Goal: Task Accomplishment & Management: Manage account settings

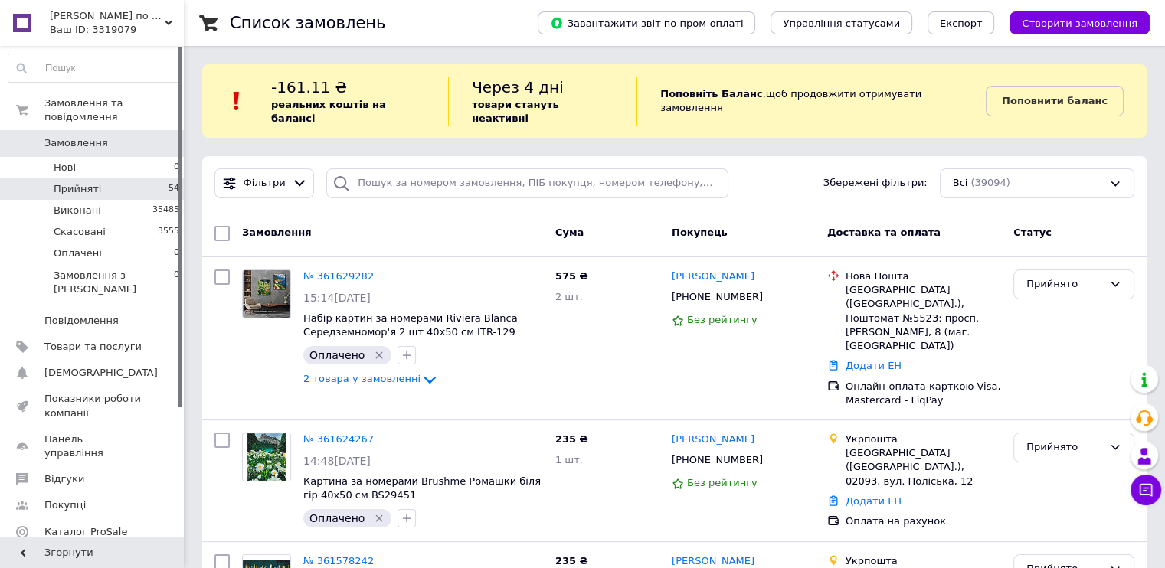
click at [96, 179] on li "Прийняті 54" at bounding box center [94, 189] width 188 height 21
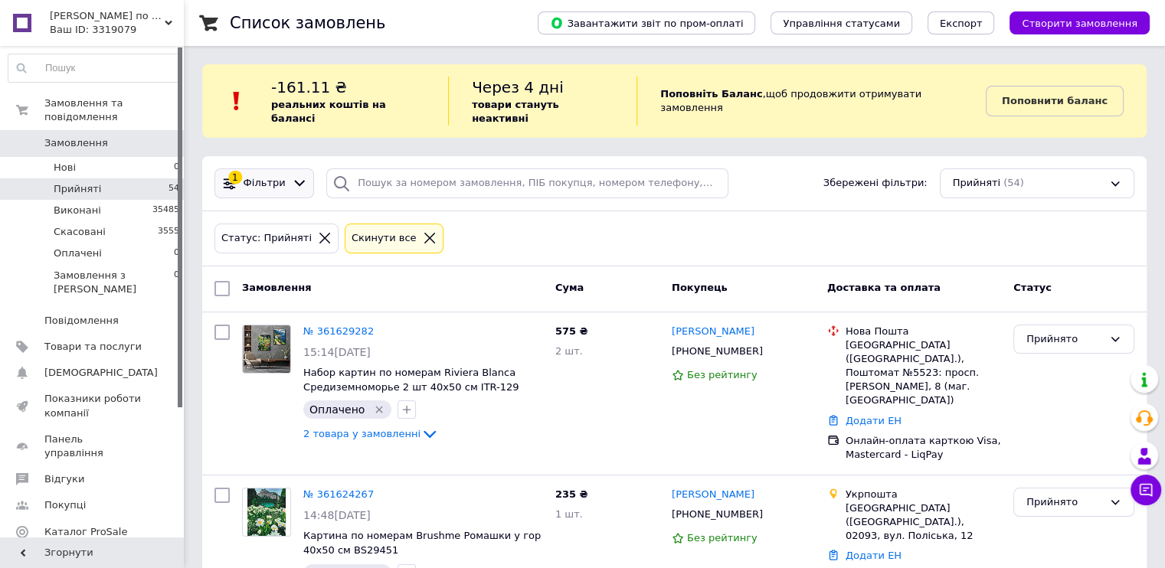
click at [276, 176] on span "Фільтри" at bounding box center [265, 183] width 42 height 15
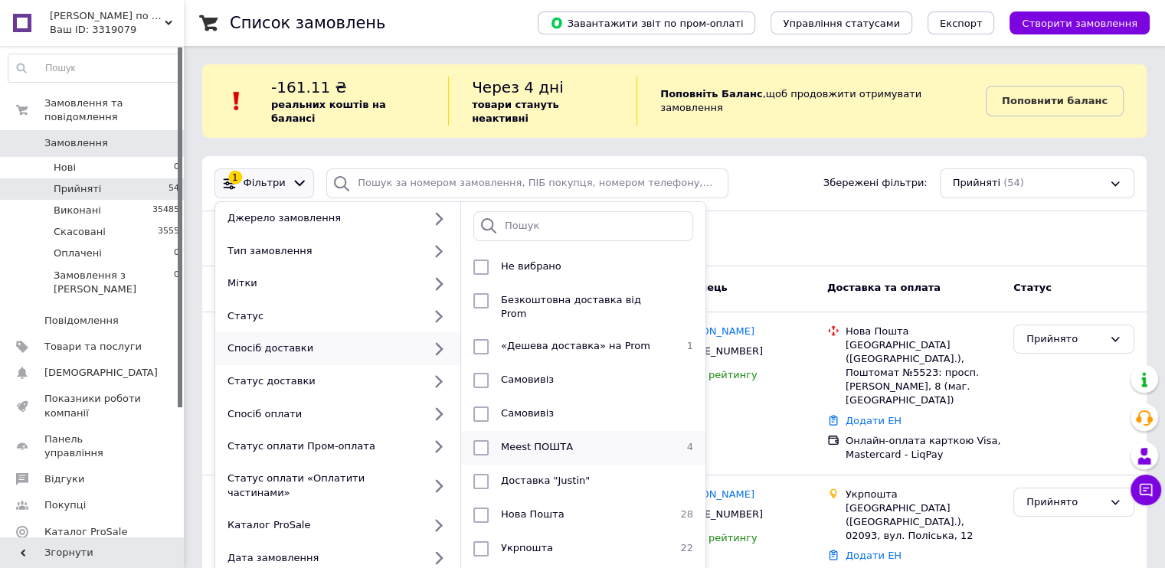
click at [476, 441] on input "checkbox" at bounding box center [480, 448] width 15 height 15
checkbox input "true"
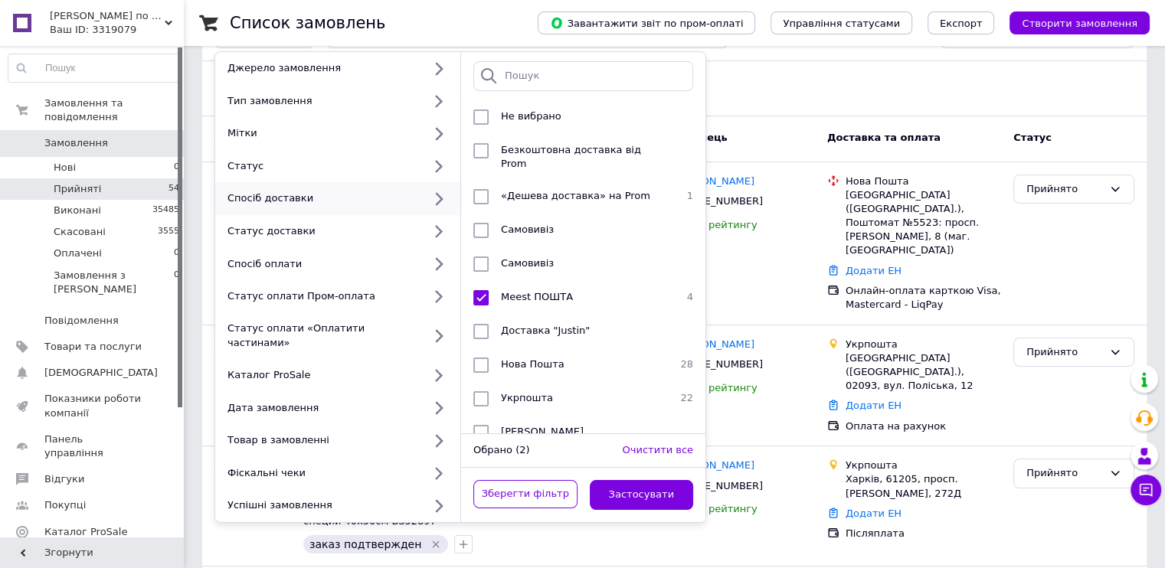
scroll to position [153, 0]
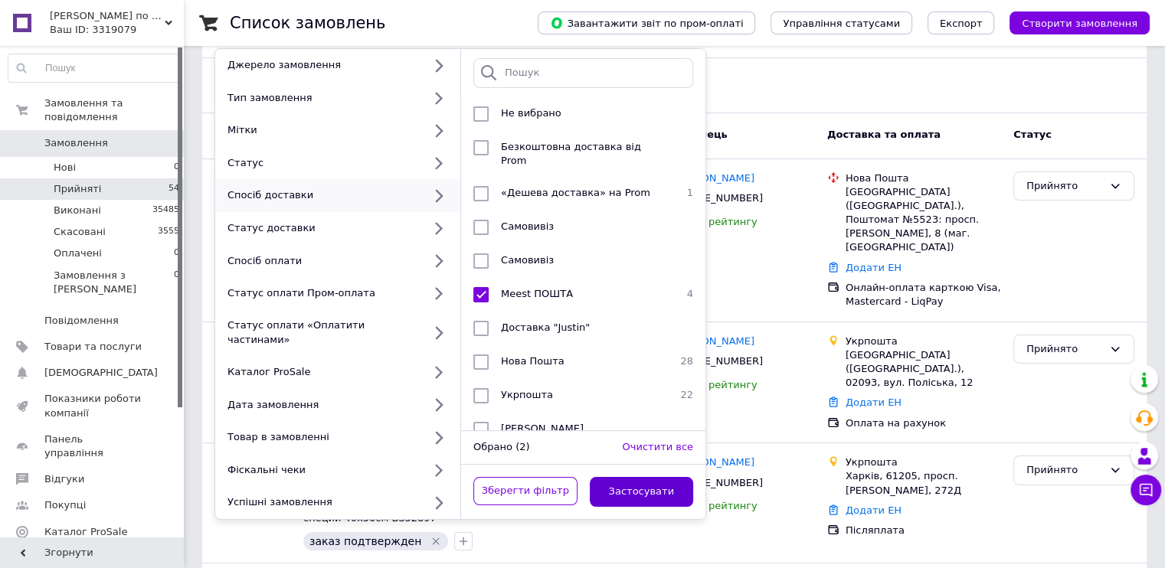
click at [650, 477] on button "Застосувати" at bounding box center [642, 492] width 104 height 30
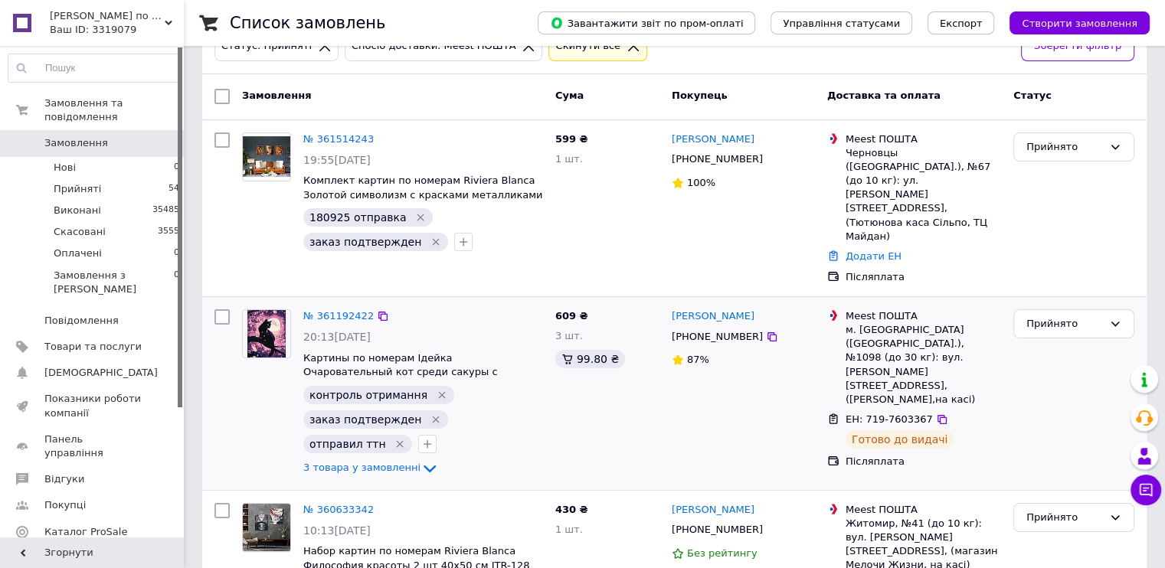
scroll to position [390, 0]
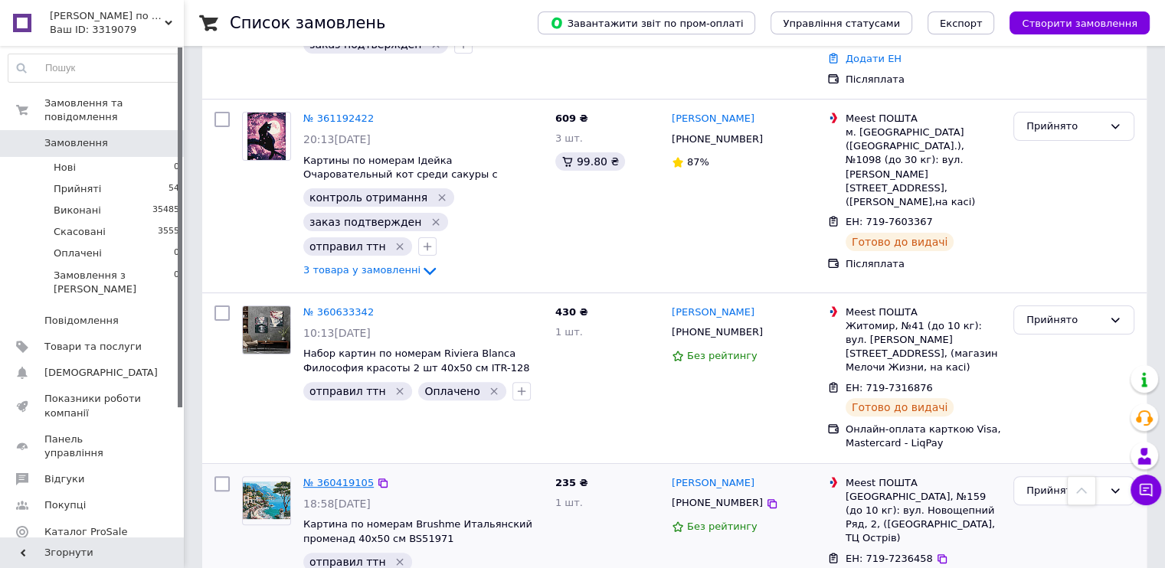
click at [327, 477] on link "№ 360419105" at bounding box center [338, 482] width 70 height 11
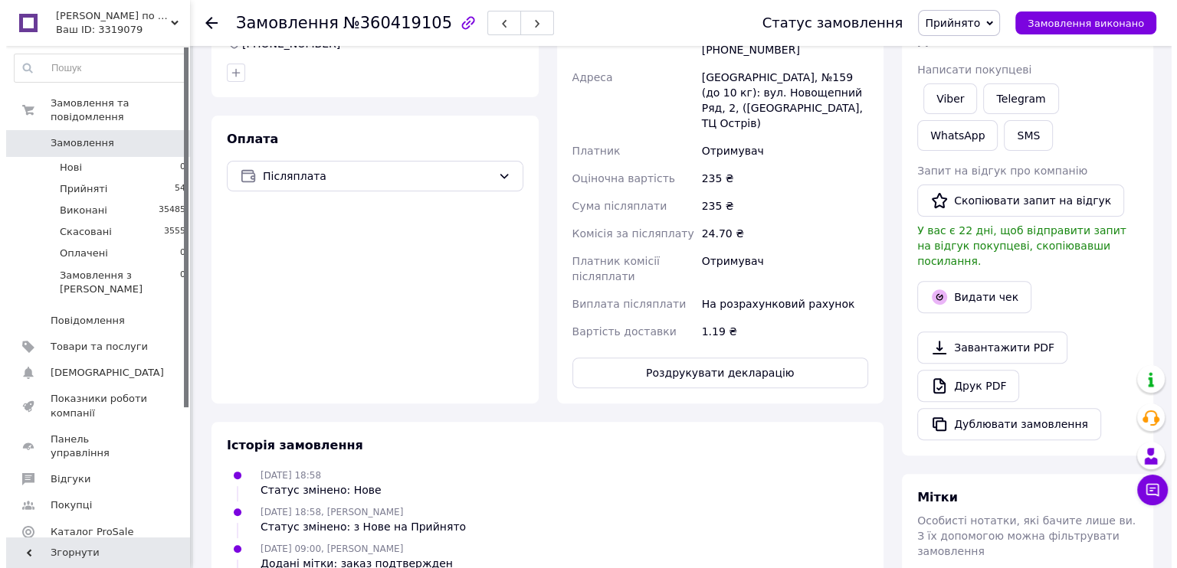
scroll to position [460, 0]
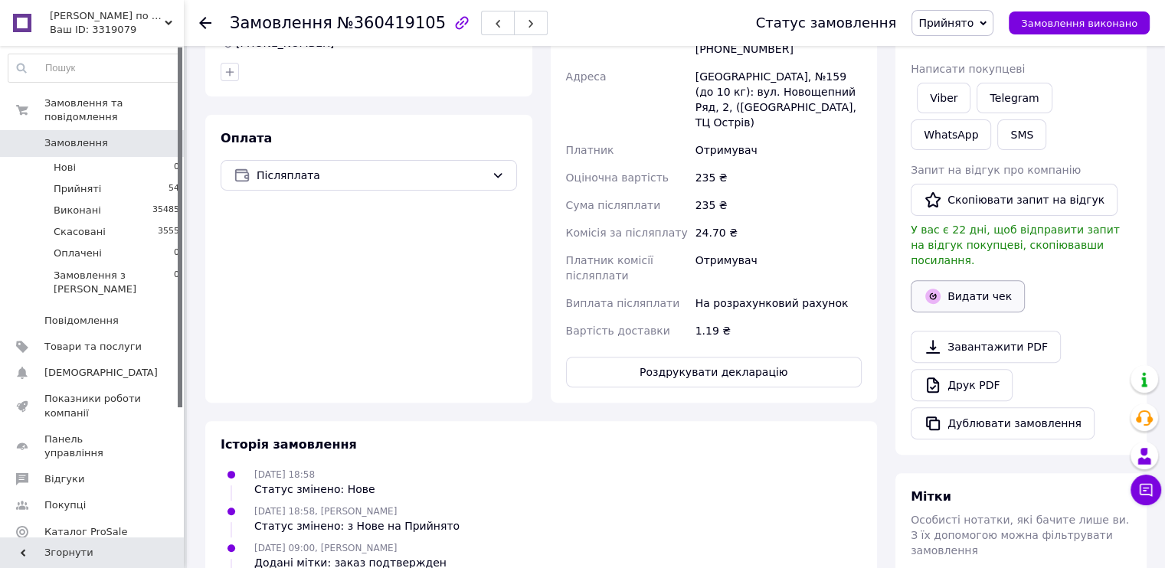
click at [963, 283] on button "Видати чек" at bounding box center [968, 296] width 114 height 32
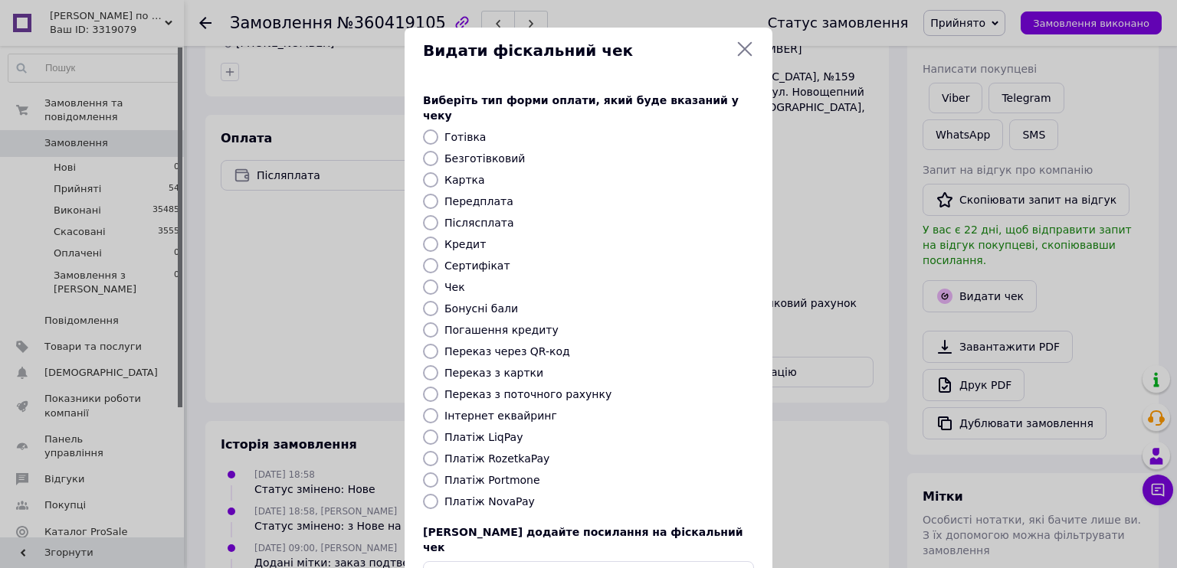
click at [427, 408] on input "Інтернет еквайринг" at bounding box center [430, 415] width 15 height 15
radio input "true"
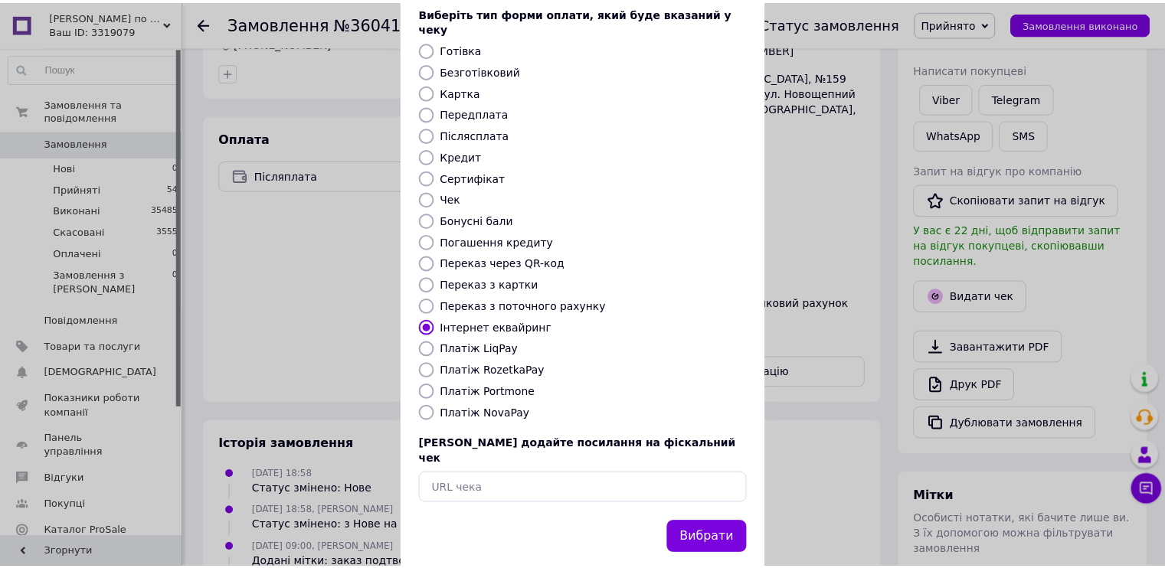
scroll to position [89, 0]
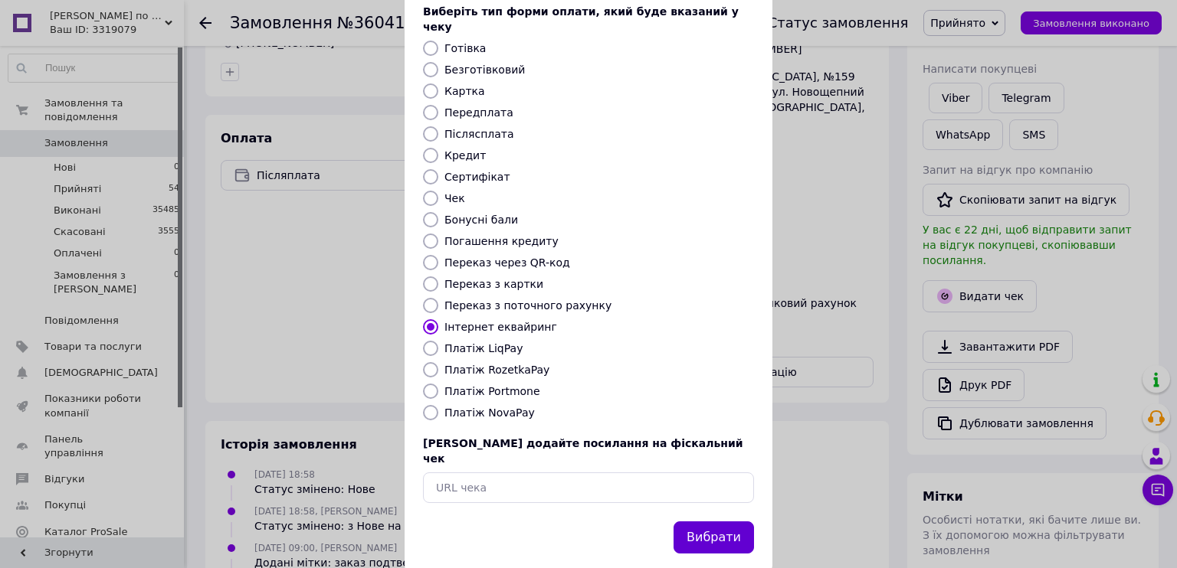
click at [729, 522] on button "Вибрати" at bounding box center [713, 538] width 80 height 33
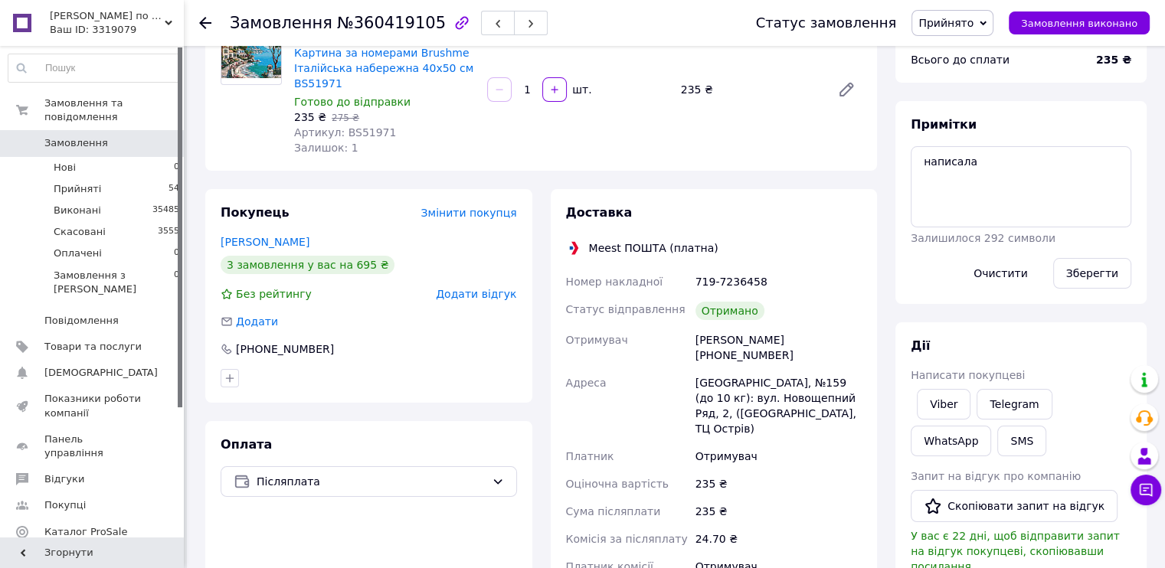
scroll to position [0, 0]
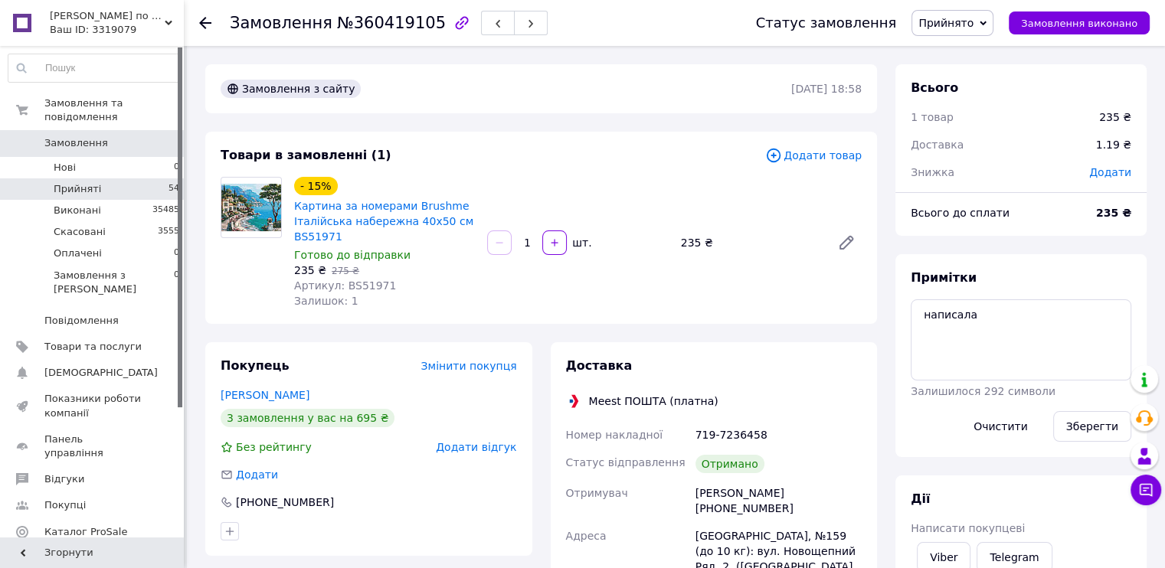
click at [74, 182] on span "Прийняті" at bounding box center [78, 189] width 48 height 14
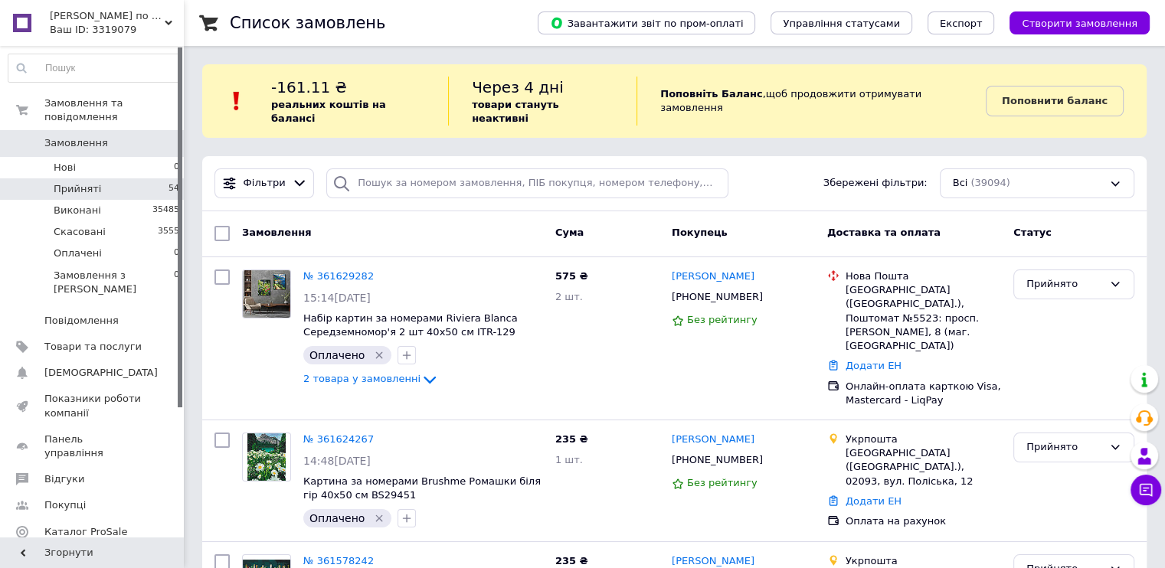
click at [104, 179] on li "Прийняті 54" at bounding box center [94, 189] width 188 height 21
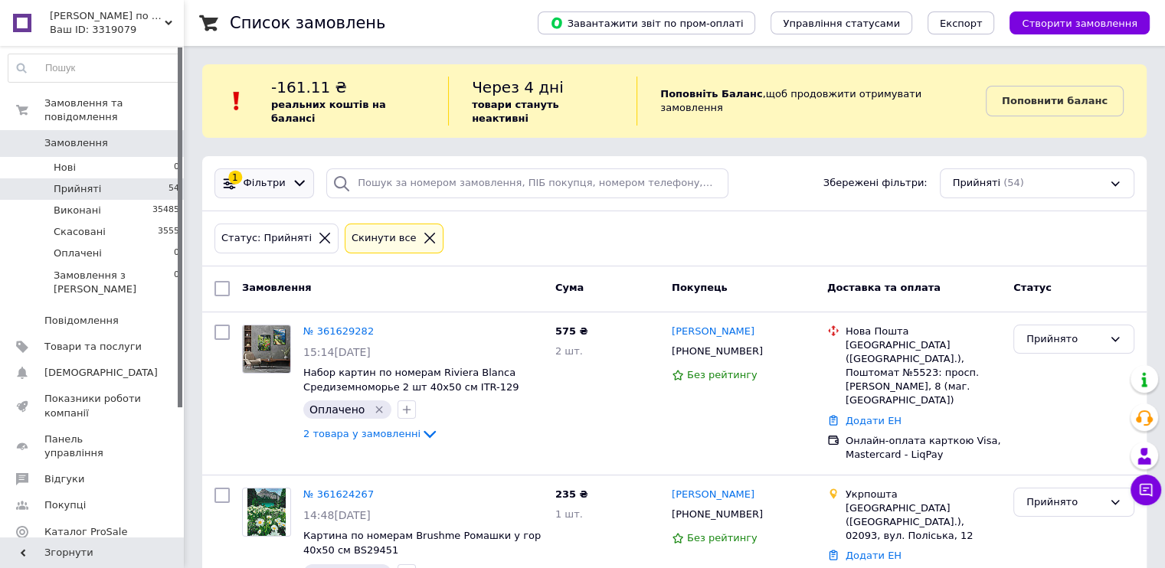
click at [264, 176] on span "Фільтри" at bounding box center [265, 183] width 42 height 15
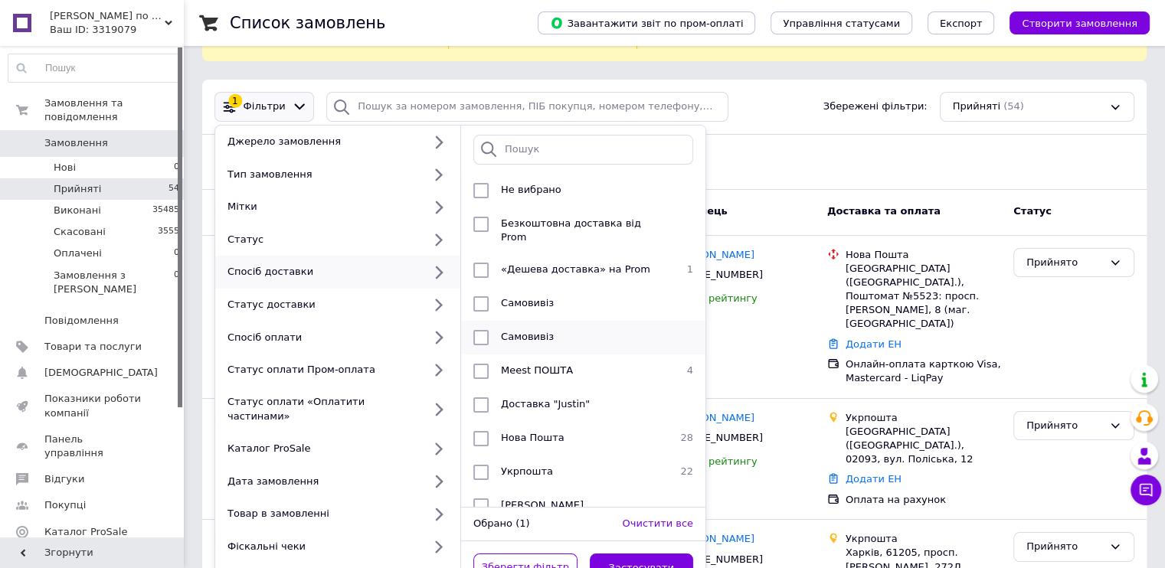
scroll to position [77, 0]
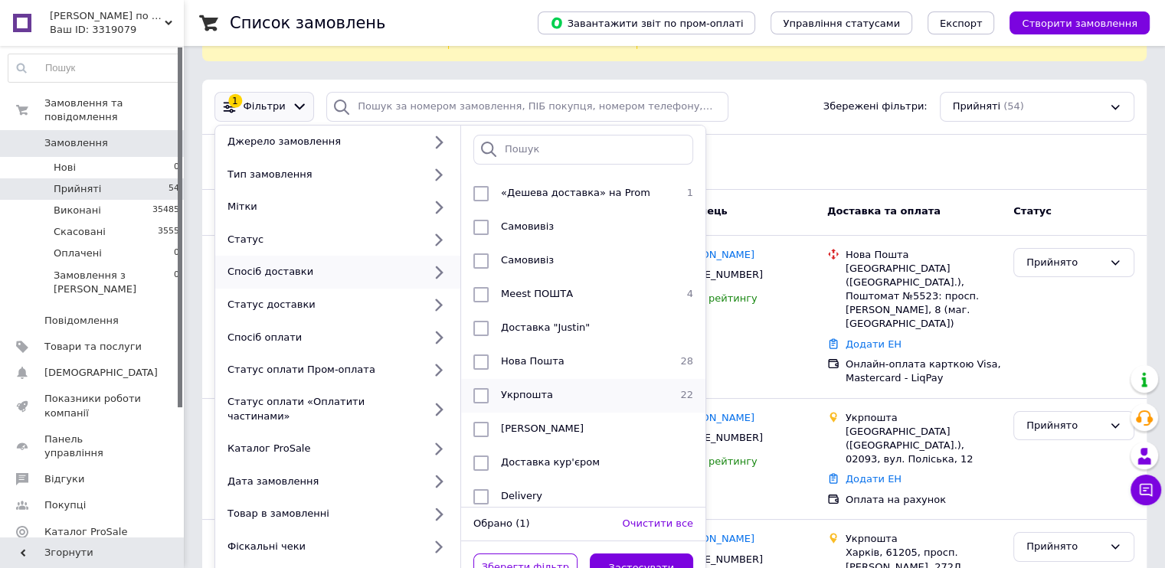
click at [478, 388] on input "checkbox" at bounding box center [480, 395] width 15 height 15
checkbox input "true"
click at [627, 554] on button "Застосувати" at bounding box center [642, 569] width 104 height 30
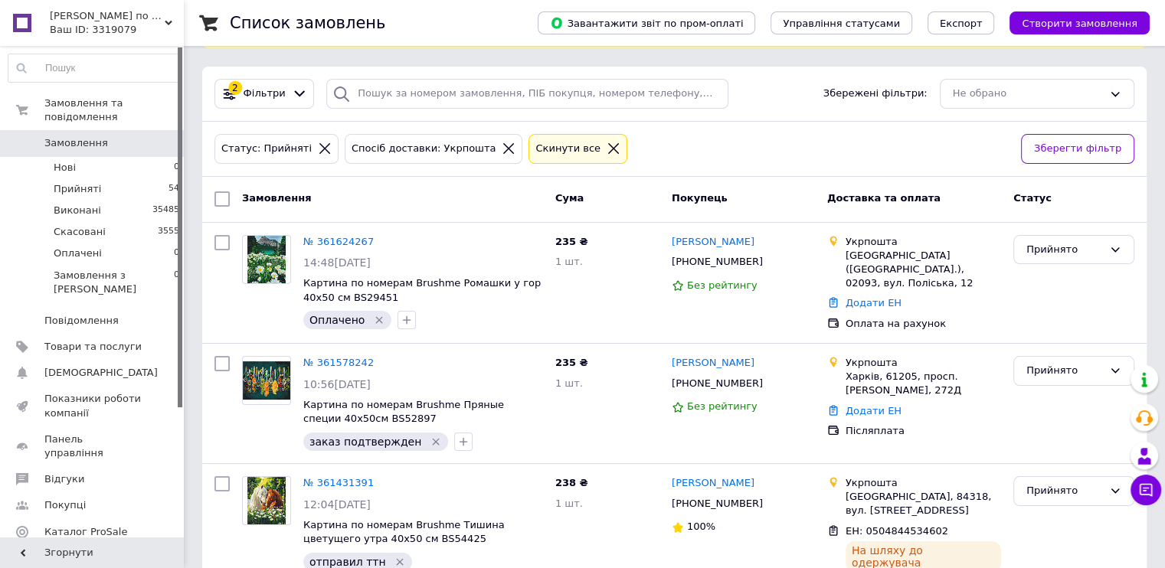
scroll to position [153, 0]
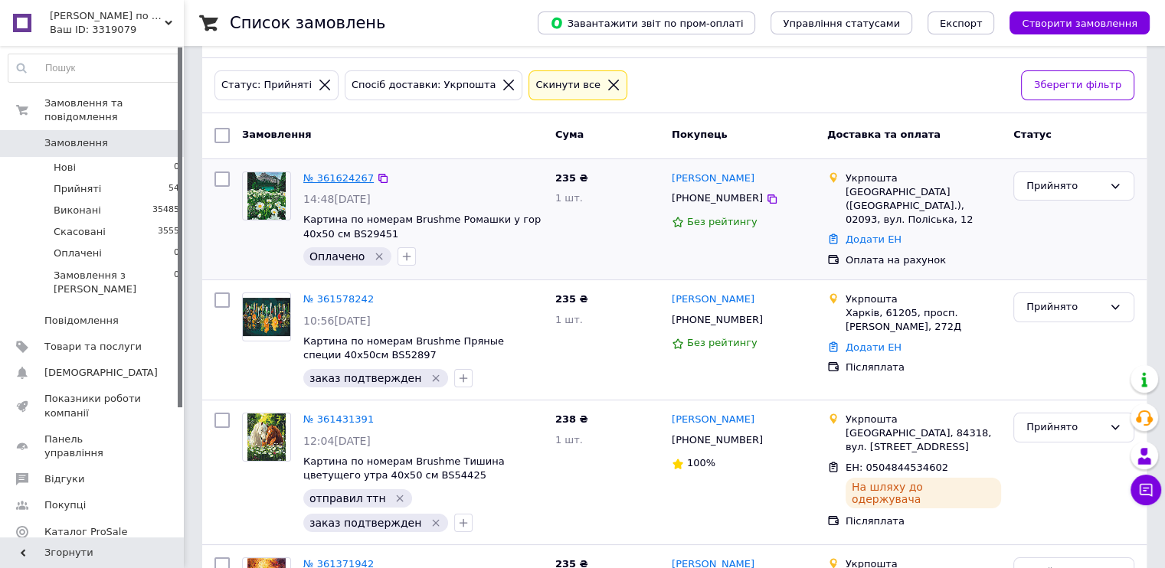
click at [323, 172] on link "№ 361624267" at bounding box center [338, 177] width 70 height 11
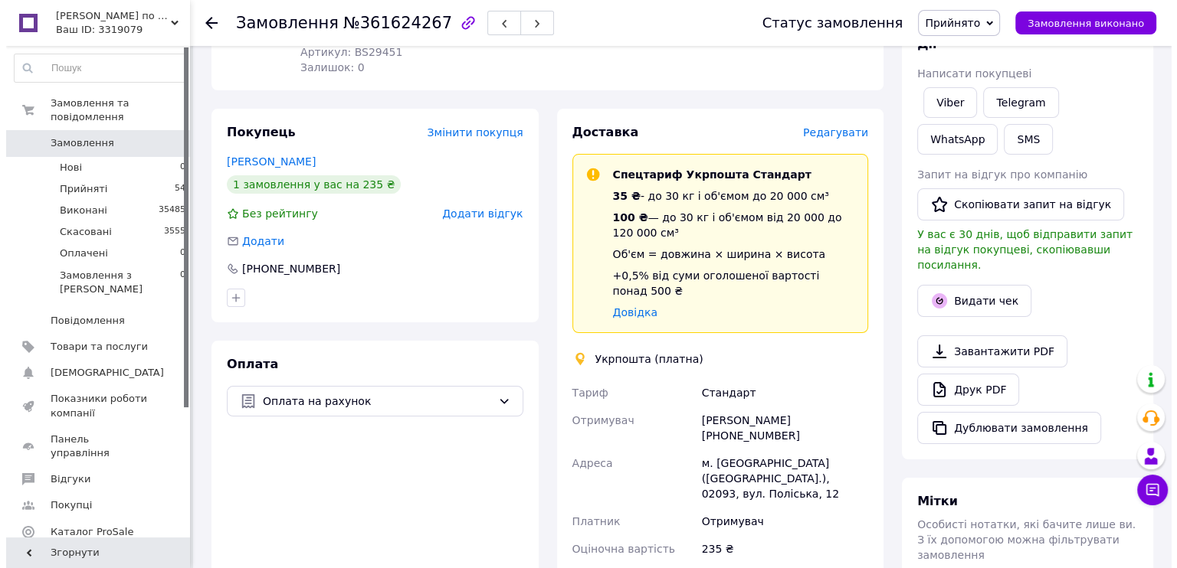
scroll to position [153, 0]
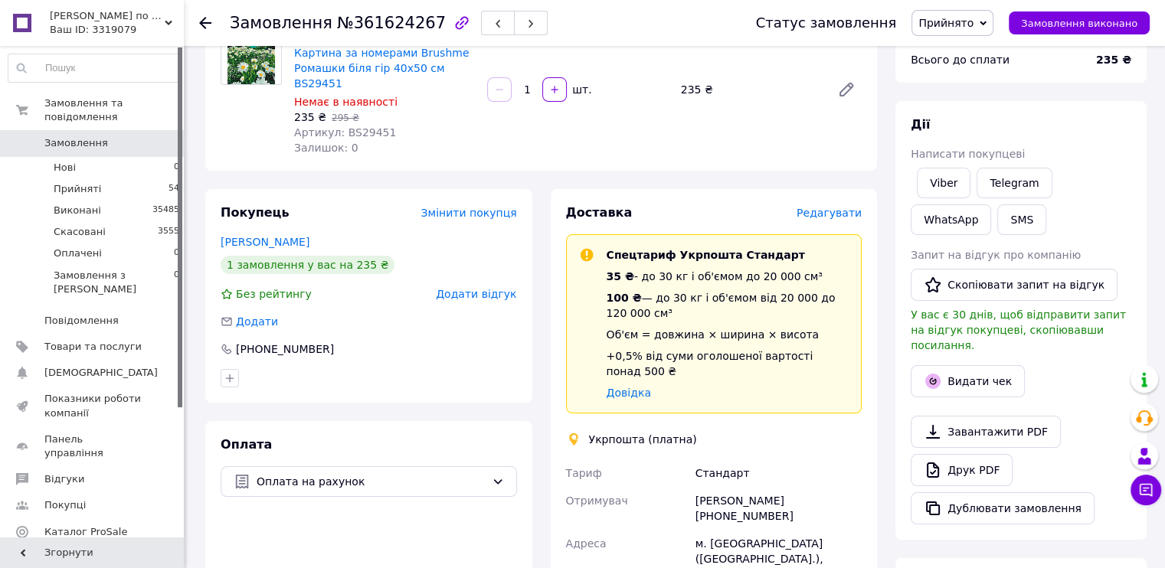
click at [834, 207] on span "Редагувати" at bounding box center [829, 213] width 65 height 12
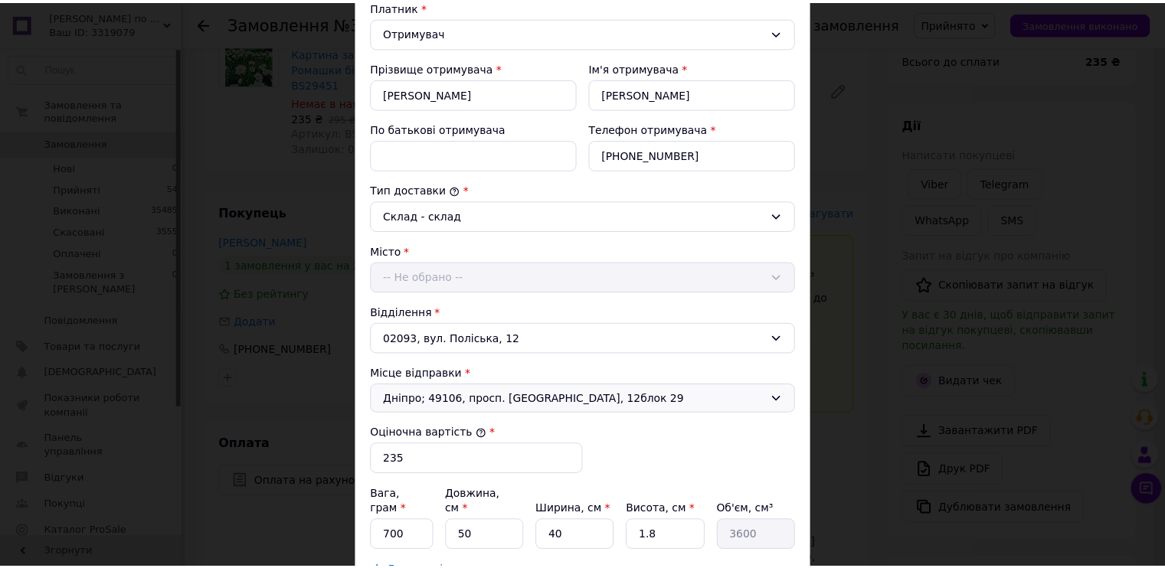
scroll to position [441, 0]
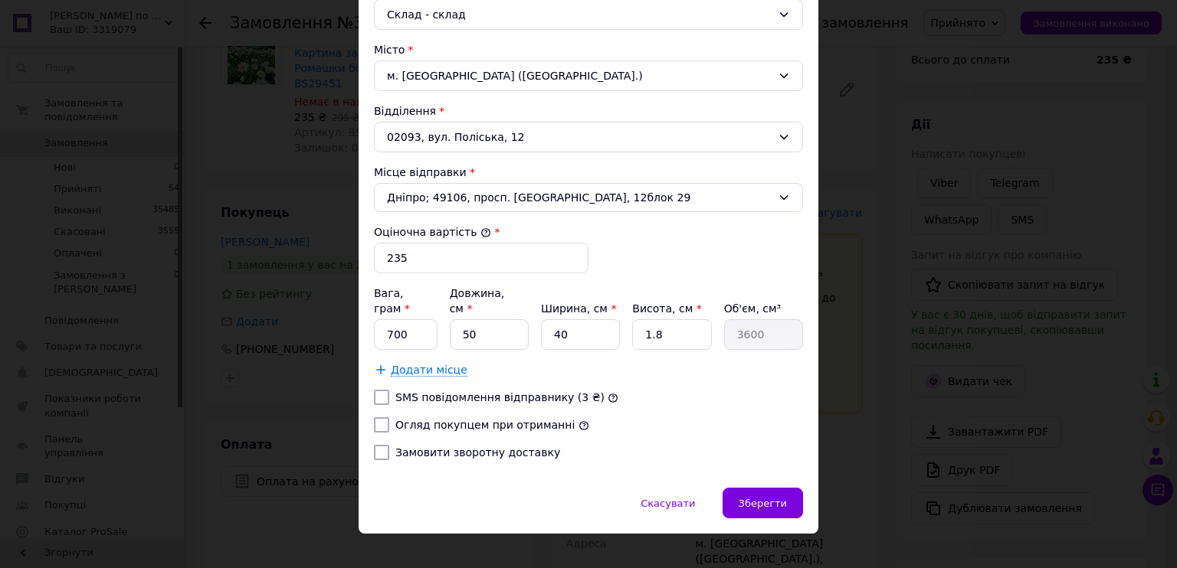
click at [377, 418] on input "Огляд покупцем при отриманні" at bounding box center [381, 425] width 15 height 15
checkbox input "true"
click at [770, 498] on span "Зберегти" at bounding box center [763, 503] width 48 height 11
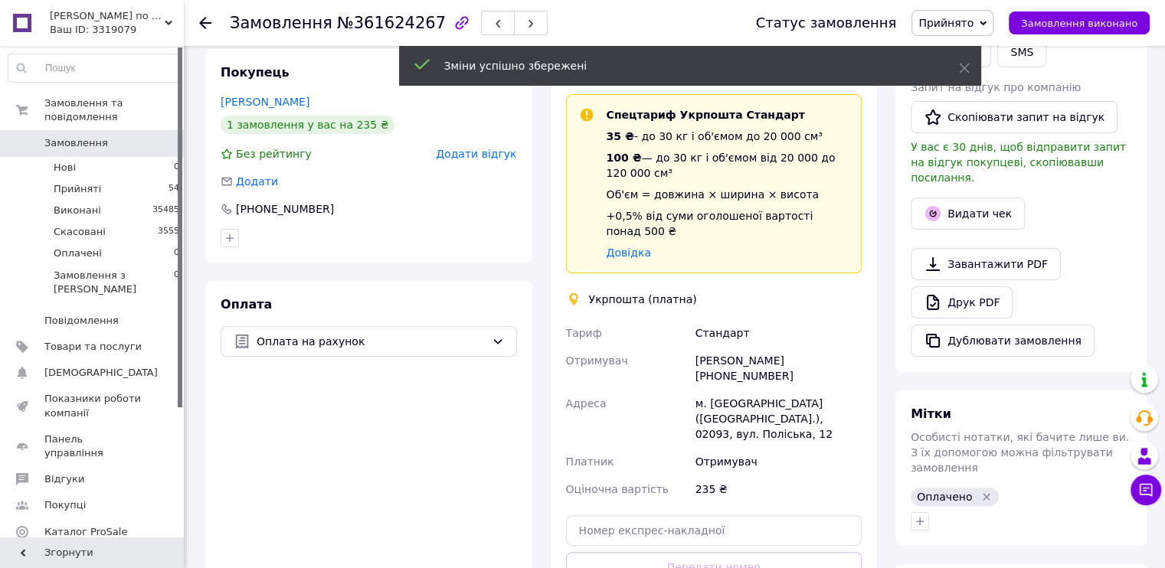
scroll to position [383, 0]
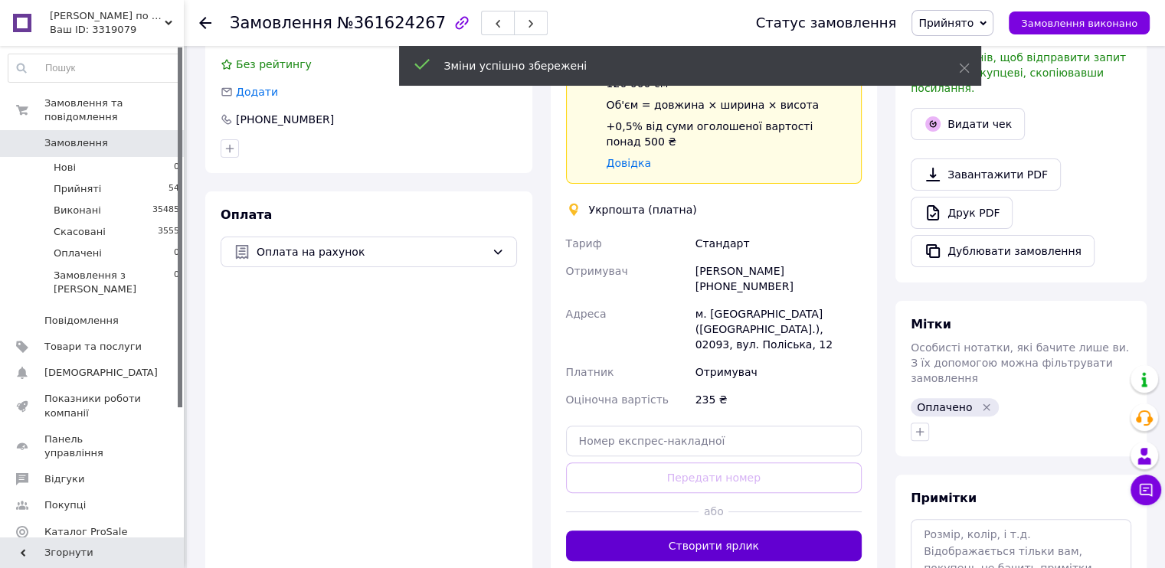
click at [732, 531] on button "Створити ярлик" at bounding box center [714, 546] width 296 height 31
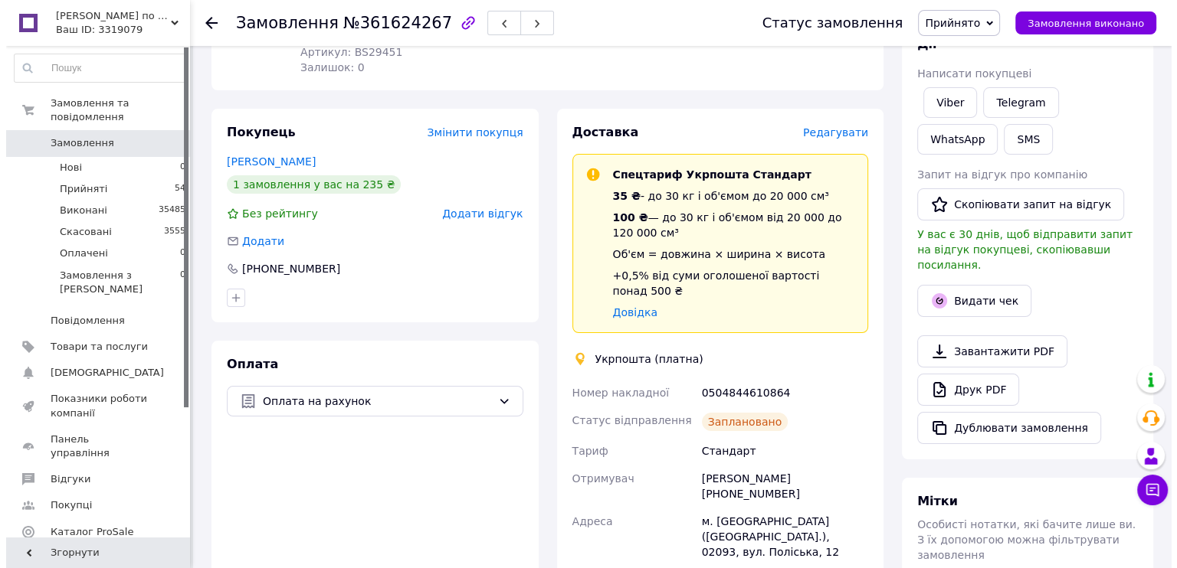
scroll to position [230, 0]
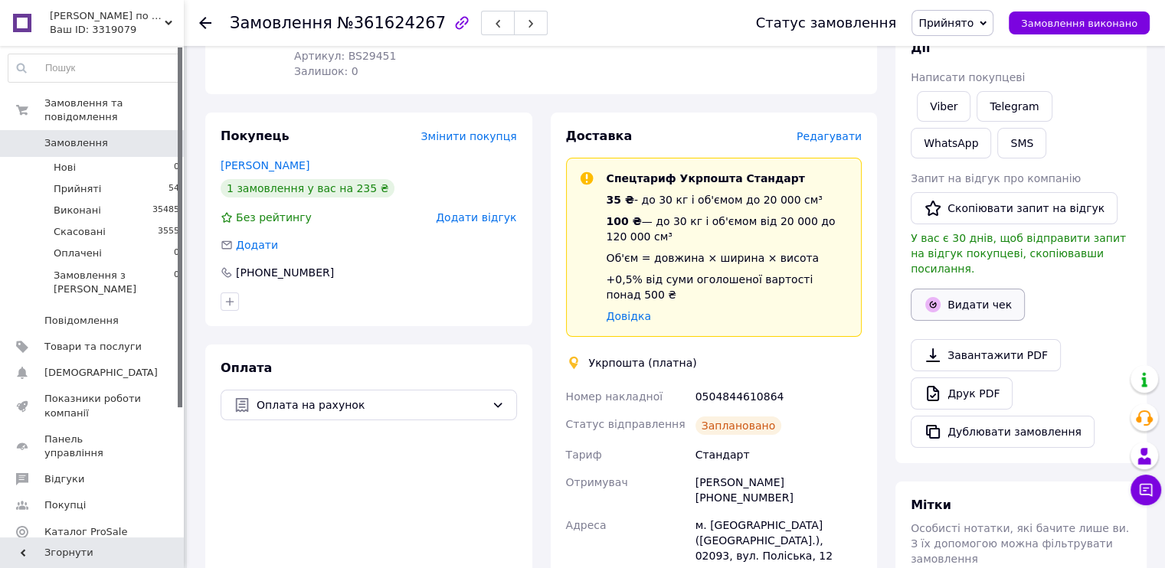
click at [984, 289] on button "Видати чек" at bounding box center [968, 305] width 114 height 32
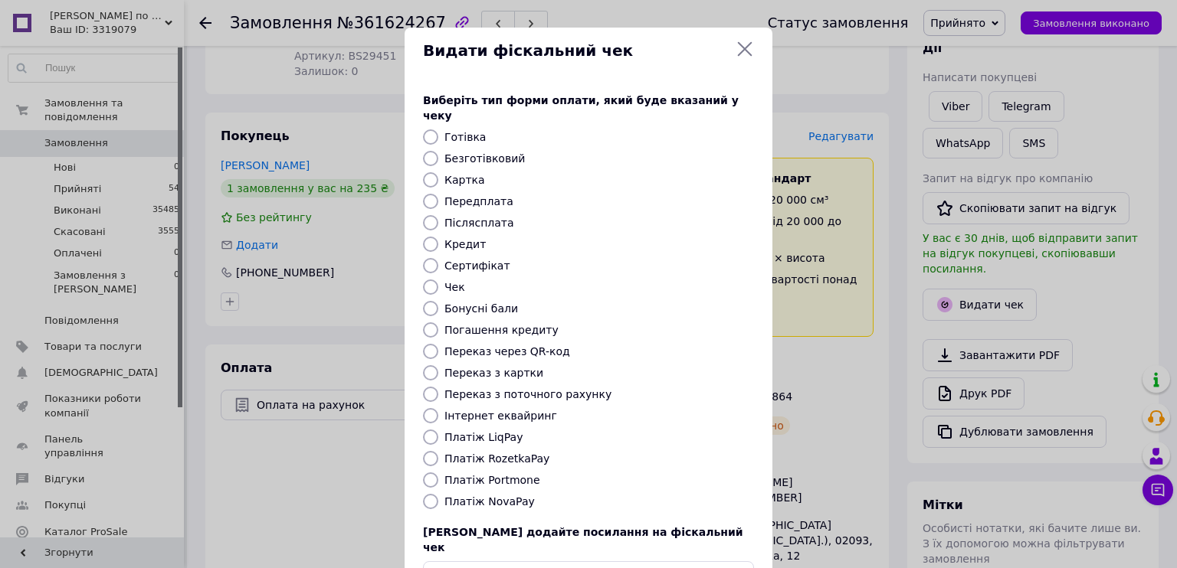
click at [549, 388] on label "Переказ з поточного рахунку" at bounding box center [527, 394] width 167 height 12
click at [438, 387] on input "Переказ з поточного рахунку" at bounding box center [430, 394] width 15 height 15
radio input "true"
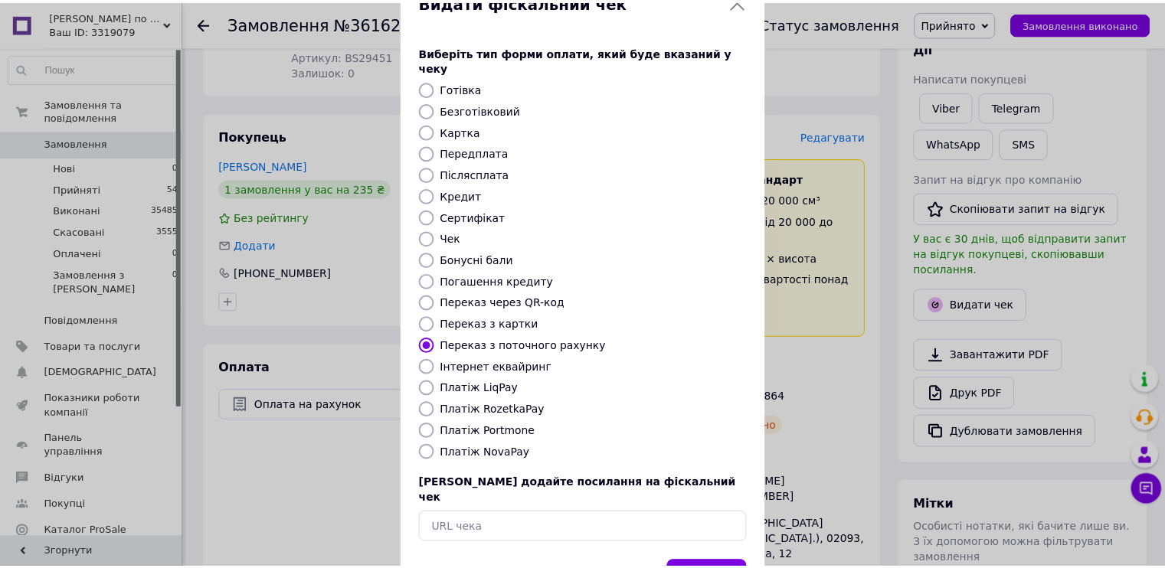
scroll to position [89, 0]
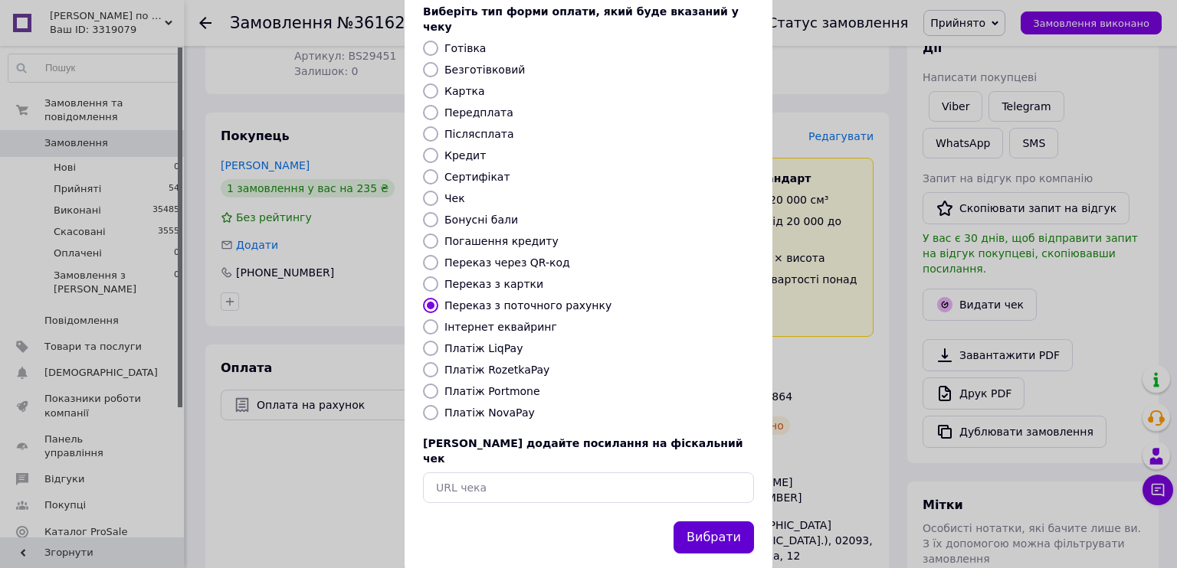
click at [715, 522] on button "Вибрати" at bounding box center [713, 538] width 80 height 33
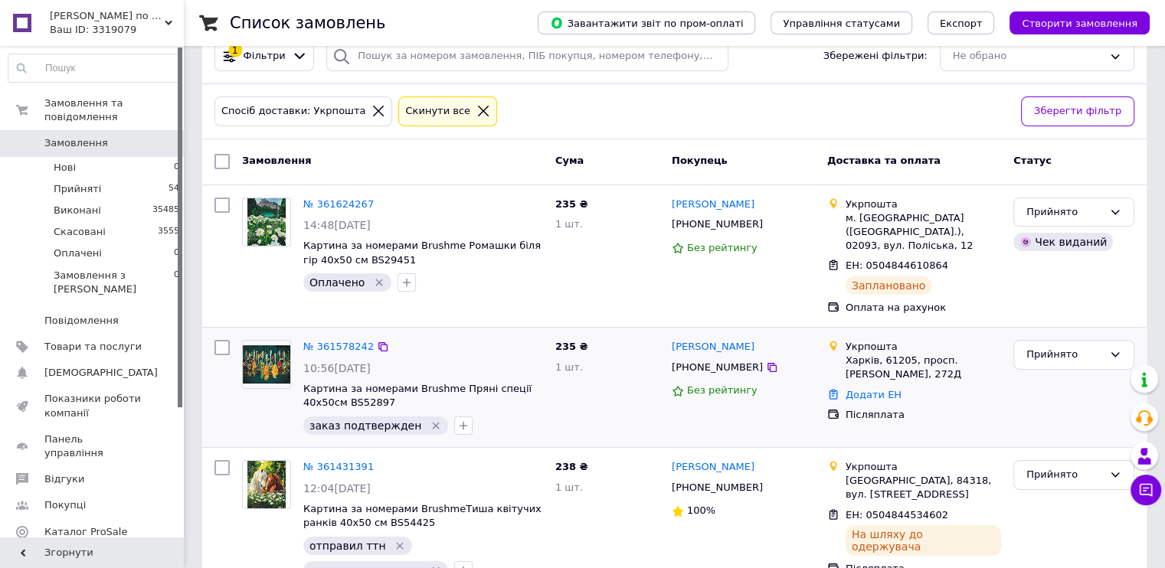
scroll to position [230, 0]
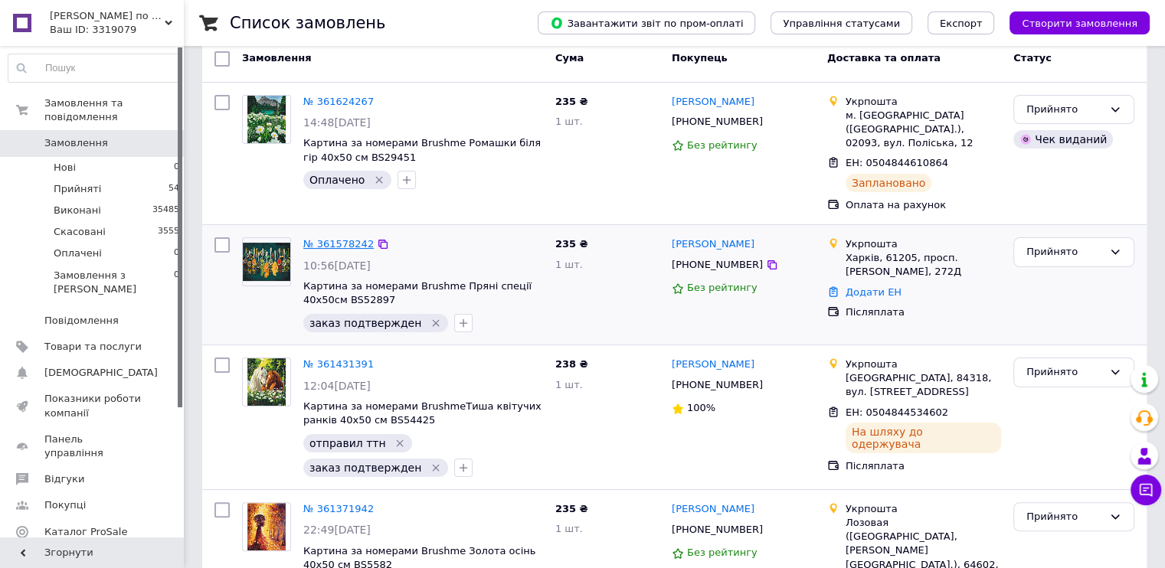
click at [322, 238] on link "№ 361578242" at bounding box center [338, 243] width 70 height 11
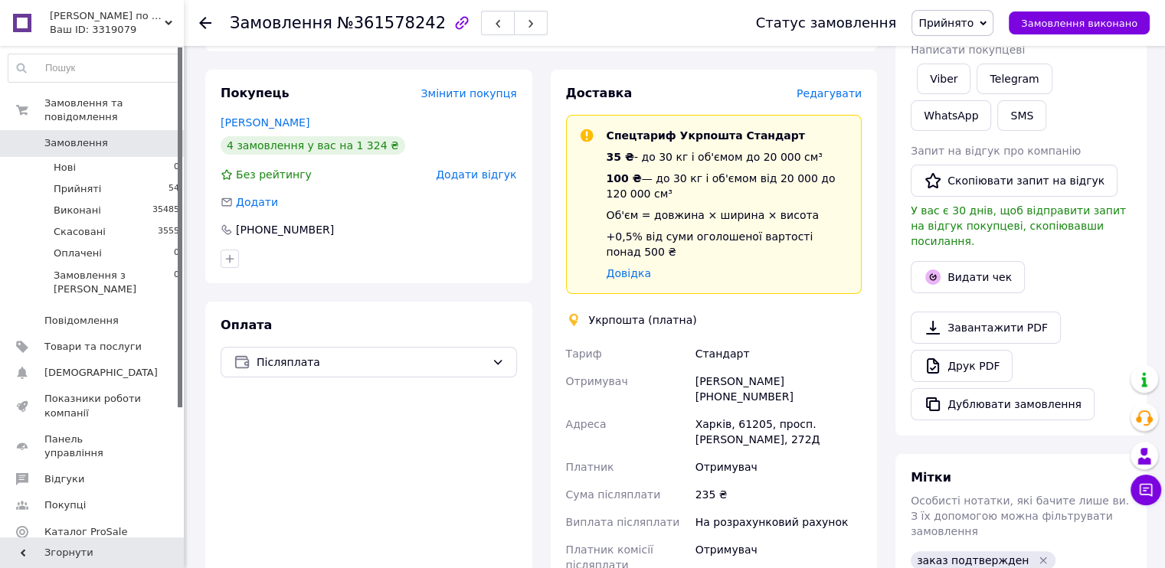
scroll to position [613, 0]
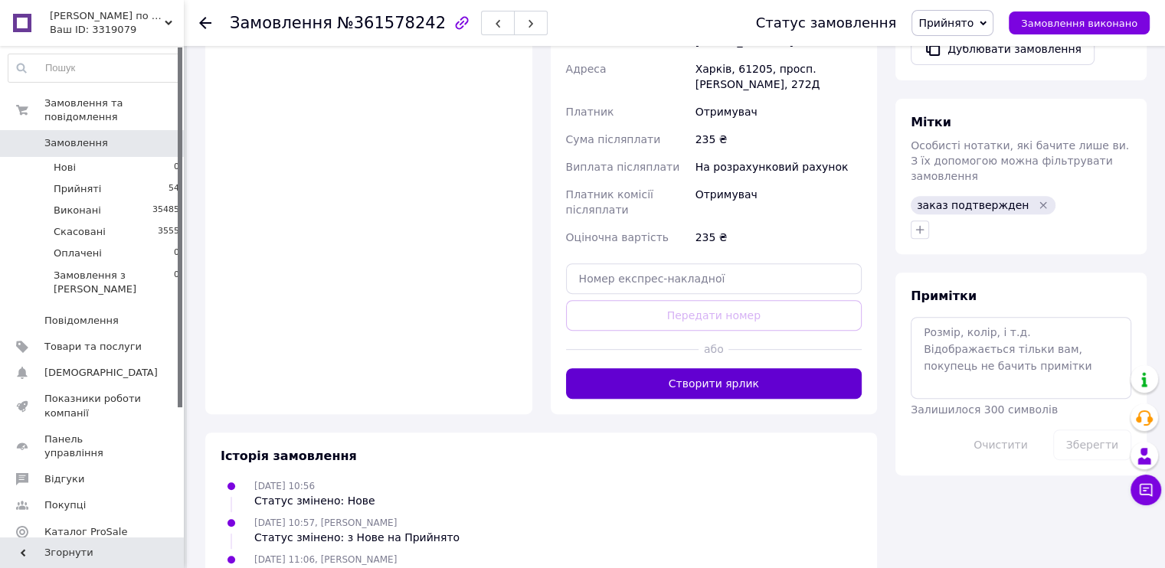
click at [732, 369] on button "Створити ярлик" at bounding box center [714, 384] width 296 height 31
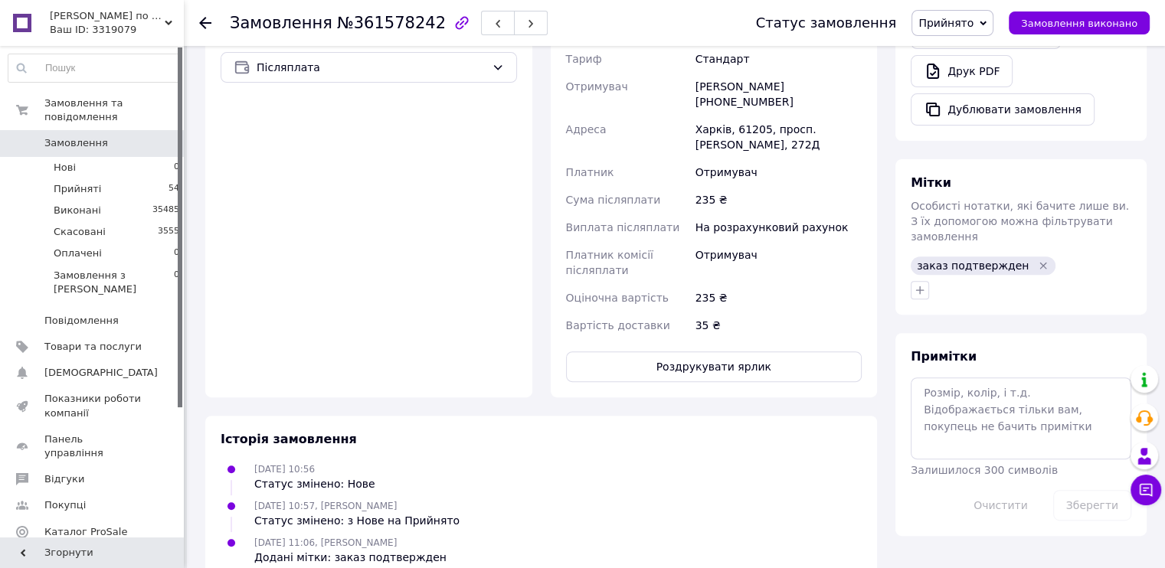
scroll to position [611, 0]
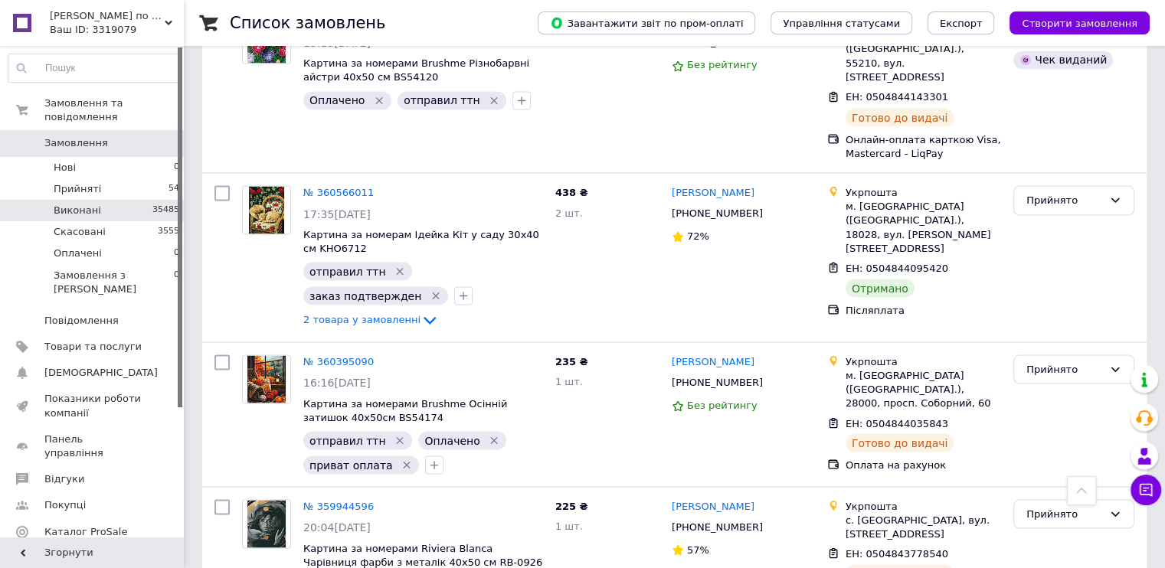
scroll to position [2776, 0]
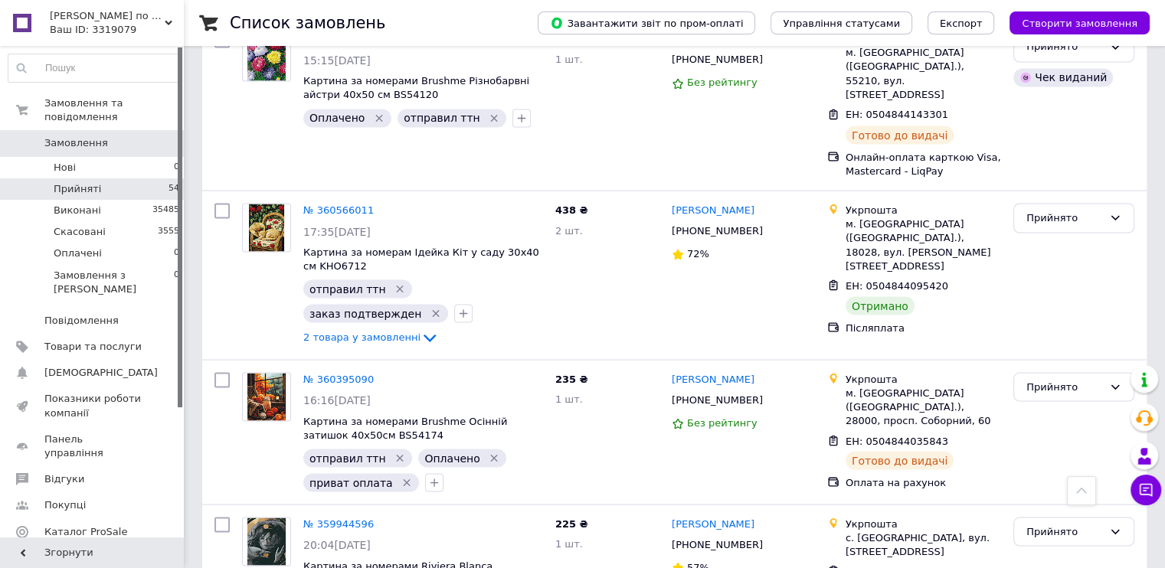
click at [84, 182] on span "Прийняті" at bounding box center [78, 189] width 48 height 14
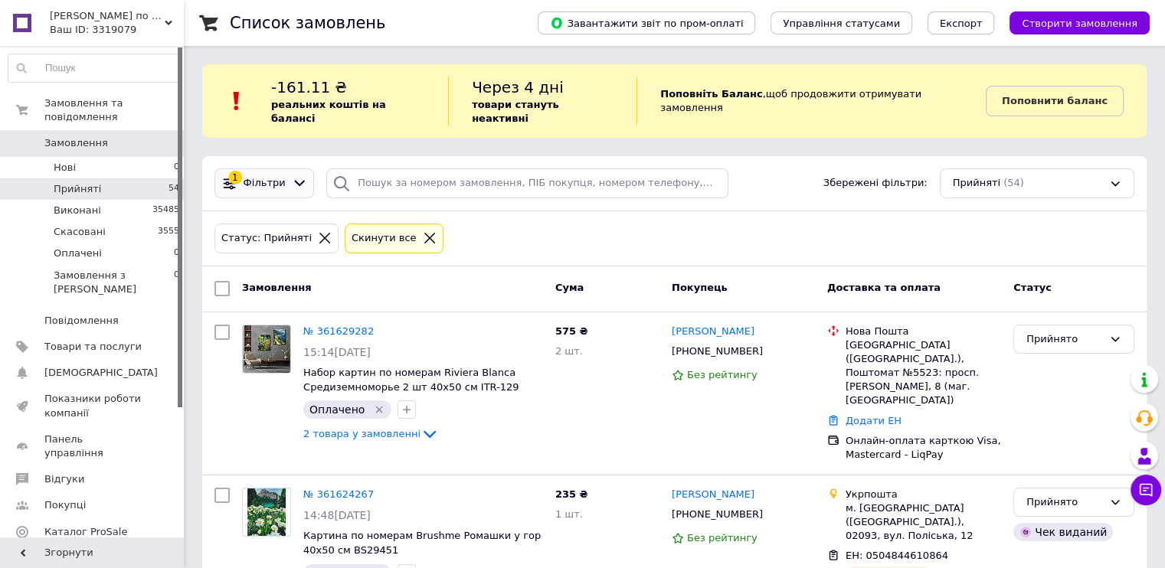
click at [273, 176] on span "Фільтри" at bounding box center [265, 183] width 42 height 15
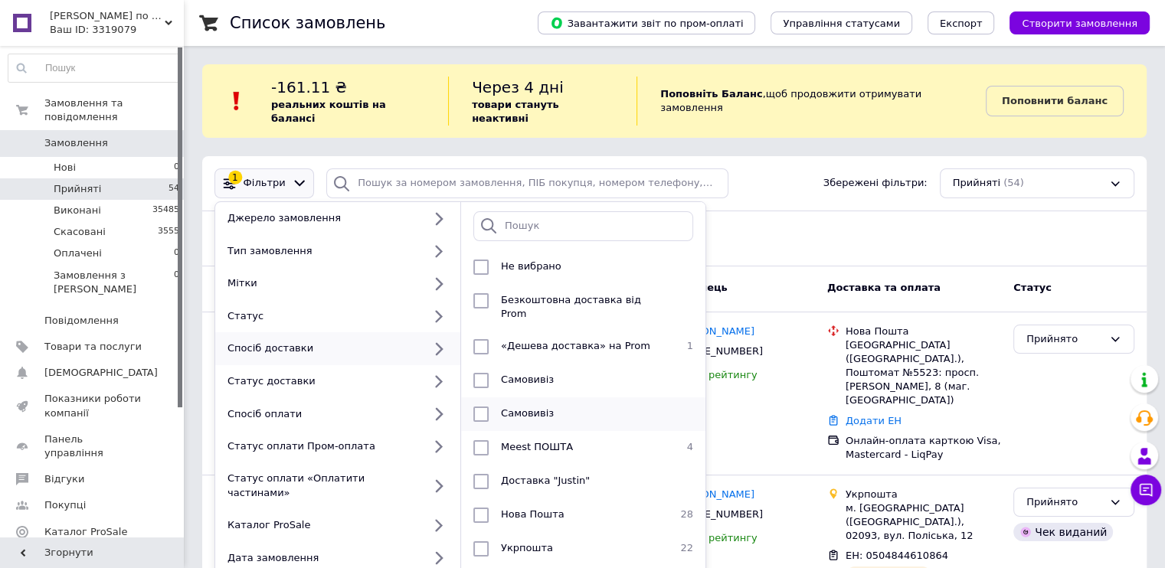
scroll to position [77, 0]
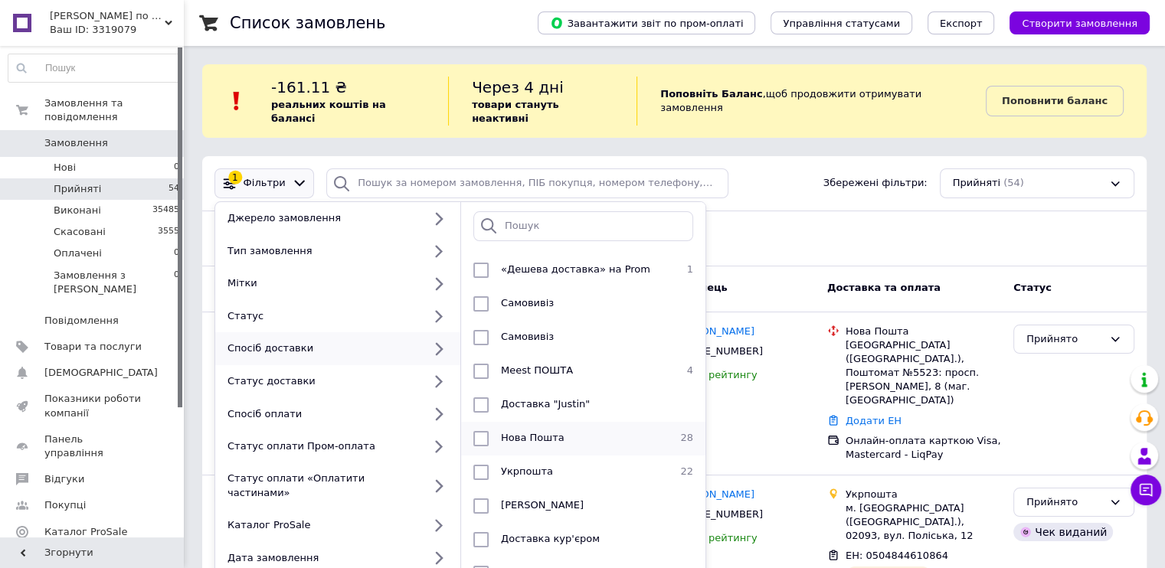
click at [480, 431] on input "checkbox" at bounding box center [480, 438] width 15 height 15
checkbox input "true"
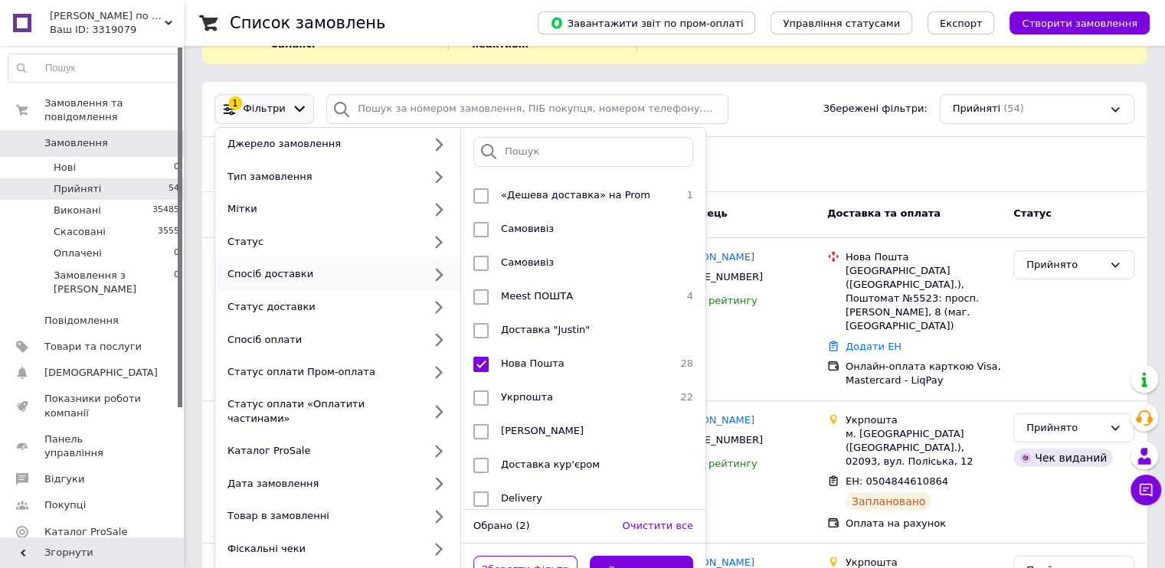
scroll to position [153, 0]
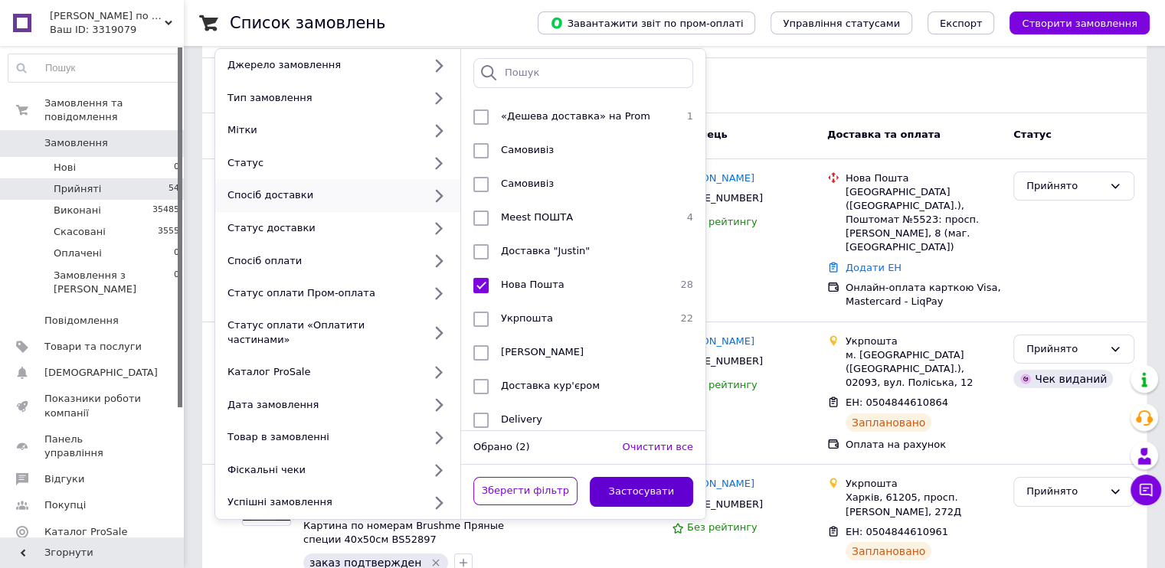
click at [666, 477] on button "Застосувати" at bounding box center [642, 492] width 104 height 30
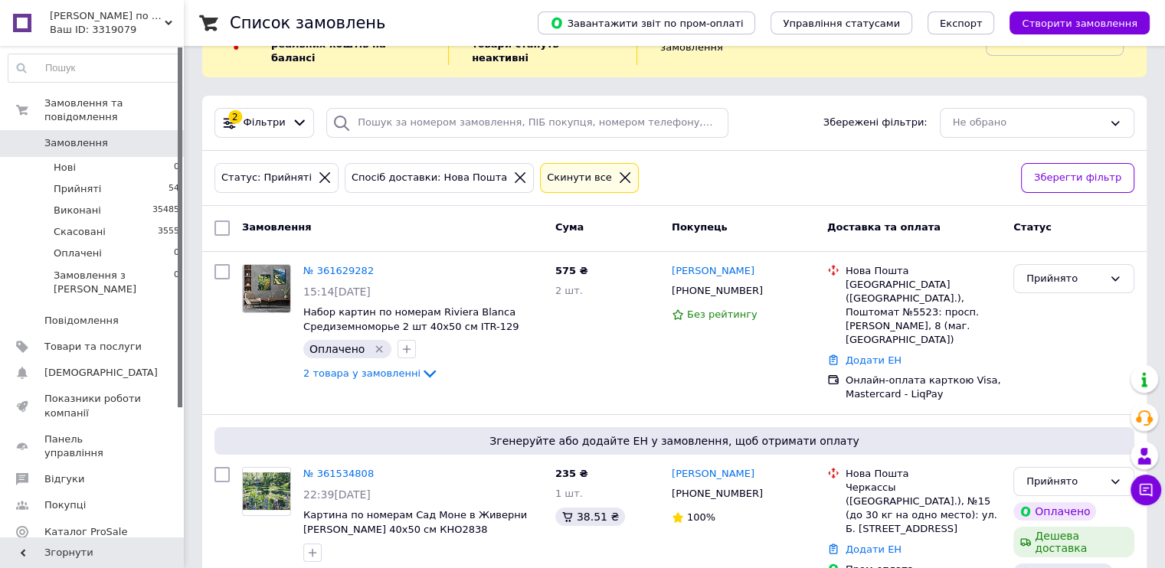
scroll to position [153, 0]
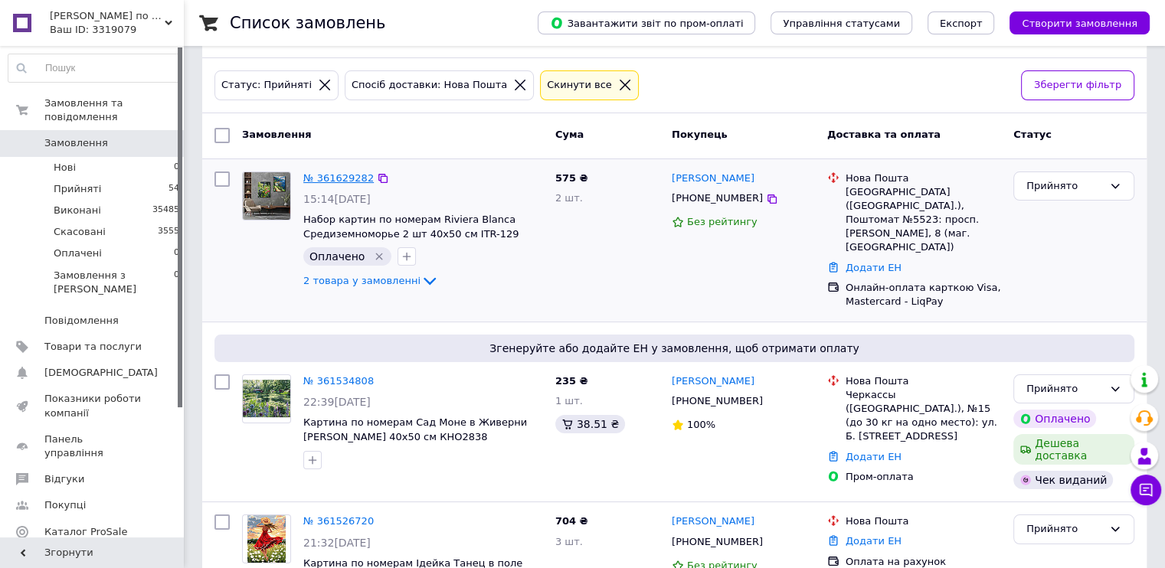
click at [334, 172] on link "№ 361629282" at bounding box center [338, 177] width 70 height 11
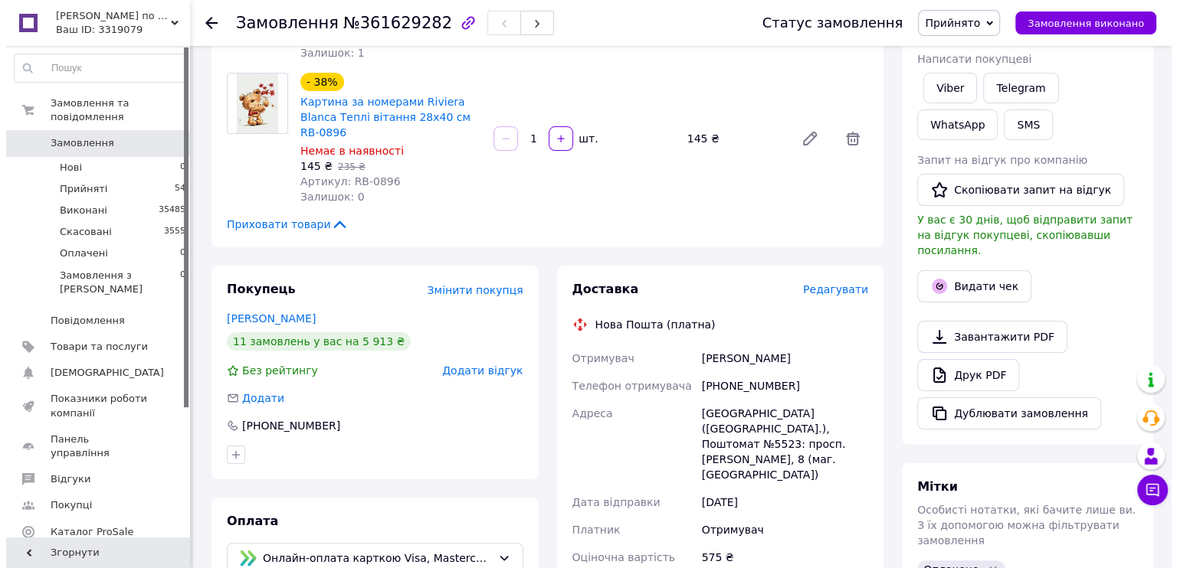
scroll to position [383, 0]
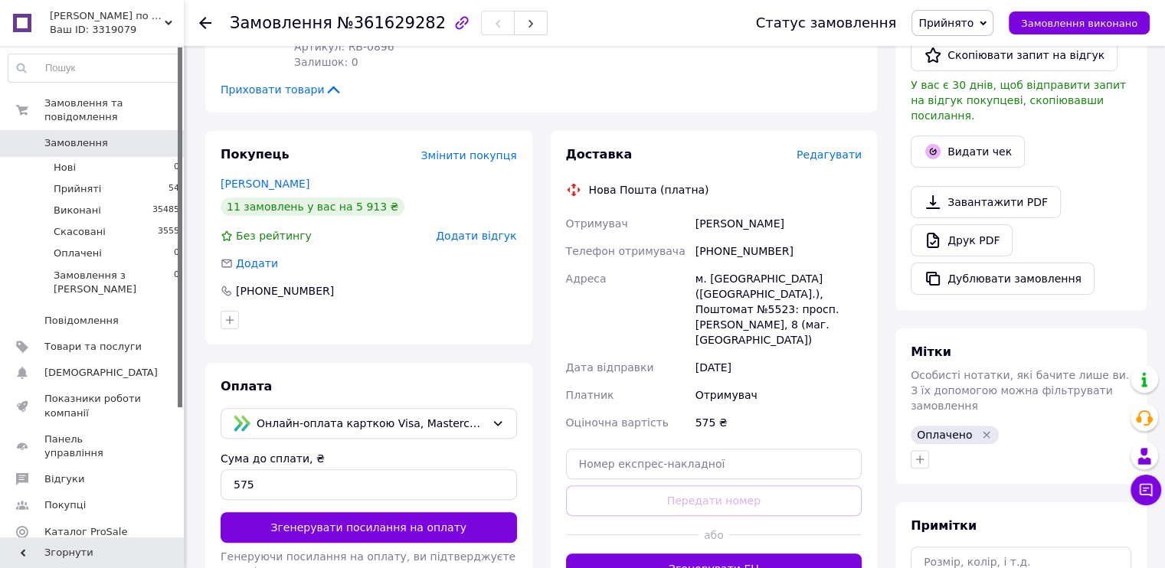
click at [823, 149] on span "Редагувати" at bounding box center [829, 155] width 65 height 12
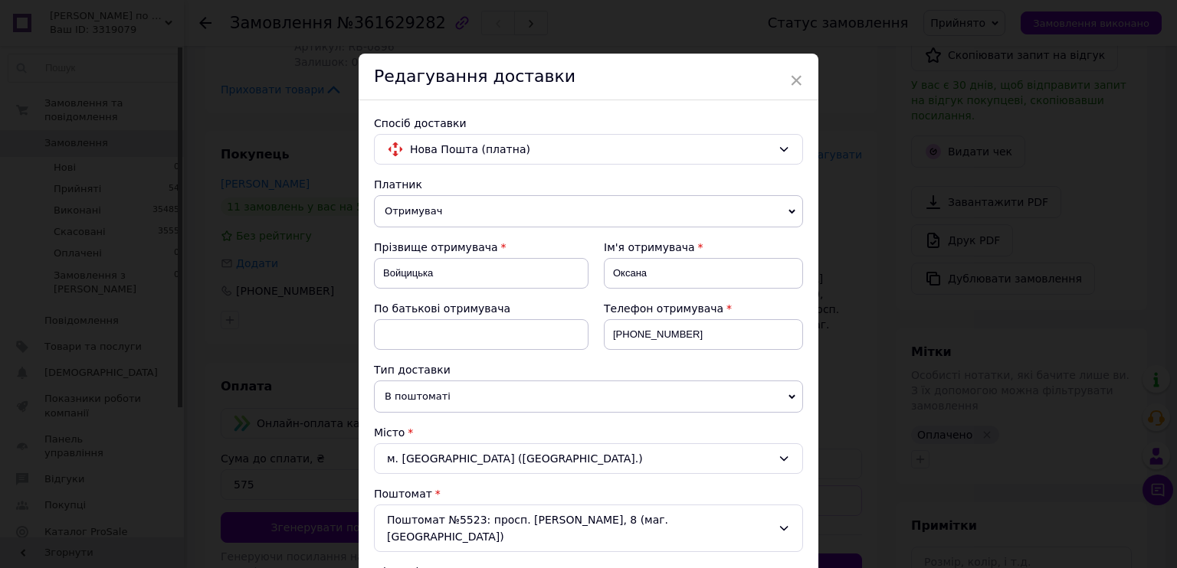
click at [456, 211] on span "Отримувач" at bounding box center [588, 211] width 429 height 32
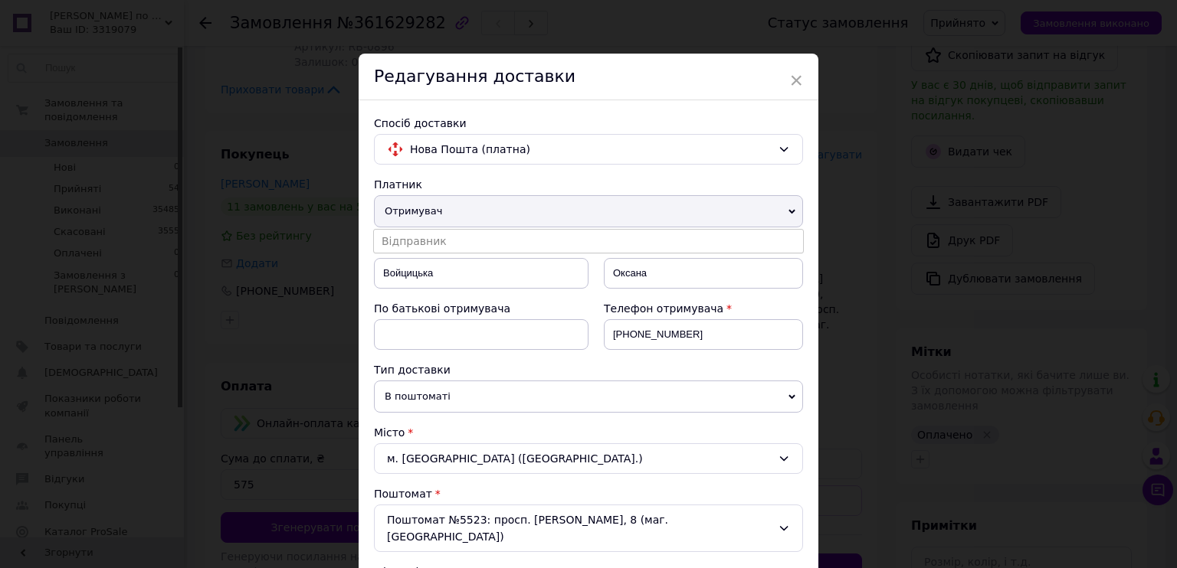
click at [456, 211] on span "Отримувач" at bounding box center [588, 211] width 429 height 32
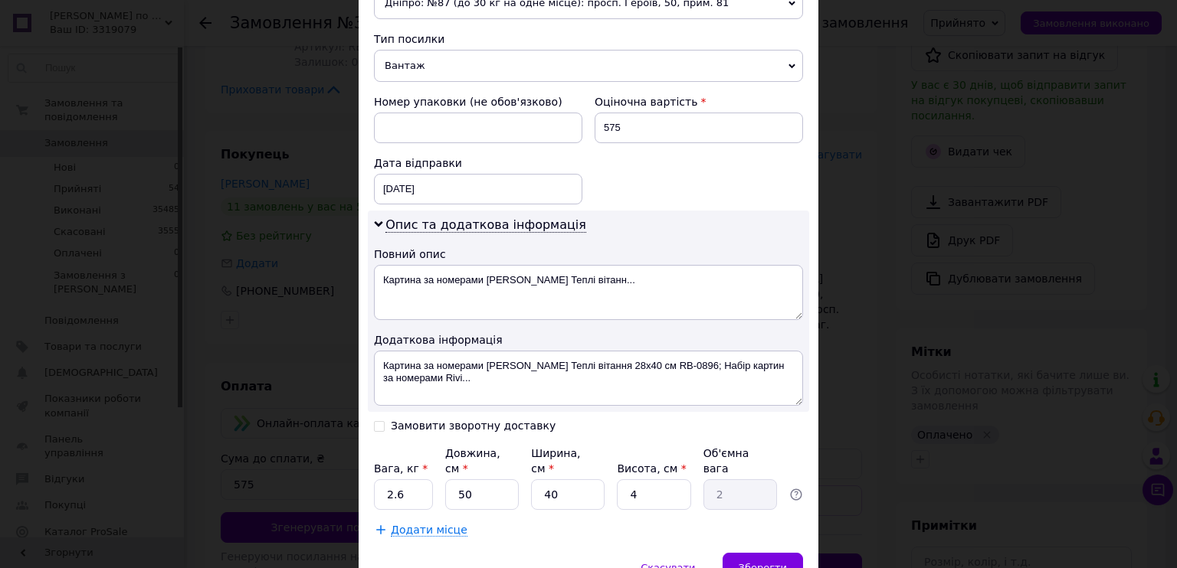
scroll to position [643, 0]
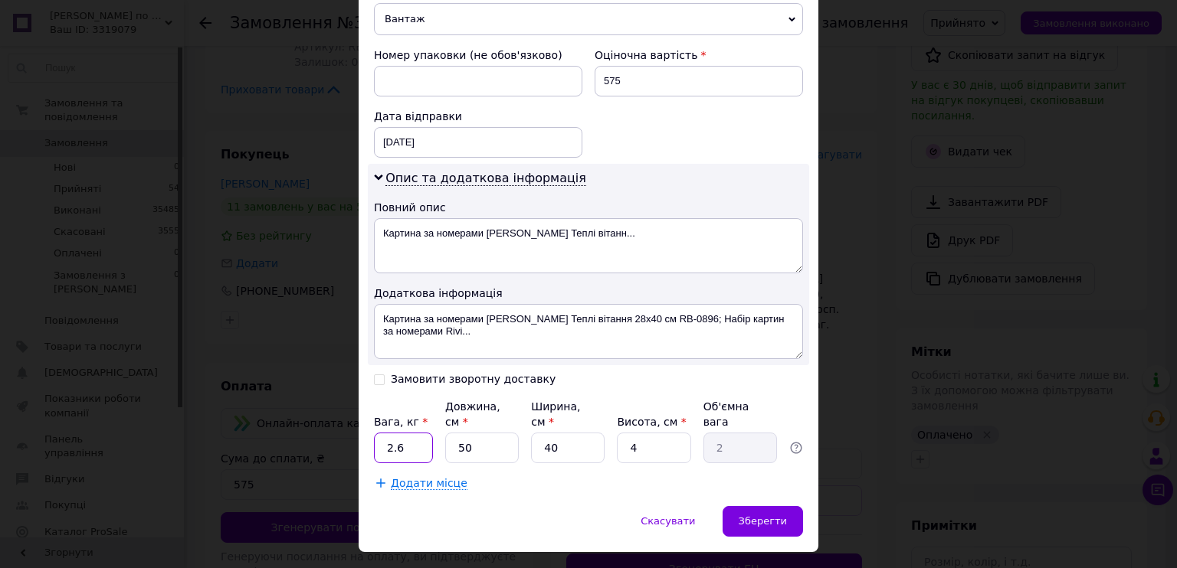
drag, startPoint x: 418, startPoint y: 421, endPoint x: 380, endPoint y: 416, distance: 37.8
click at [380, 433] on input "2.6" at bounding box center [403, 448] width 59 height 31
type input "2"
click at [768, 516] on span "Зберегти" at bounding box center [763, 521] width 48 height 11
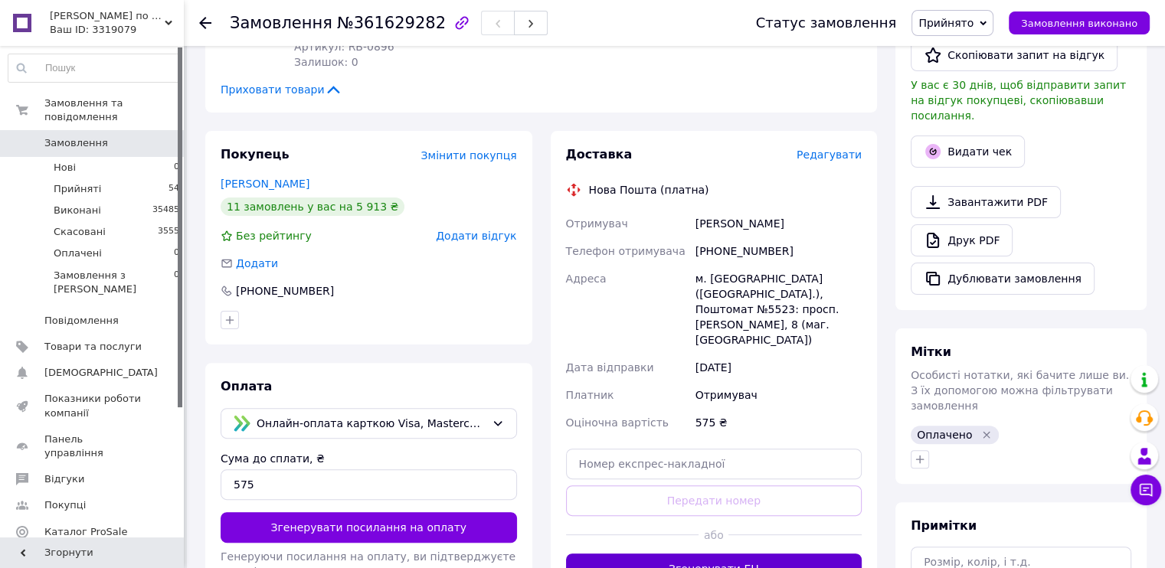
click at [723, 554] on button "Згенерувати ЕН" at bounding box center [714, 569] width 296 height 31
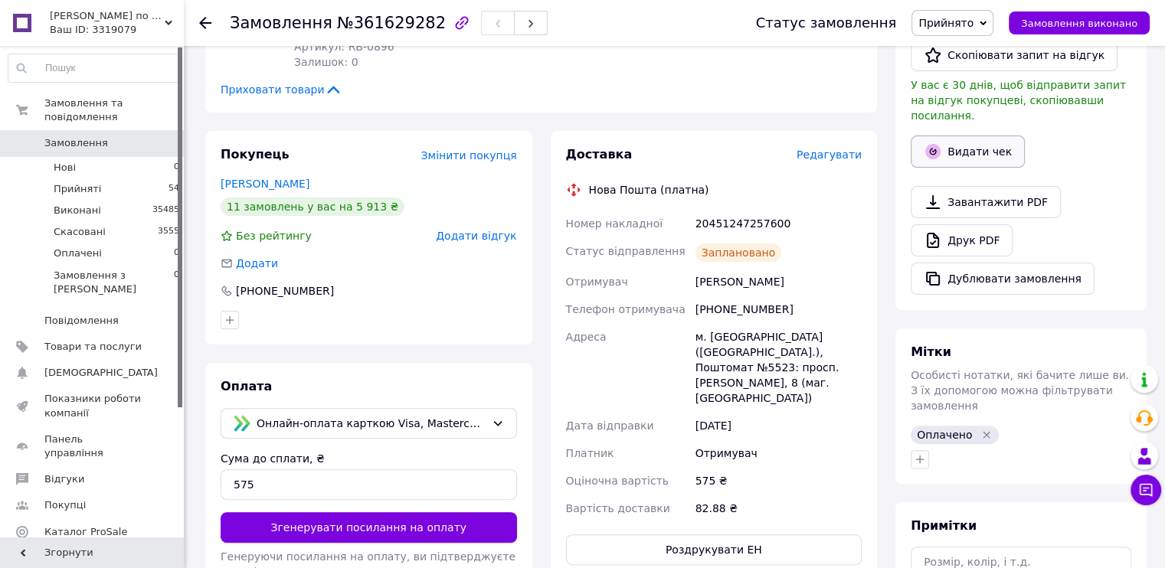
click at [973, 138] on button "Видати чек" at bounding box center [968, 152] width 114 height 32
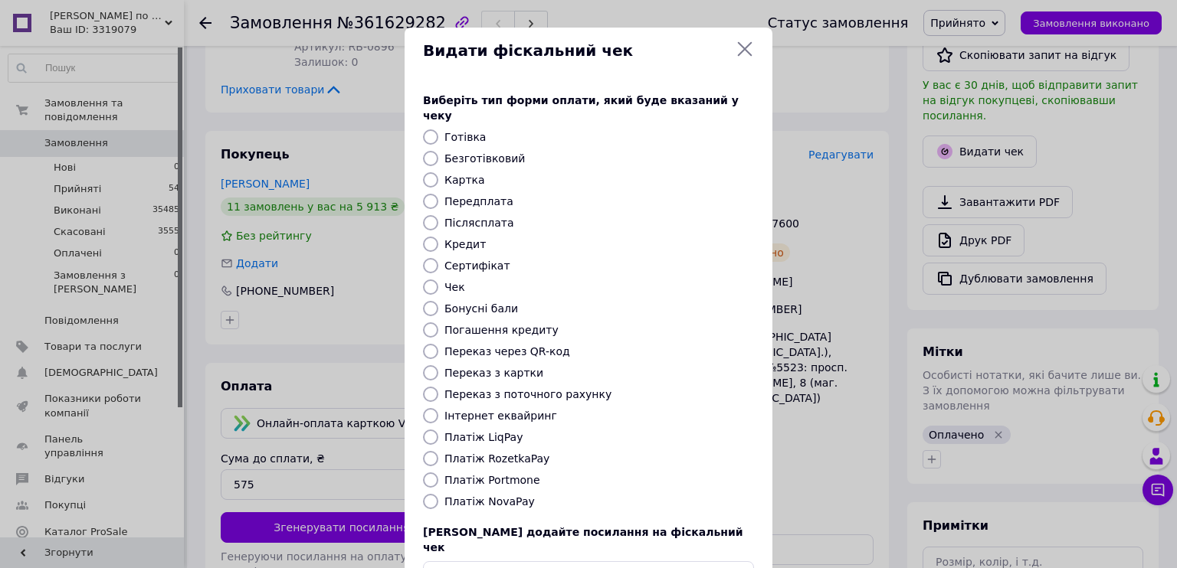
click at [468, 431] on label "Платіж LiqPay" at bounding box center [483, 437] width 78 height 12
click at [438, 430] on input "Платіж LiqPay" at bounding box center [430, 437] width 15 height 15
radio input "true"
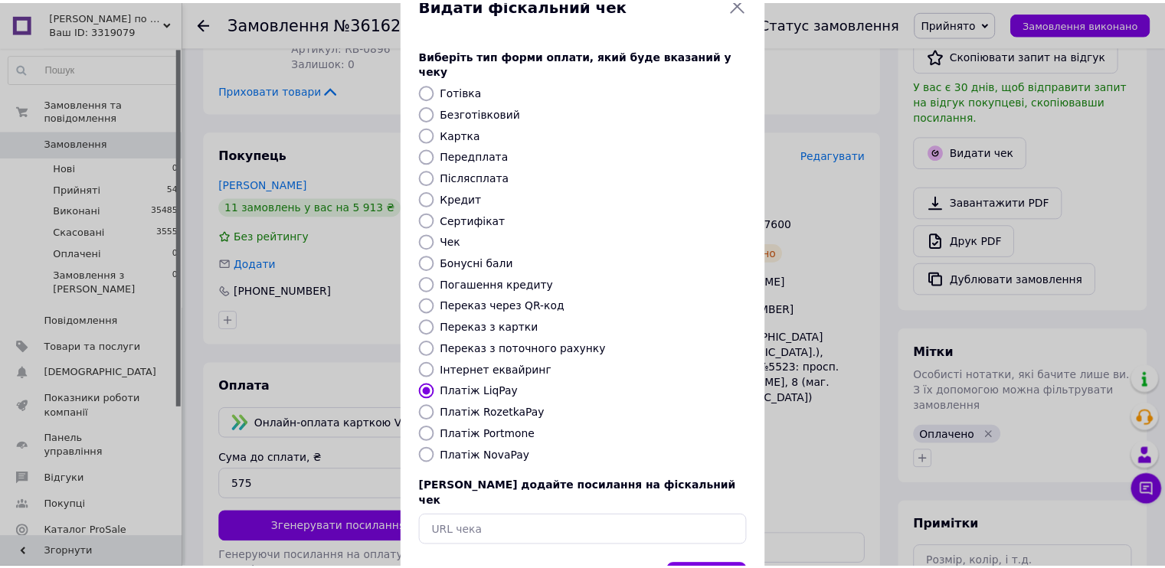
scroll to position [89, 0]
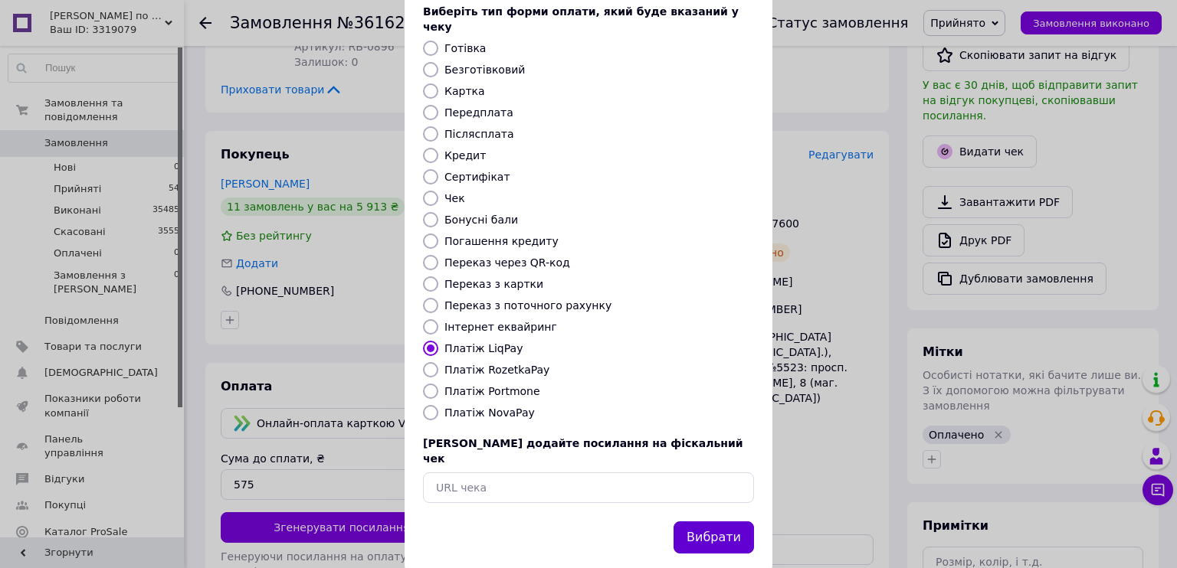
click at [711, 522] on button "Вибрати" at bounding box center [713, 538] width 80 height 33
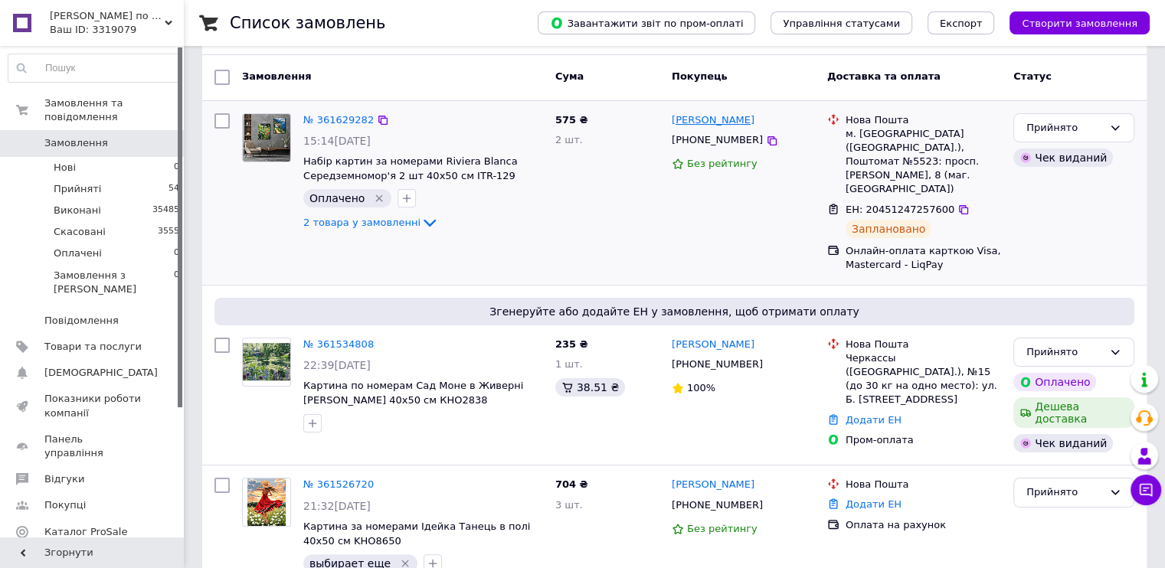
scroll to position [306, 0]
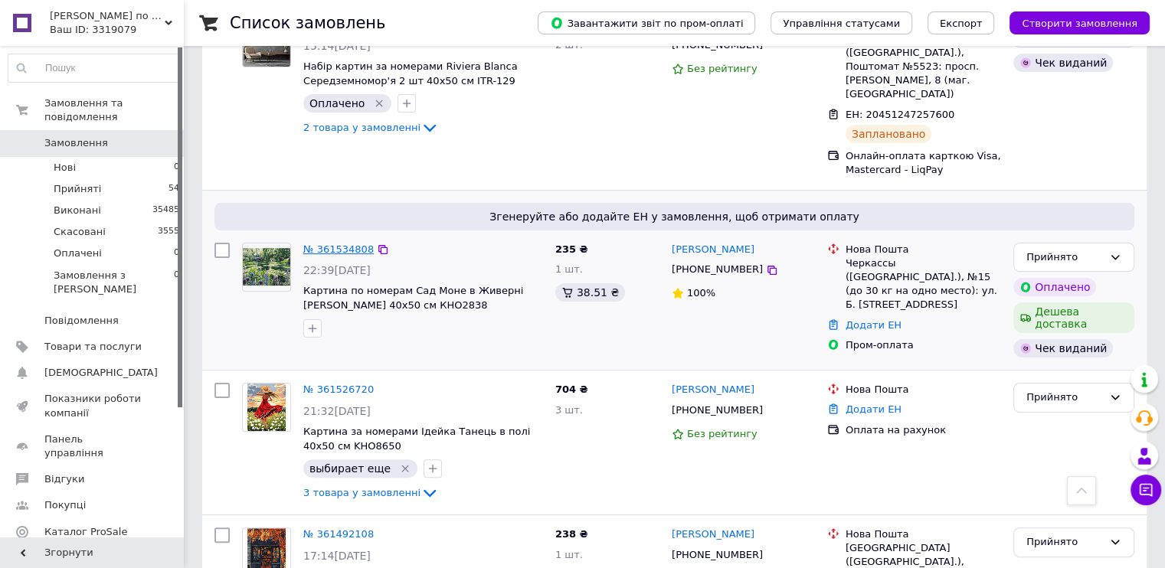
click at [333, 244] on link "№ 361534808" at bounding box center [338, 249] width 70 height 11
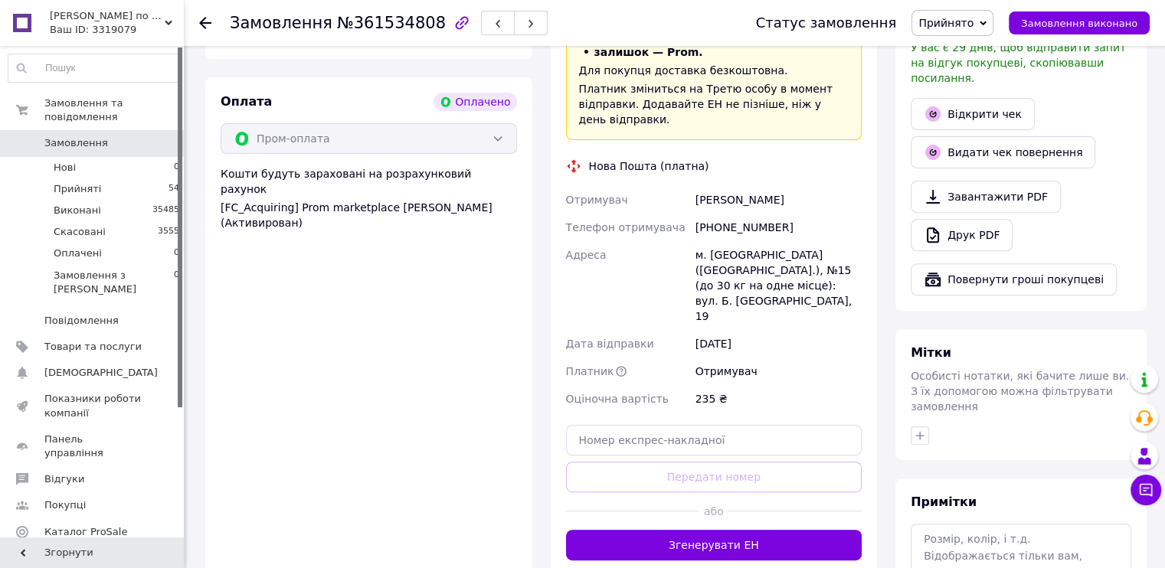
scroll to position [536, 0]
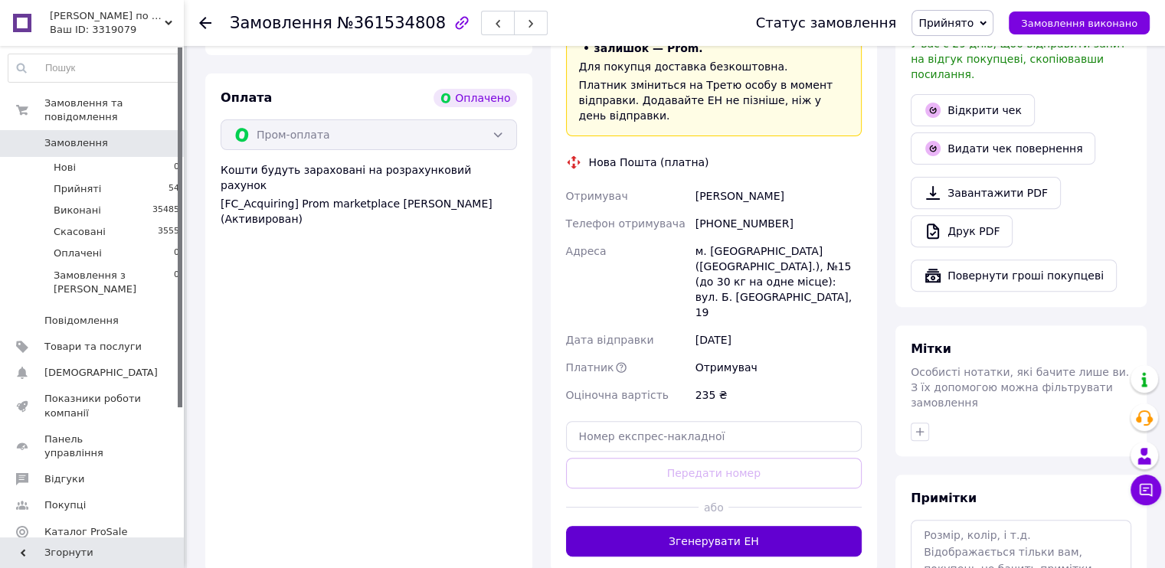
click at [739, 526] on button "Згенерувати ЕН" at bounding box center [714, 541] width 296 height 31
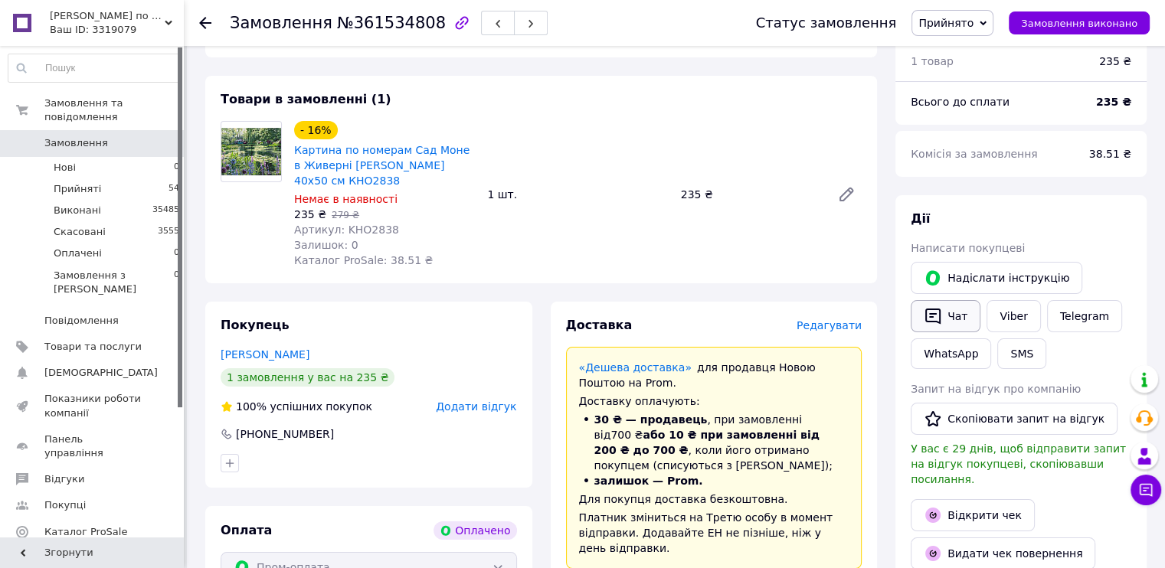
scroll to position [230, 0]
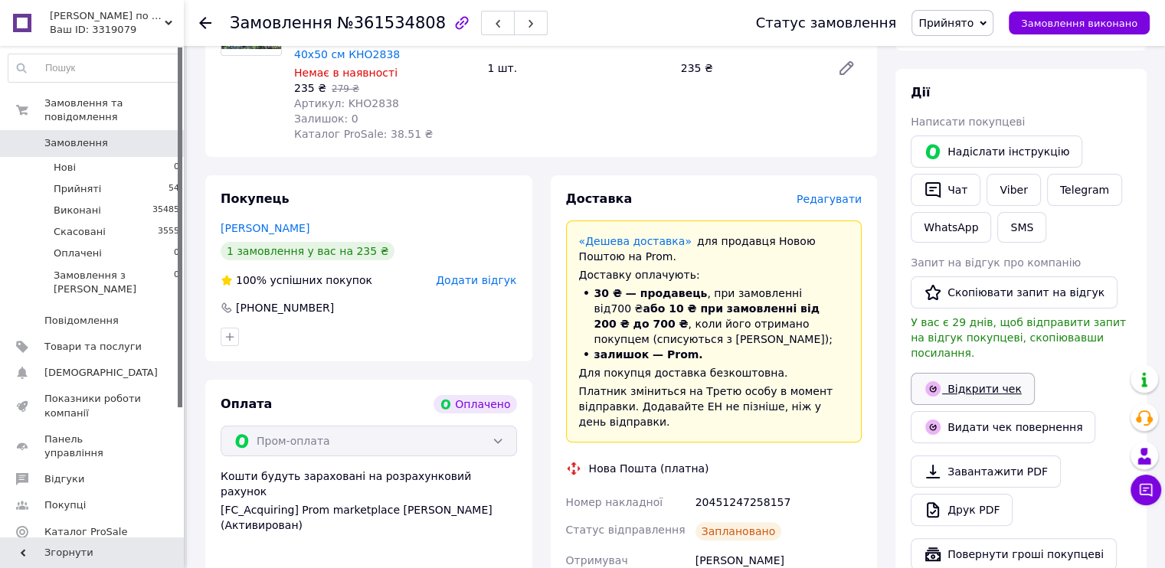
click at [968, 373] on link "Відкрити чек" at bounding box center [973, 389] width 124 height 32
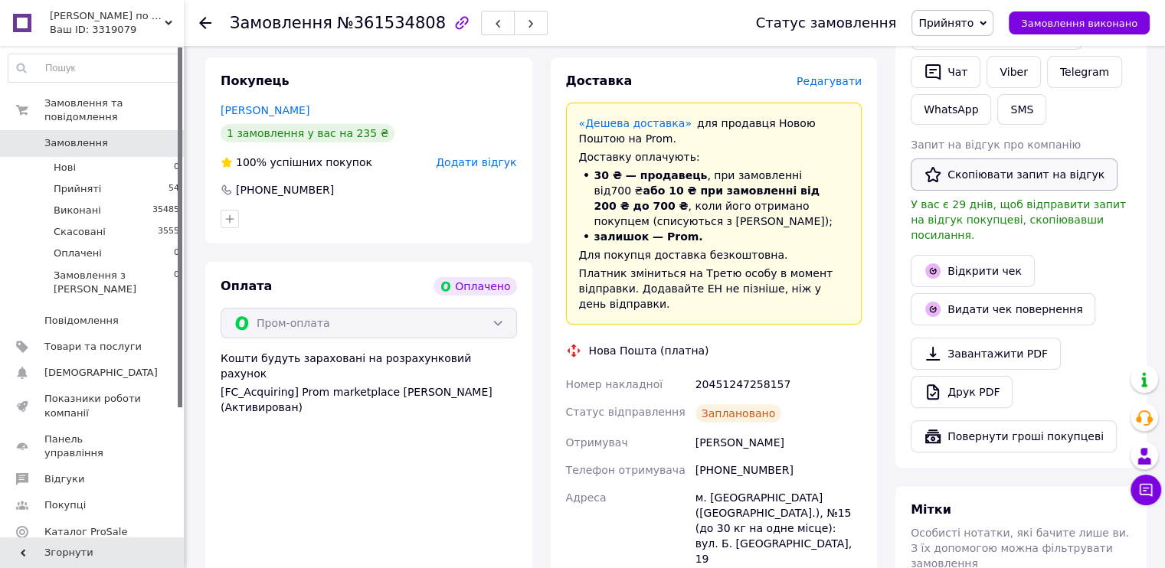
scroll to position [460, 0]
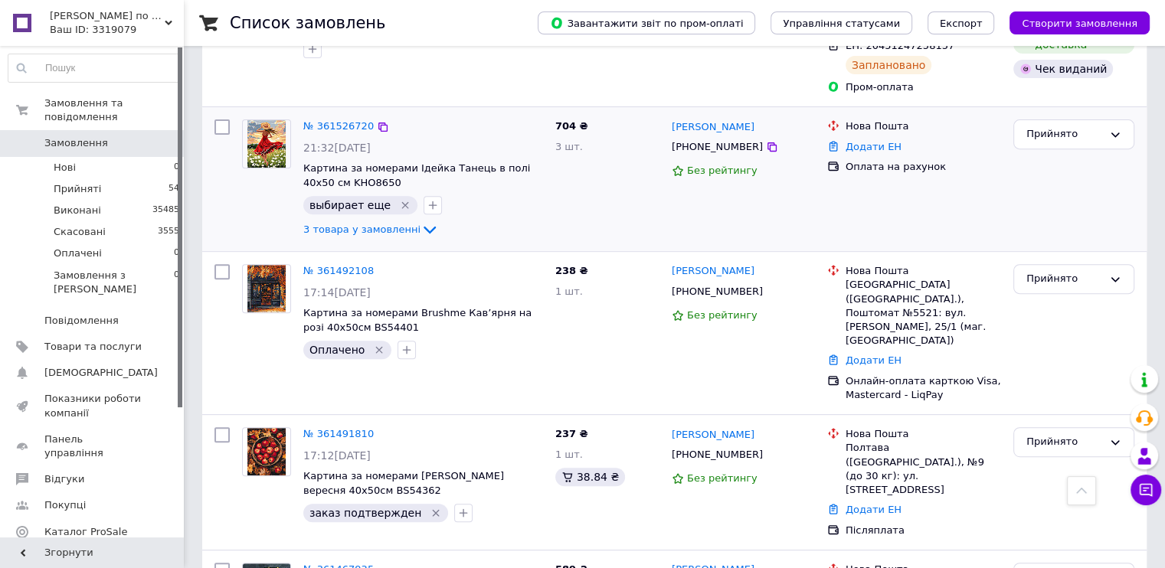
scroll to position [613, 0]
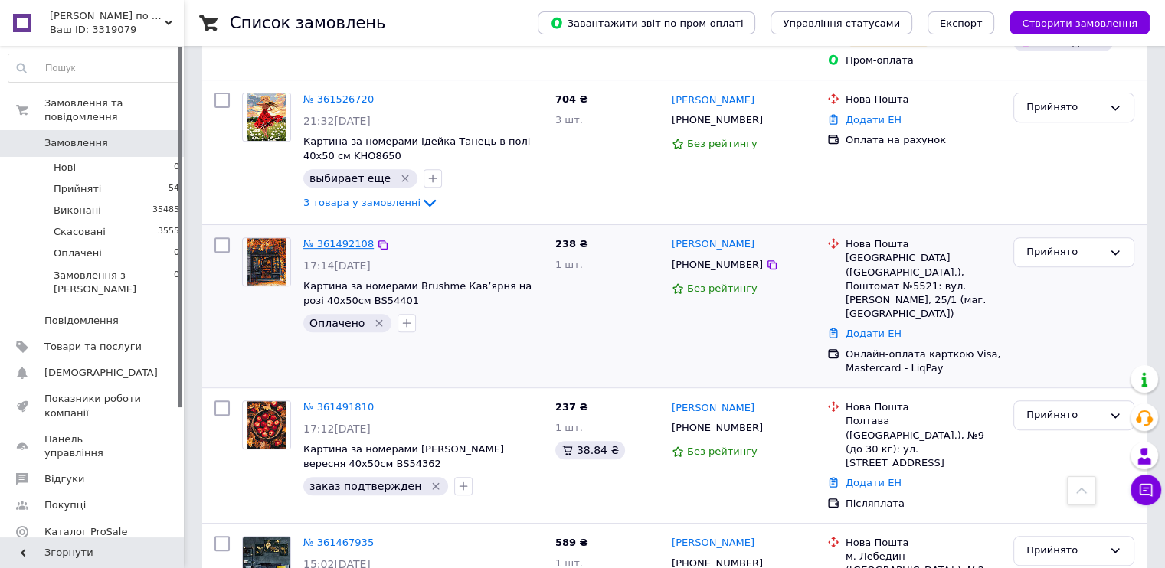
click at [333, 238] on link "№ 361492108" at bounding box center [338, 243] width 70 height 11
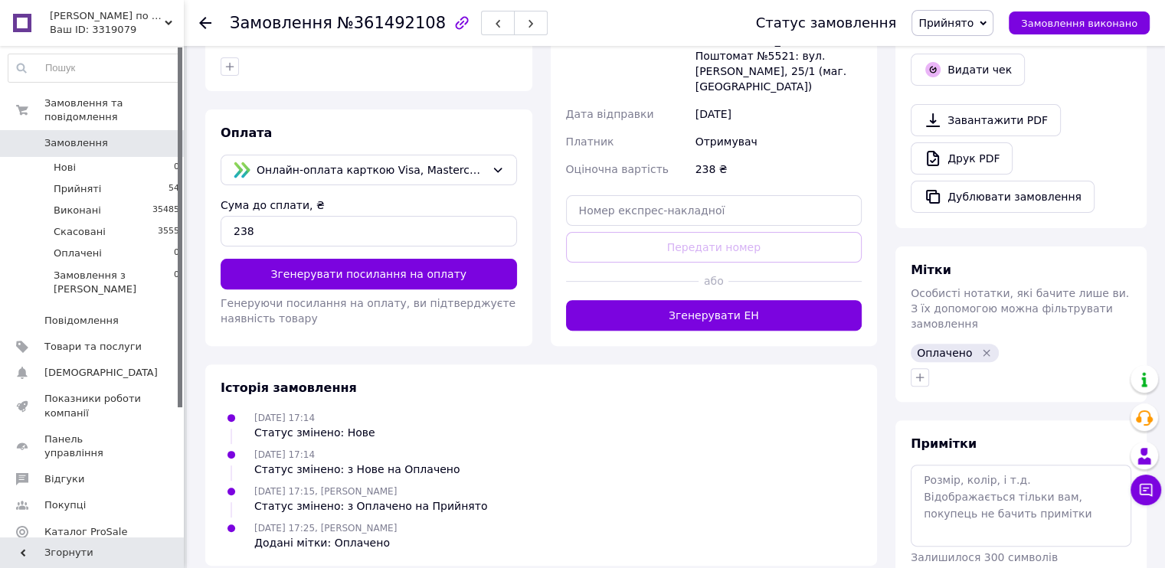
scroll to position [429, 0]
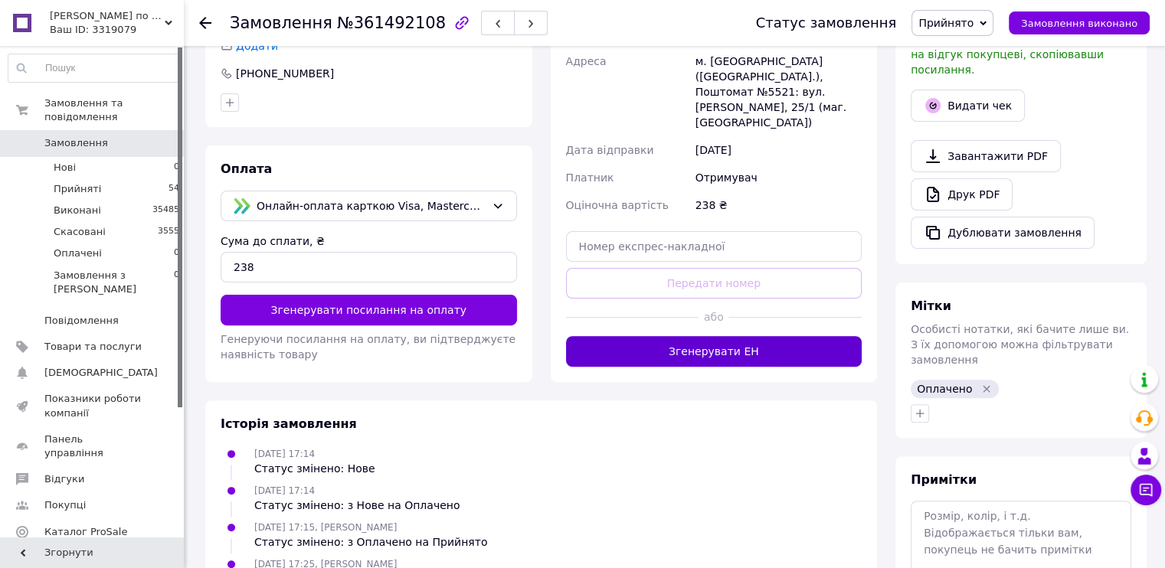
click at [703, 336] on button "Згенерувати ЕН" at bounding box center [714, 351] width 296 height 31
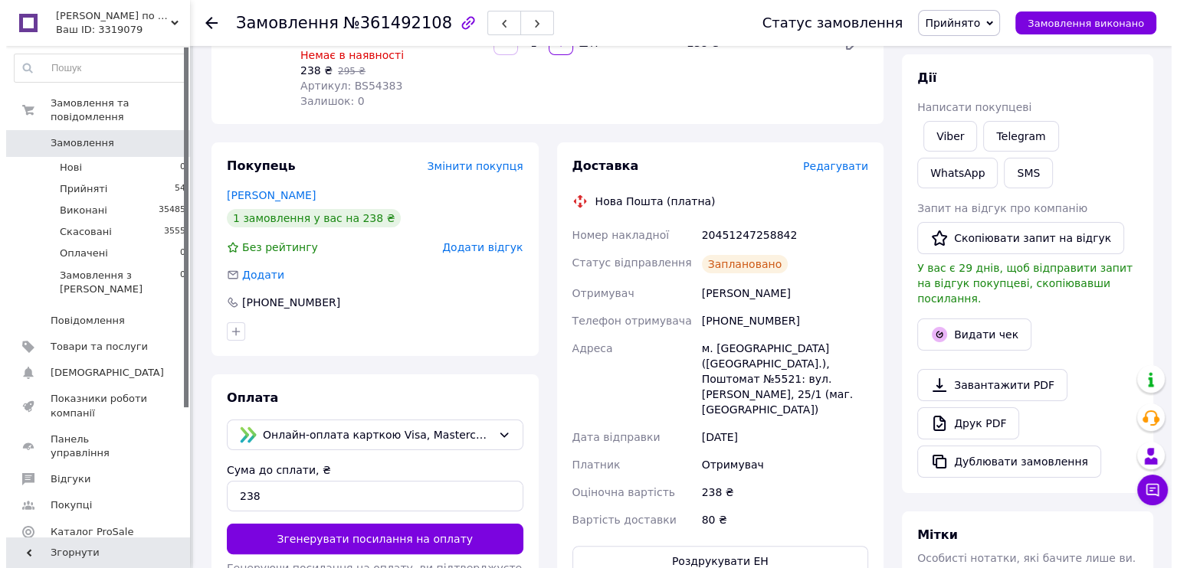
scroll to position [199, 0]
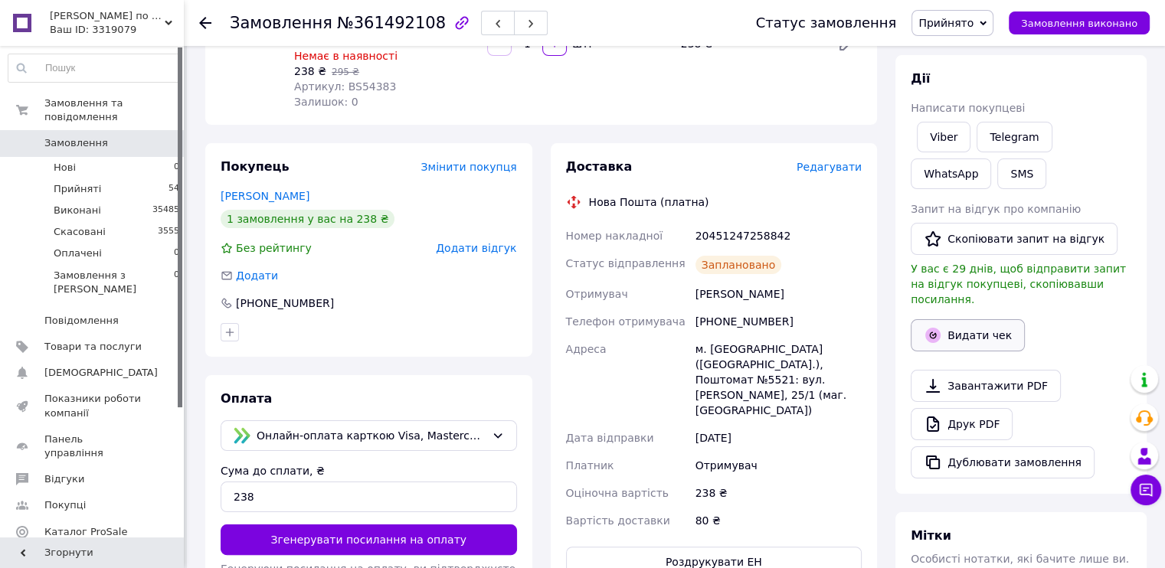
click at [979, 319] on button "Видати чек" at bounding box center [968, 335] width 114 height 32
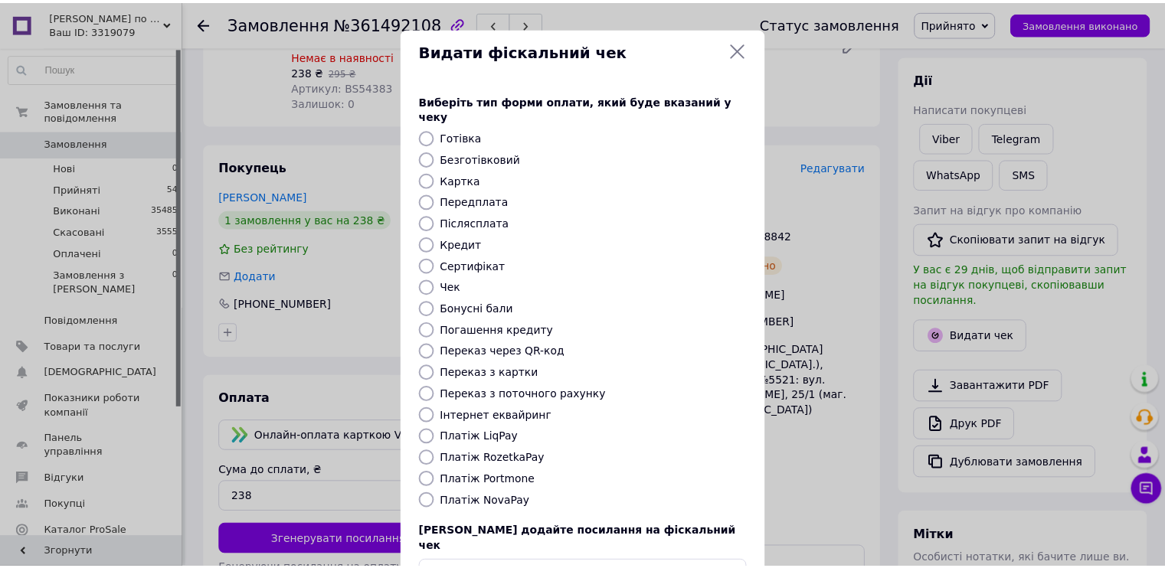
scroll to position [89, 0]
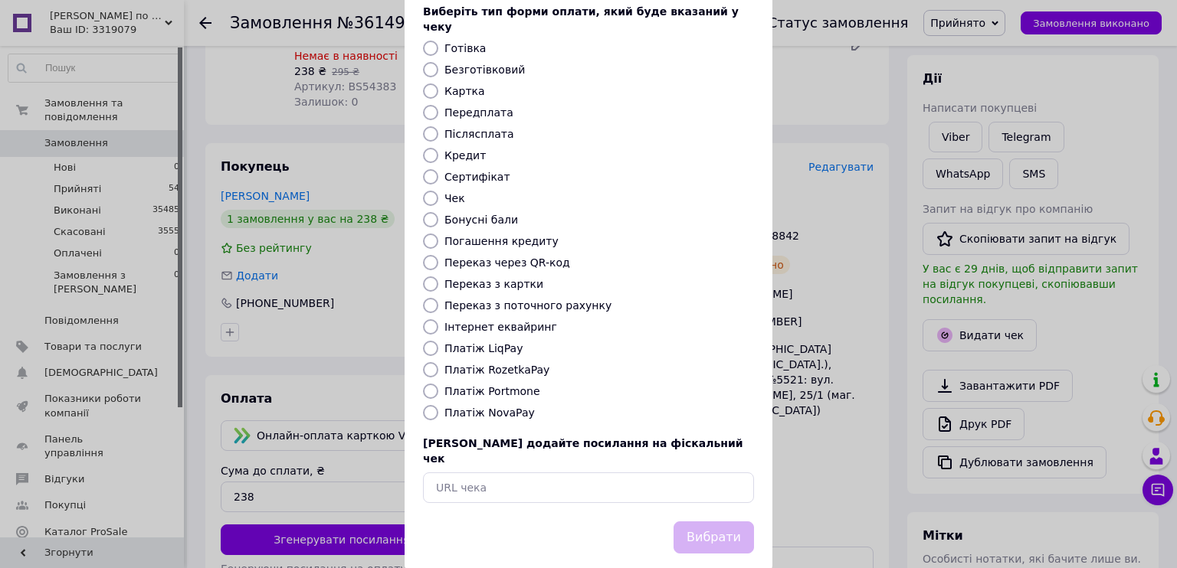
click at [483, 342] on label "Платіж LiqPay" at bounding box center [483, 348] width 78 height 12
click at [438, 341] on input "Платіж LiqPay" at bounding box center [430, 348] width 15 height 15
radio input "true"
click at [714, 522] on button "Вибрати" at bounding box center [713, 538] width 80 height 33
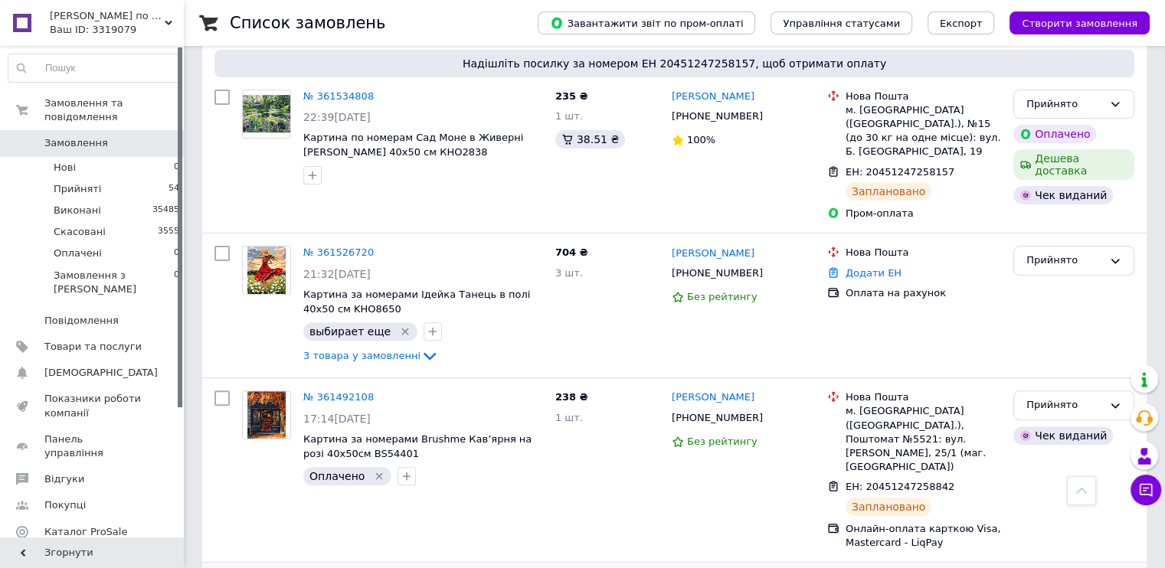
scroll to position [690, 0]
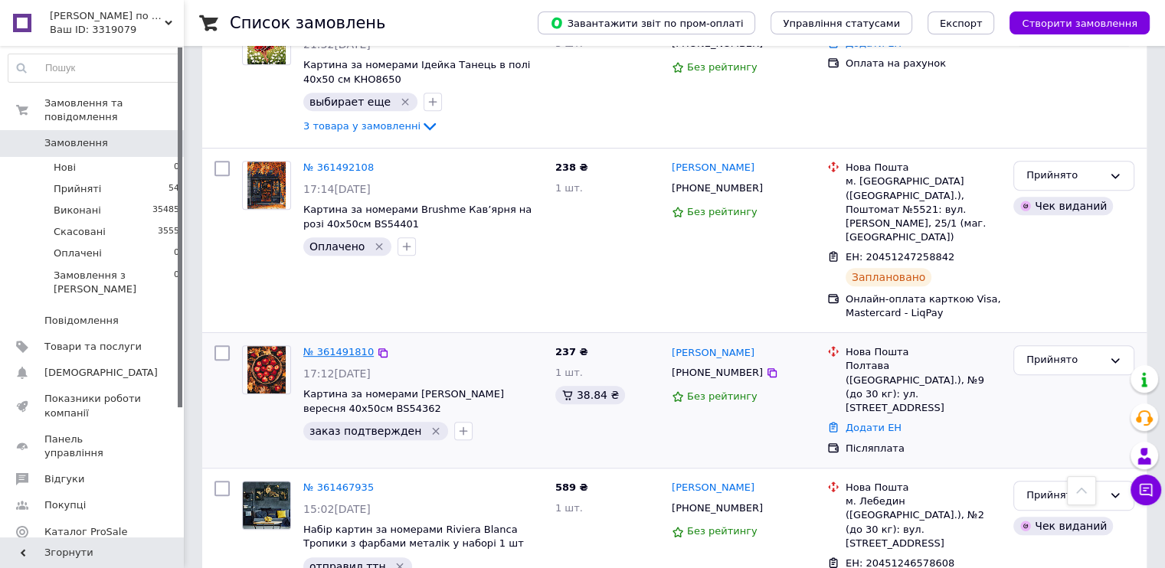
click at [331, 346] on link "№ 361491810" at bounding box center [338, 351] width 70 height 11
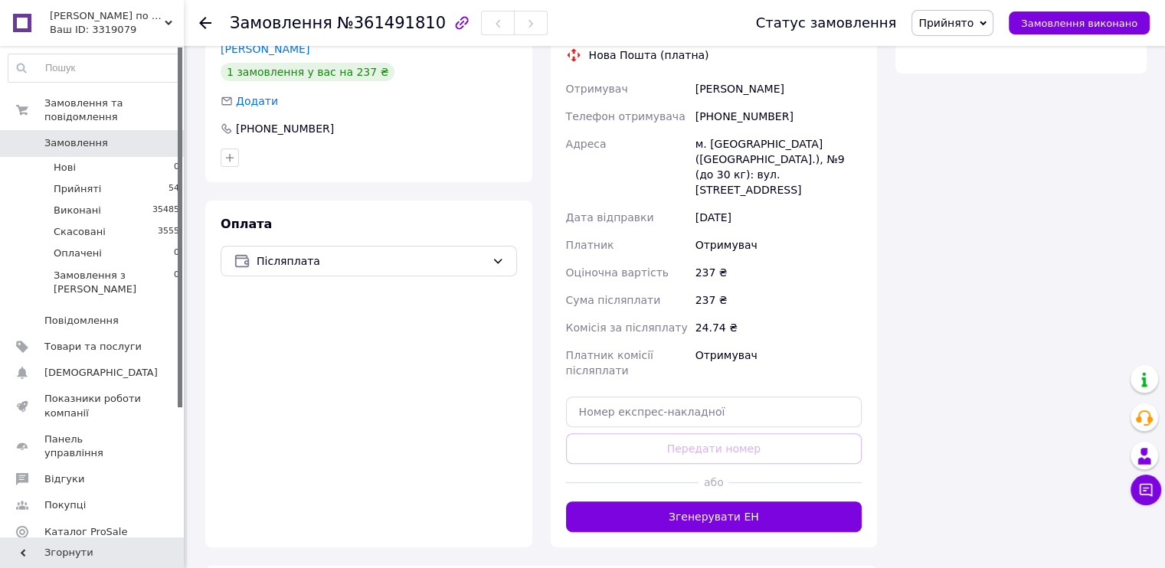
scroll to position [559, 0]
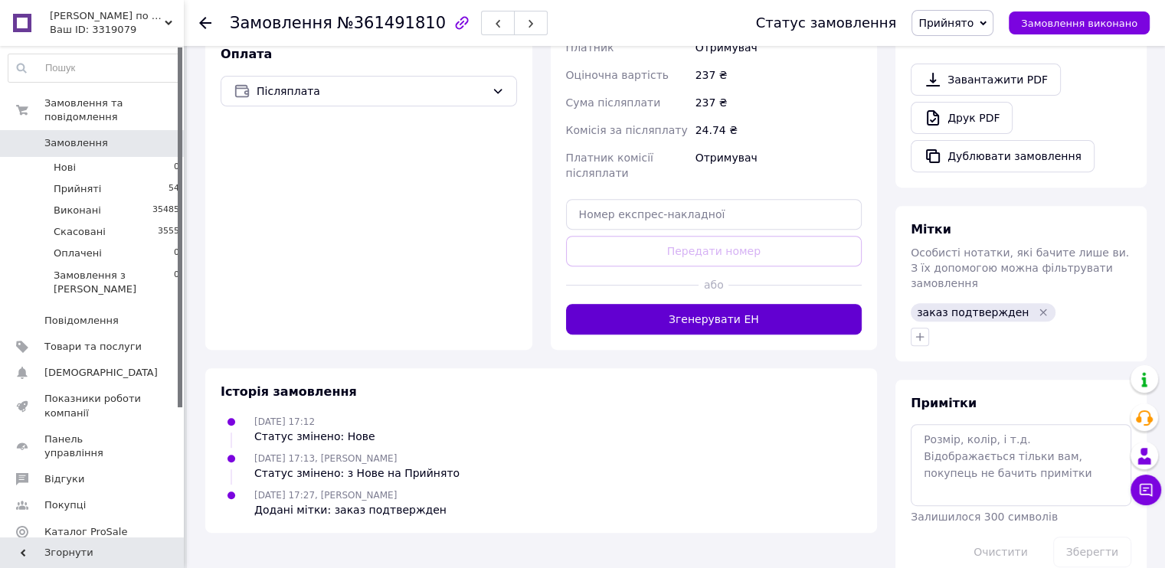
click at [720, 304] on button "Згенерувати ЕН" at bounding box center [714, 319] width 296 height 31
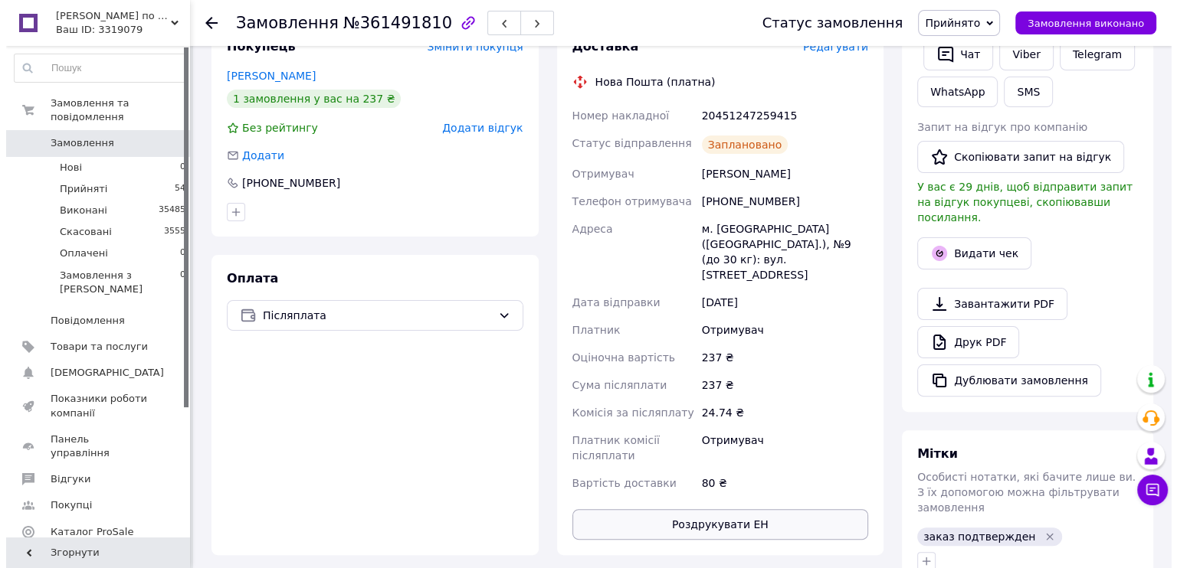
scroll to position [329, 0]
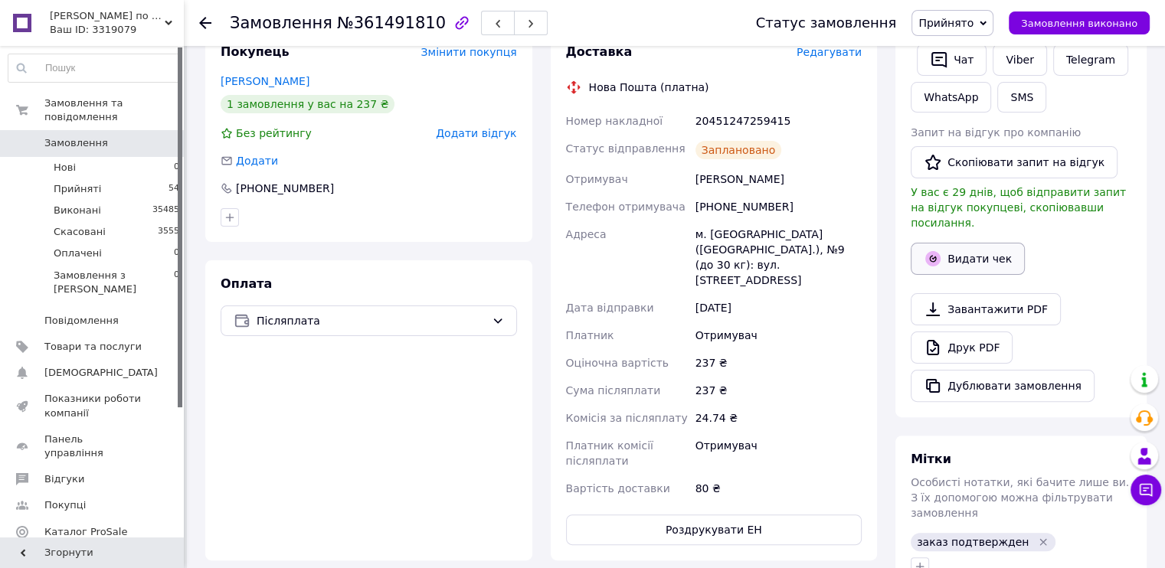
click at [974, 243] on button "Видати чек" at bounding box center [968, 259] width 114 height 32
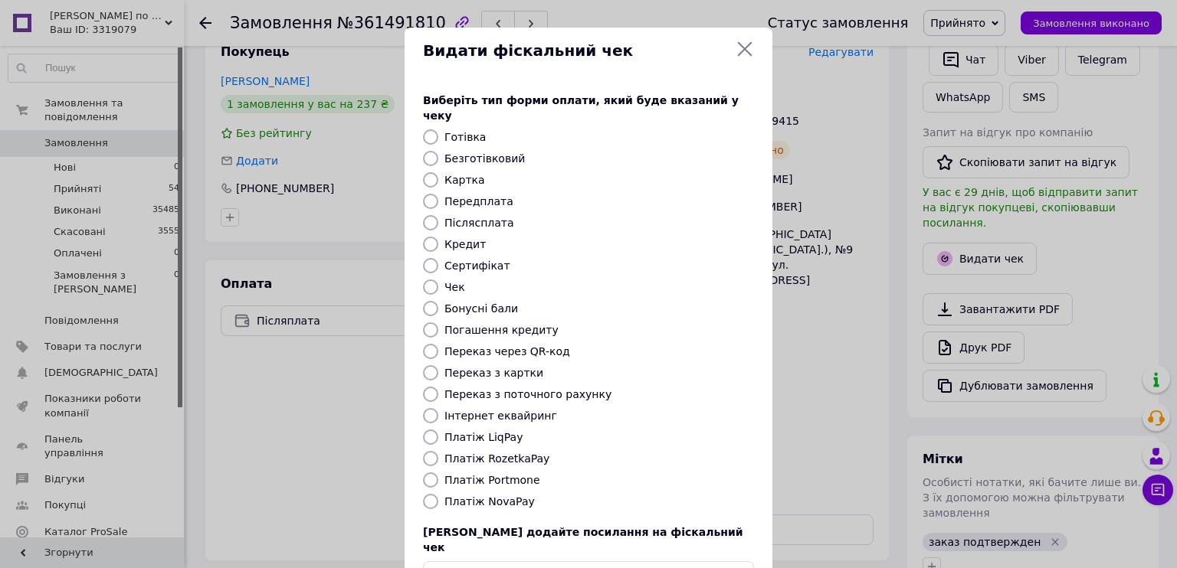
click at [480, 496] on label "Платіж NovaPay" at bounding box center [489, 502] width 90 height 12
click at [438, 494] on input "Платіж NovaPay" at bounding box center [430, 501] width 15 height 15
radio input "true"
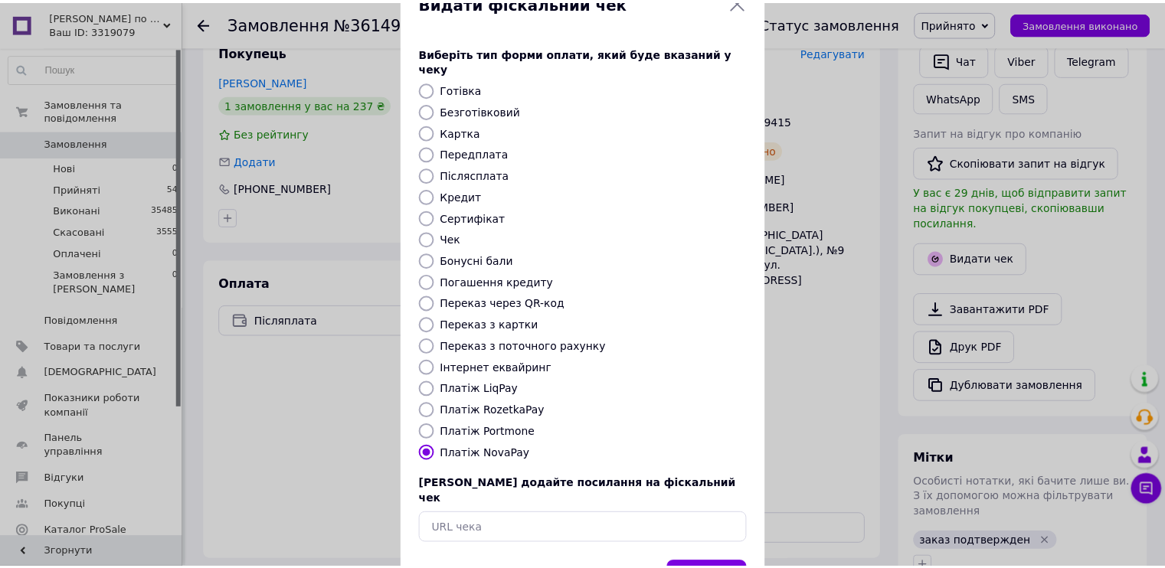
scroll to position [89, 0]
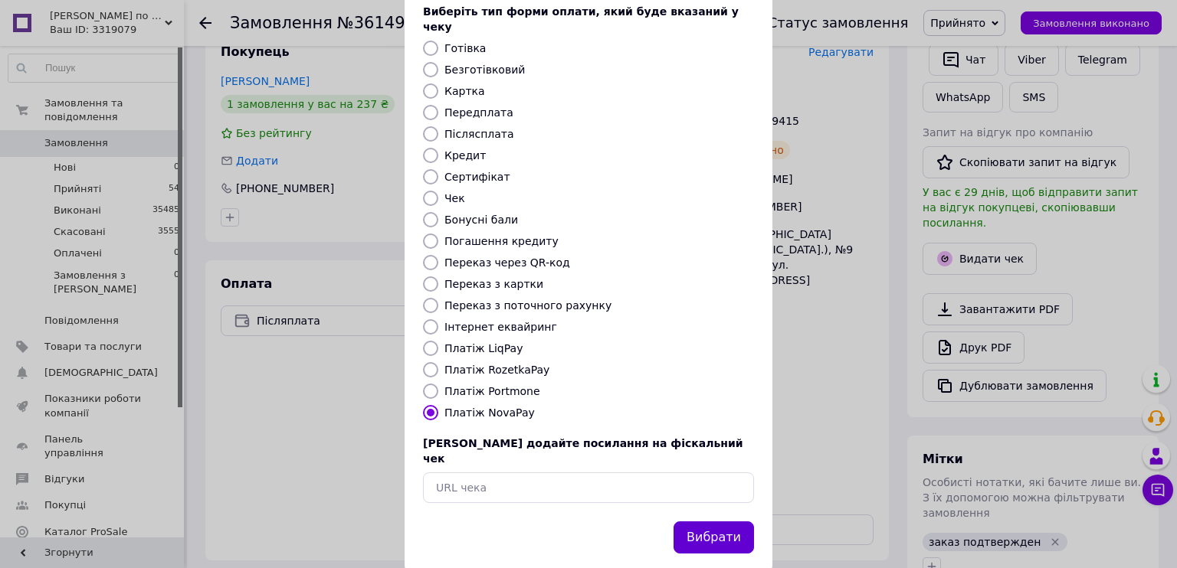
click at [693, 522] on button "Вибрати" at bounding box center [713, 538] width 80 height 33
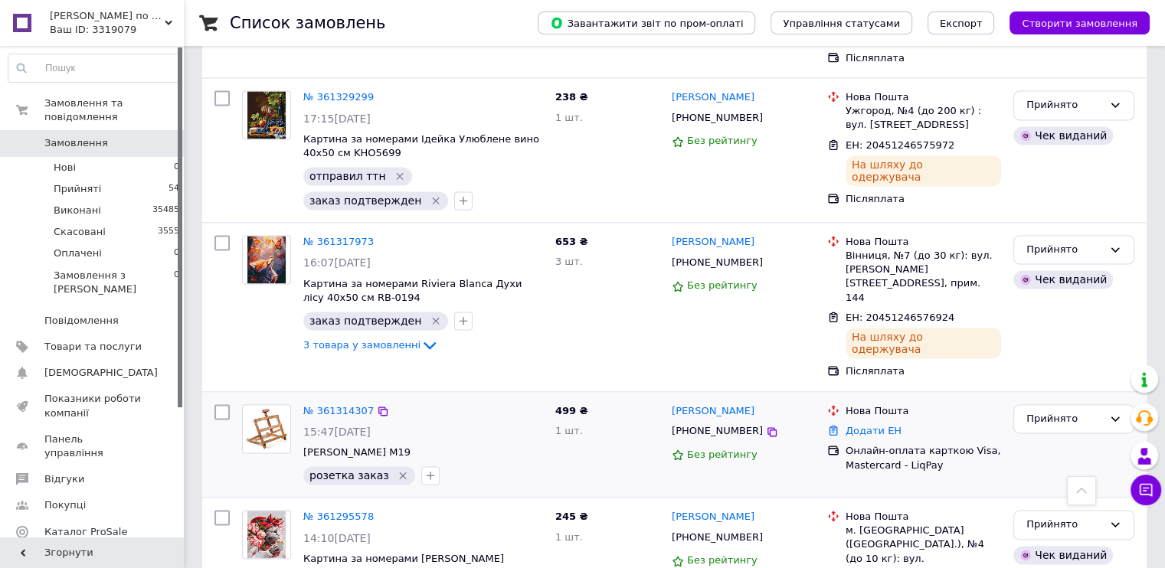
scroll to position [2145, 0]
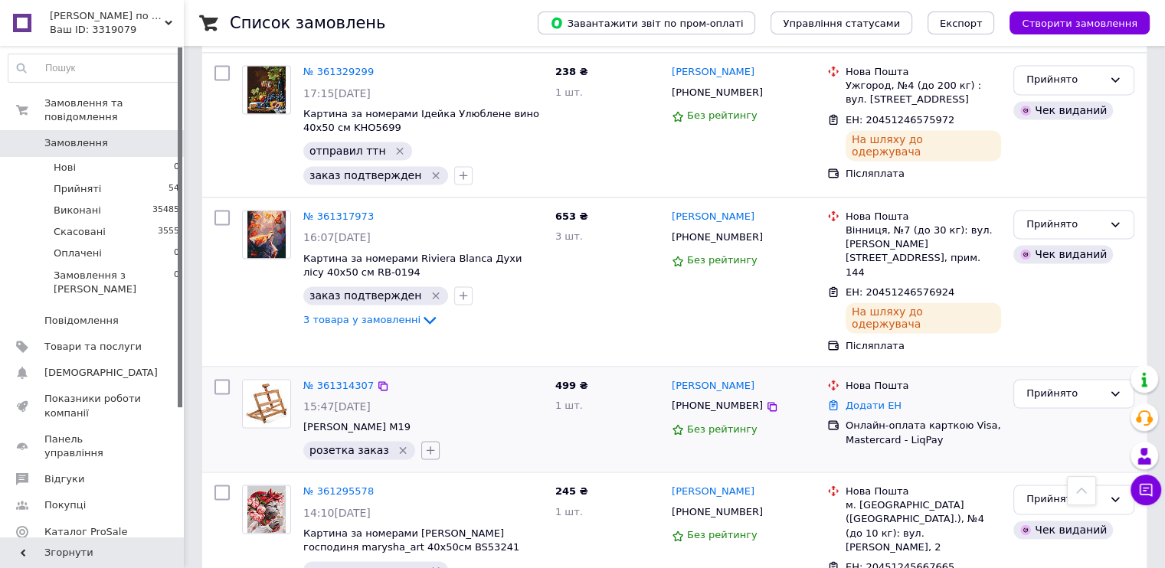
click at [427, 447] on icon "button" at bounding box center [431, 451] width 8 height 8
click at [430, 568] on input "отправлено" at bounding box center [435, 573] width 10 height 10
checkbox input "true"
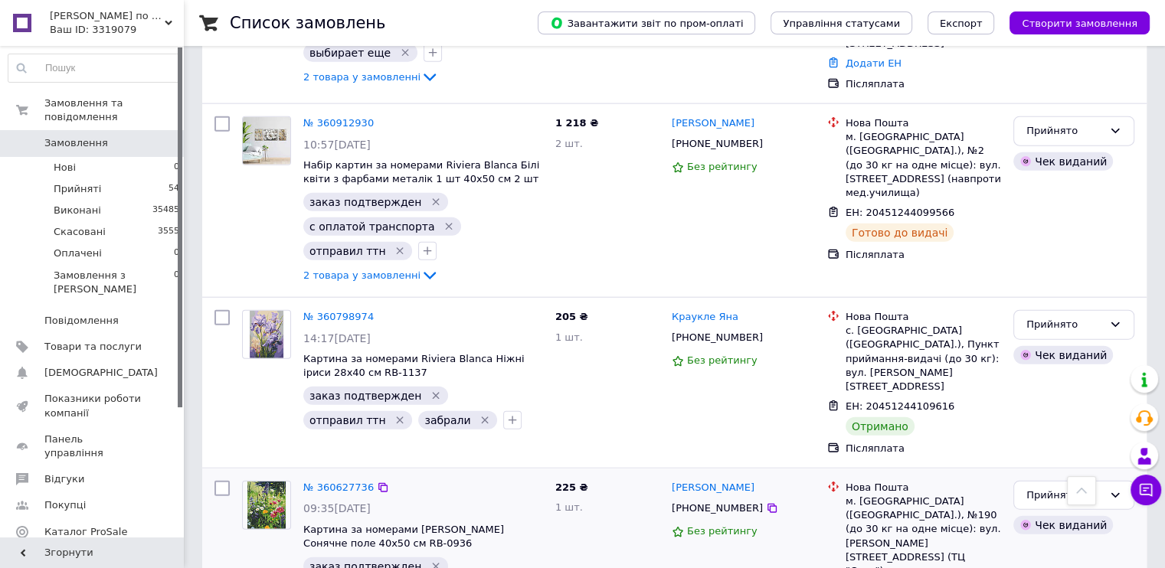
scroll to position [3677, 0]
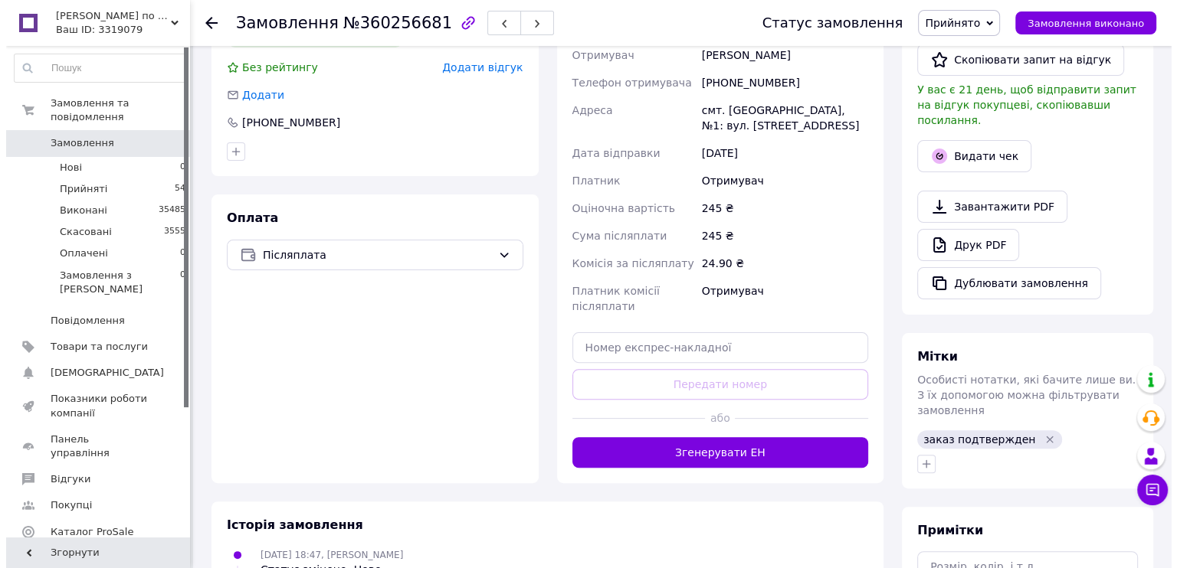
scroll to position [375, 0]
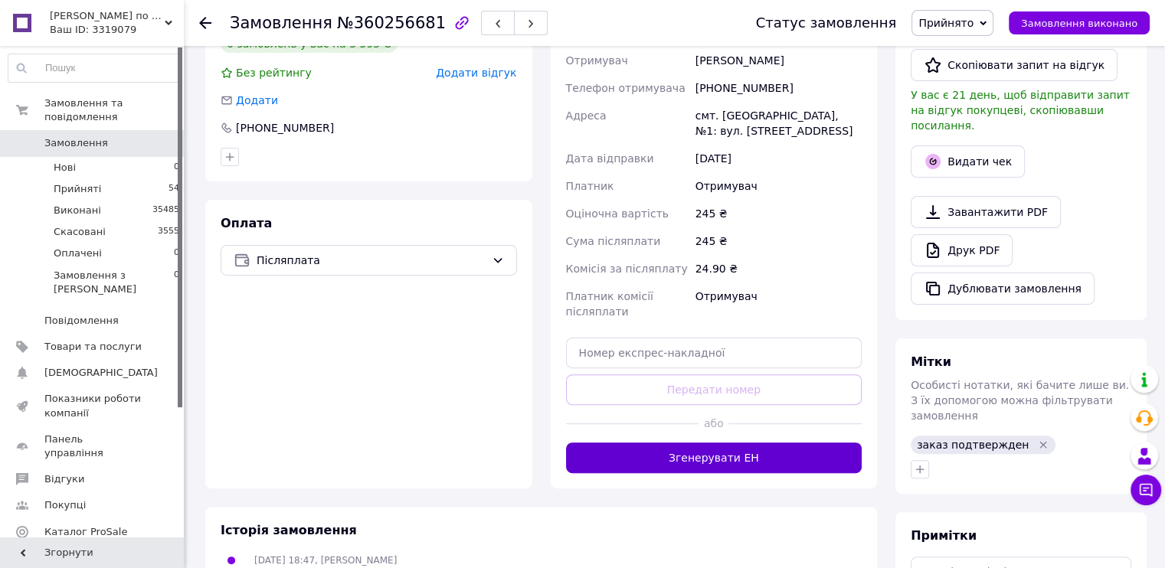
click at [722, 461] on button "Згенерувати ЕН" at bounding box center [714, 458] width 296 height 31
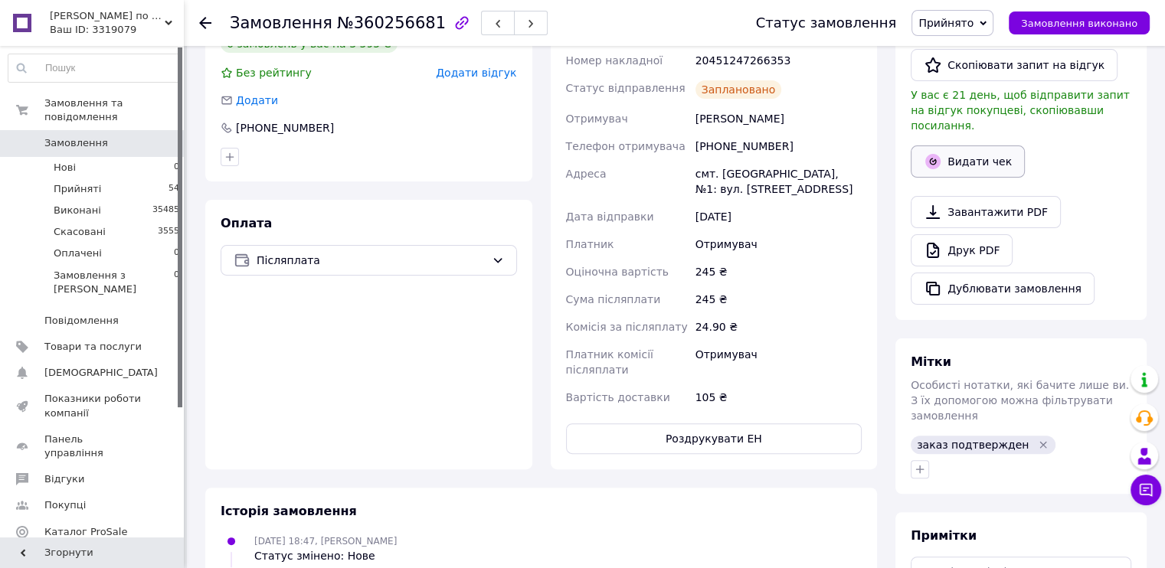
click at [959, 146] on button "Видати чек" at bounding box center [968, 162] width 114 height 32
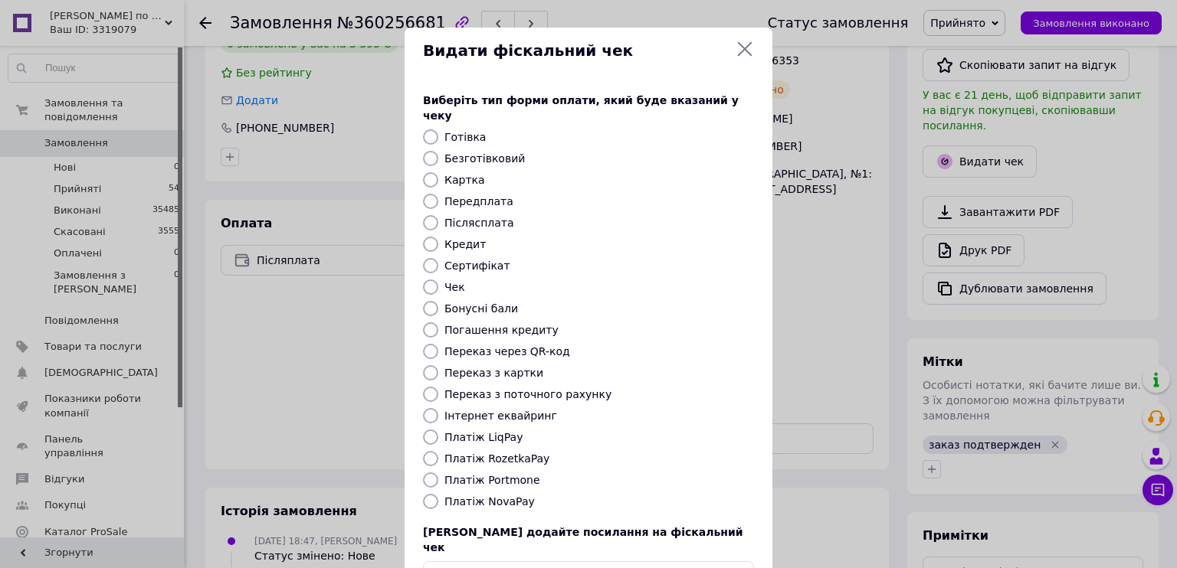
click at [499, 496] on label "Платіж NovaPay" at bounding box center [489, 502] width 90 height 12
click at [438, 494] on input "Платіж NovaPay" at bounding box center [430, 501] width 15 height 15
radio input "true"
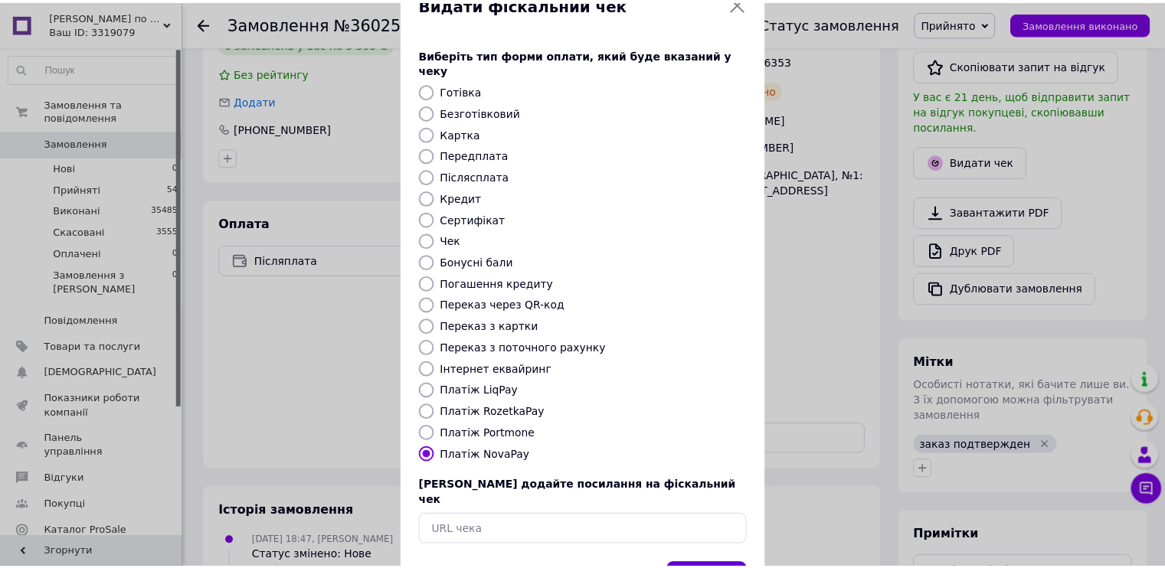
scroll to position [89, 0]
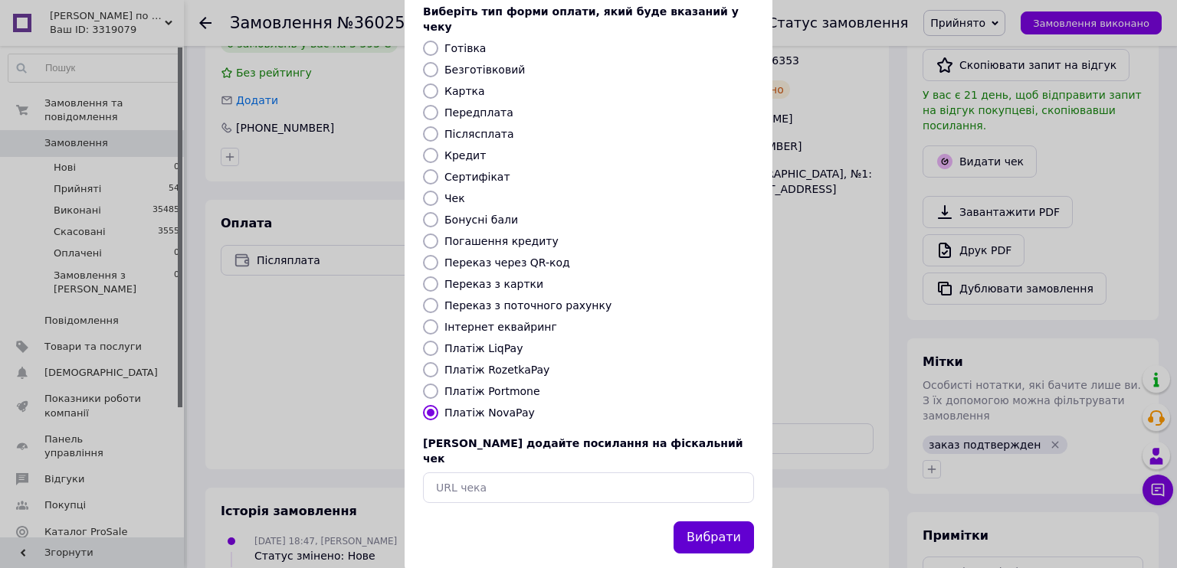
click at [720, 522] on button "Вибрати" at bounding box center [713, 538] width 80 height 33
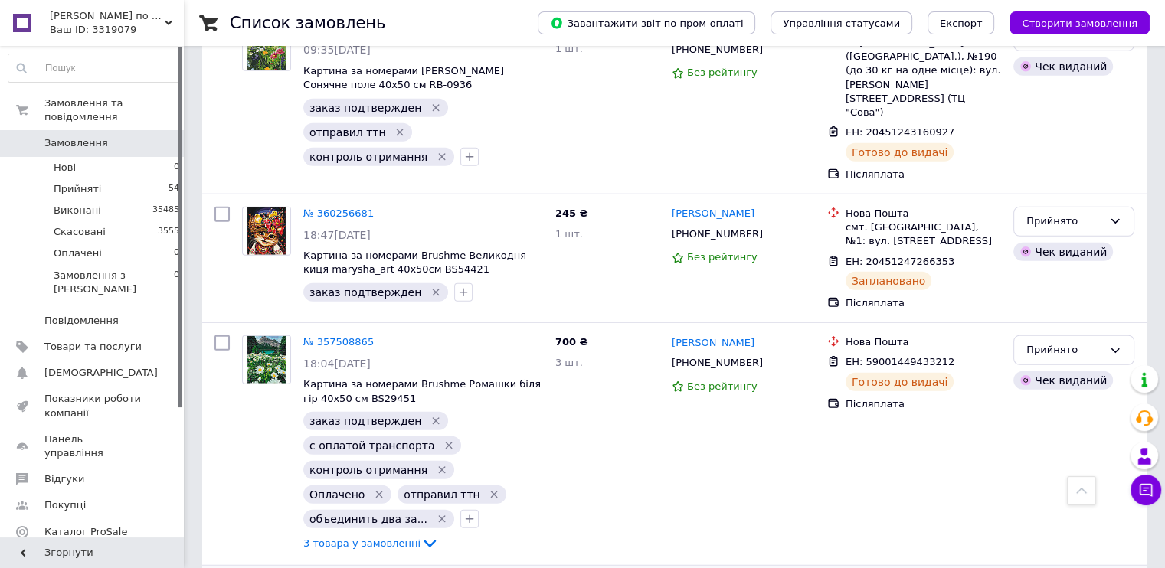
scroll to position [4070, 0]
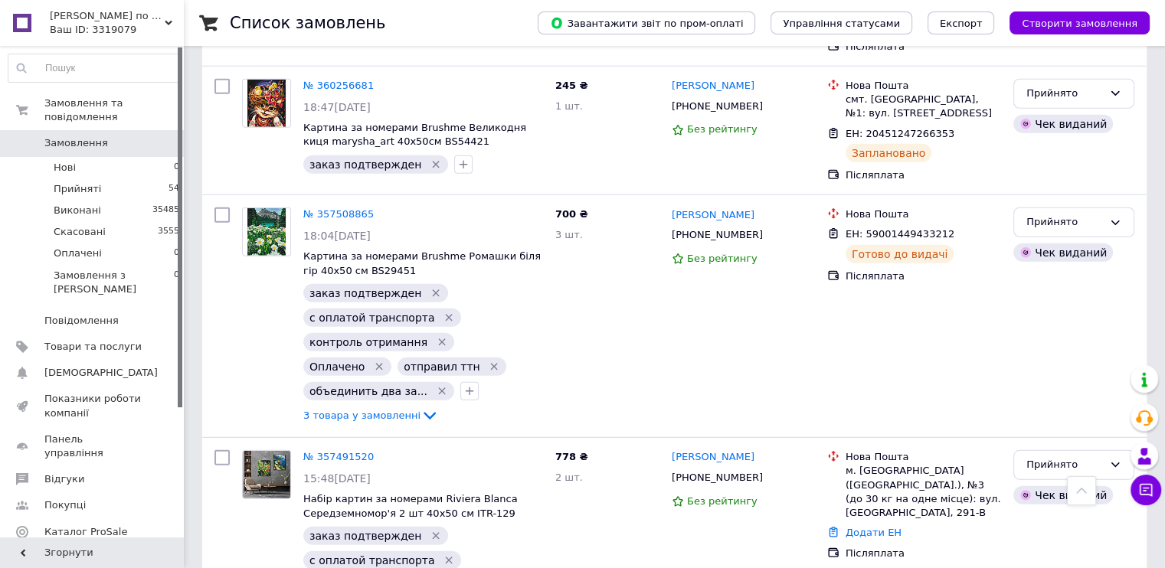
scroll to position [4192, 0]
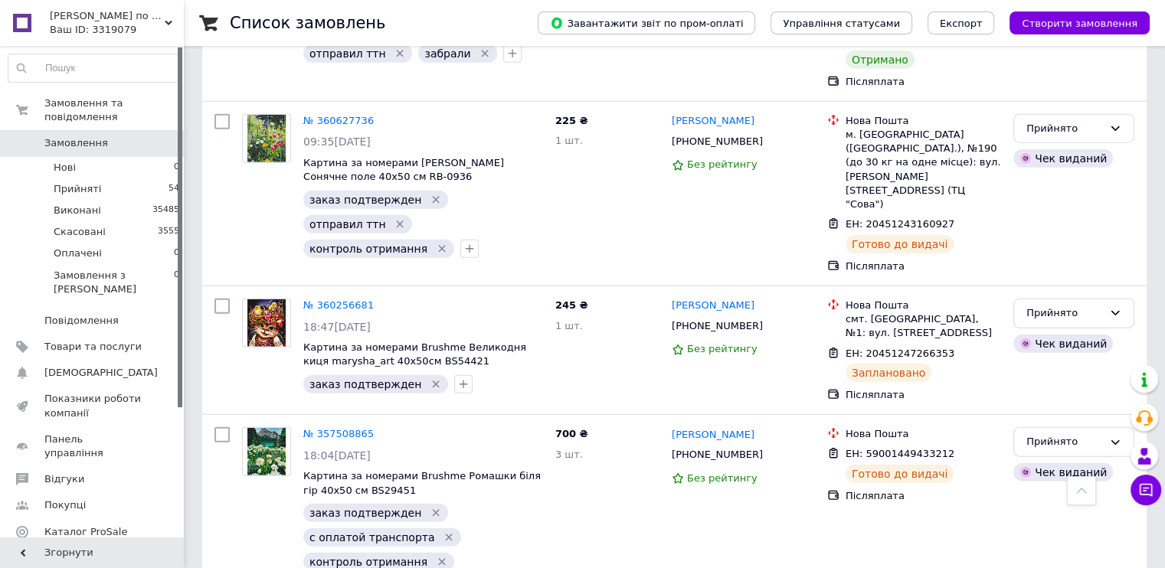
scroll to position [4070, 0]
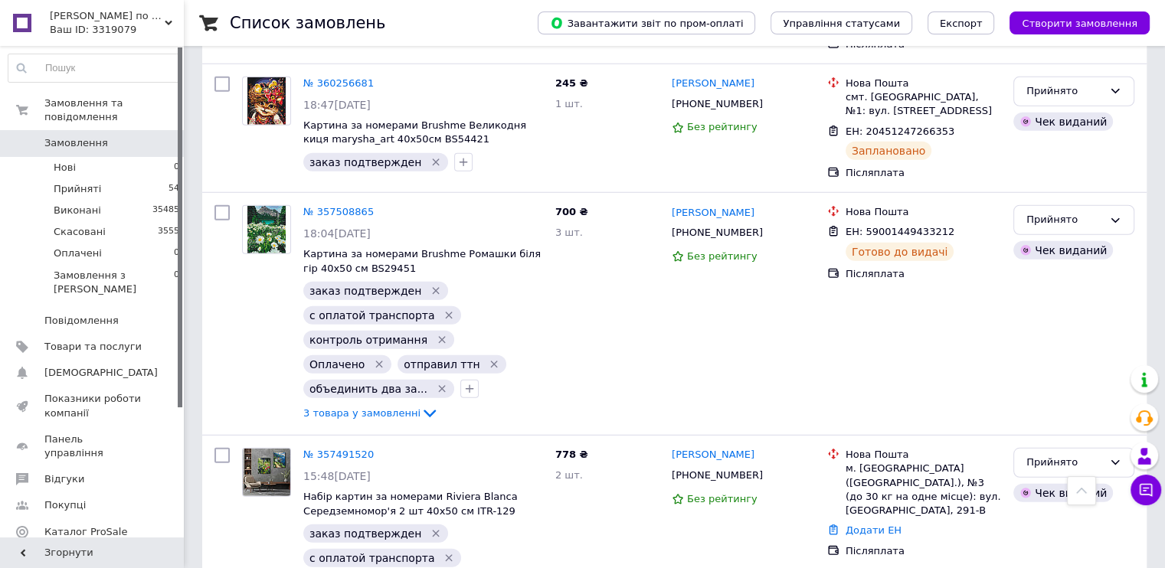
scroll to position [4192, 0]
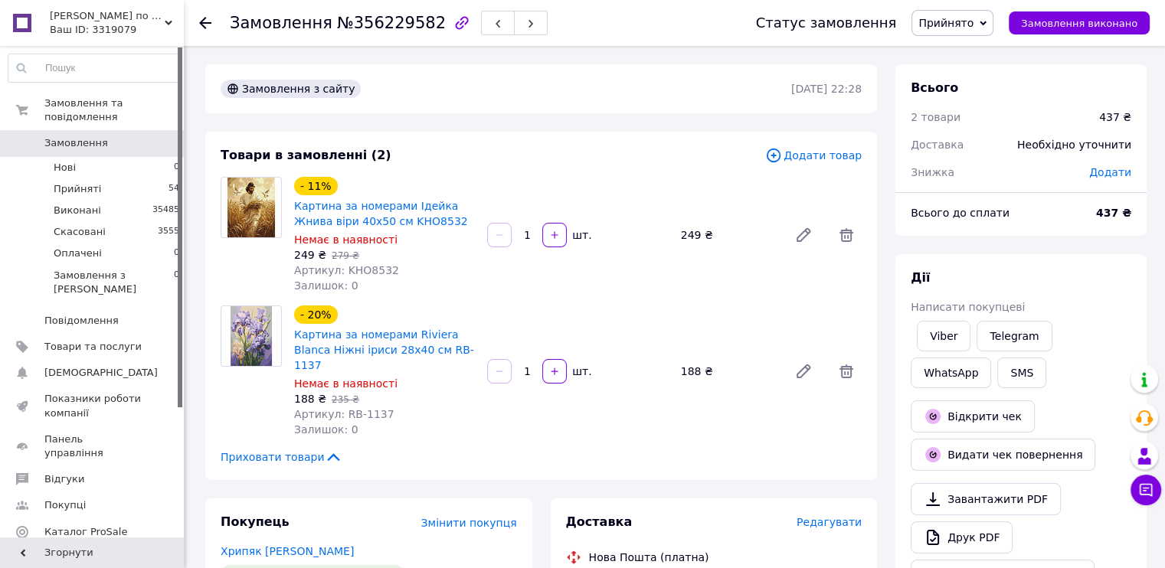
scroll to position [153, 0]
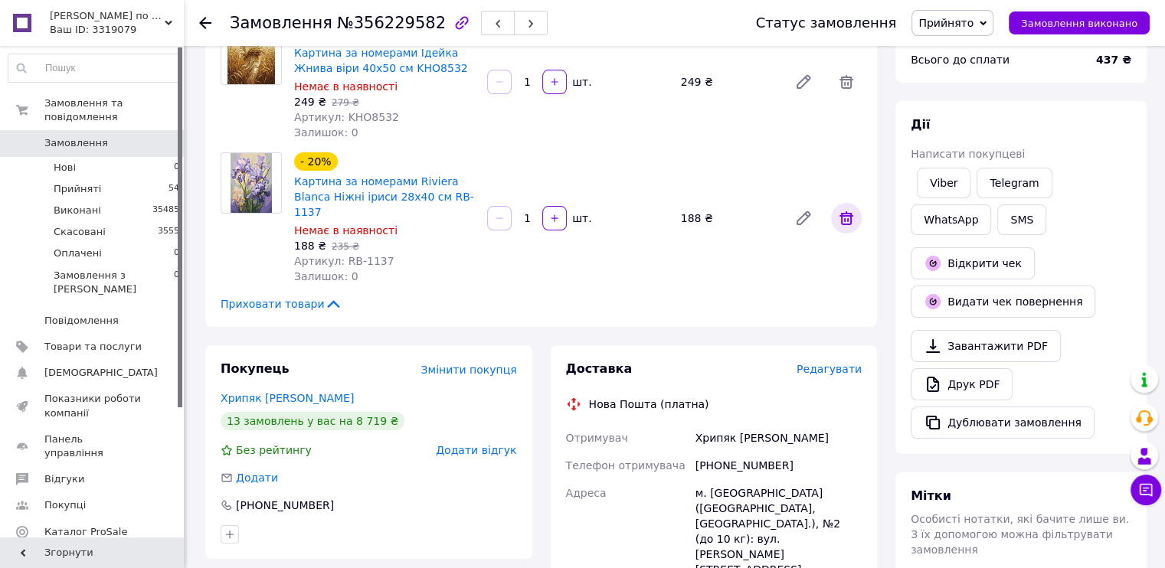
click at [850, 215] on icon at bounding box center [847, 218] width 14 height 14
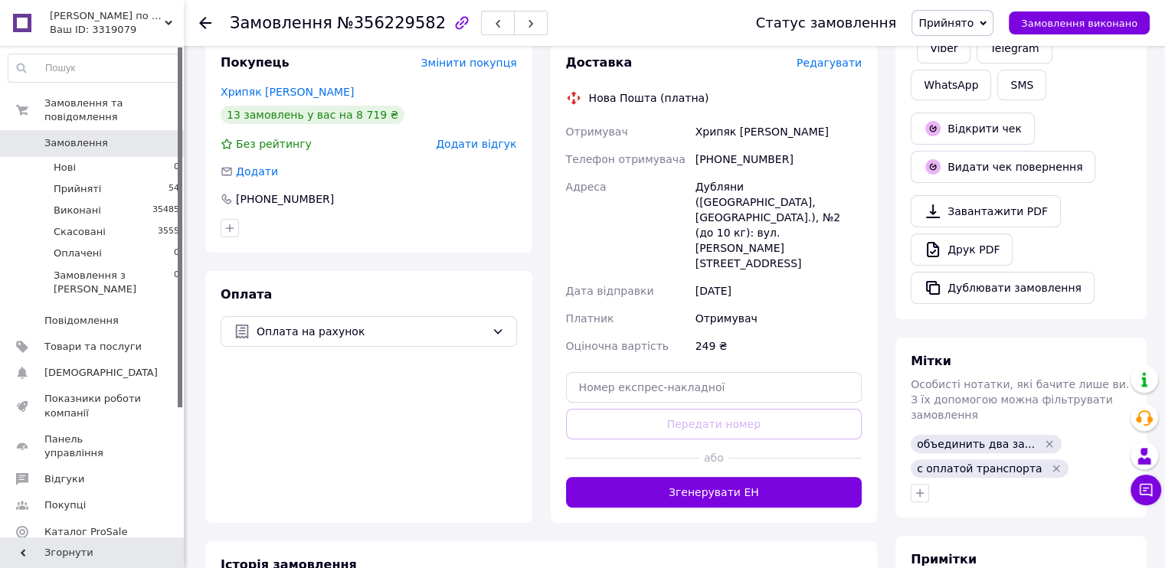
scroll to position [460, 0]
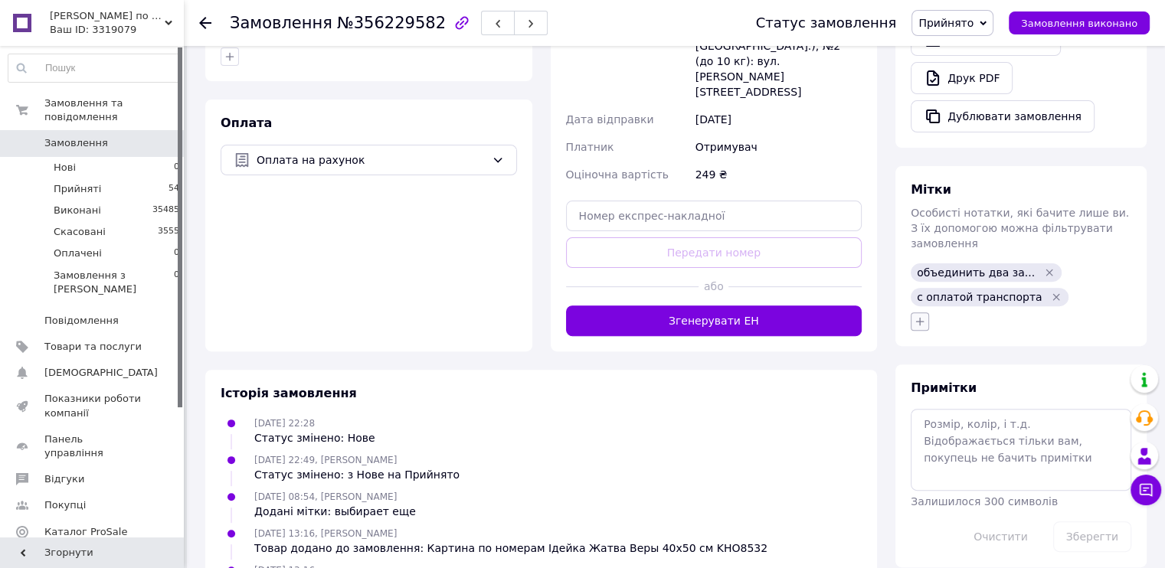
click at [919, 316] on icon "button" at bounding box center [920, 322] width 12 height 12
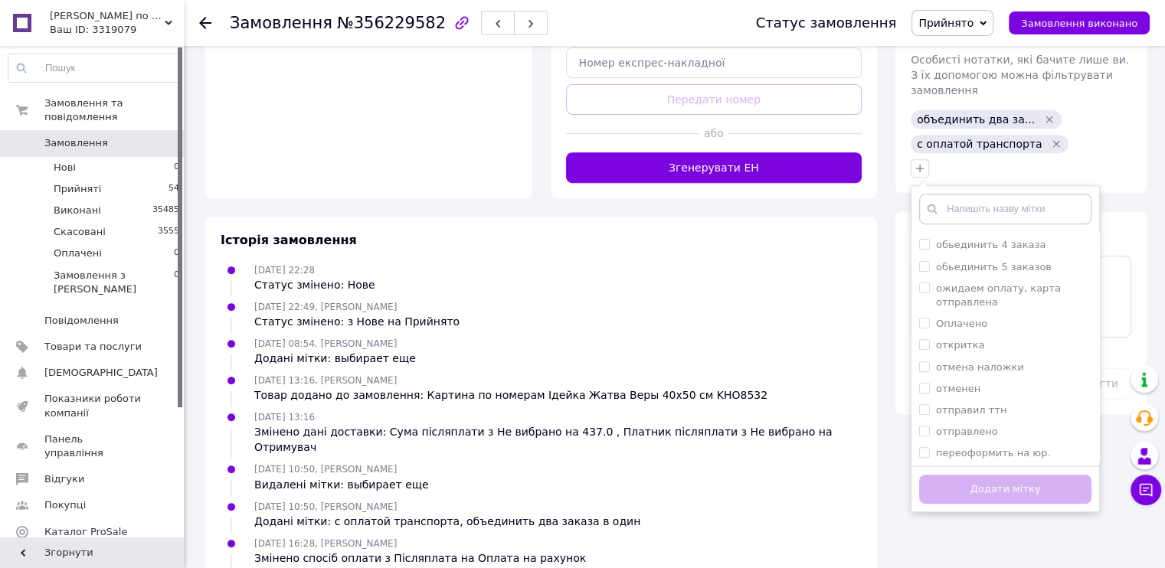
scroll to position [690, 0]
click at [925, 295] on input "Оплачено" at bounding box center [924, 300] width 10 height 10
checkbox input "true"
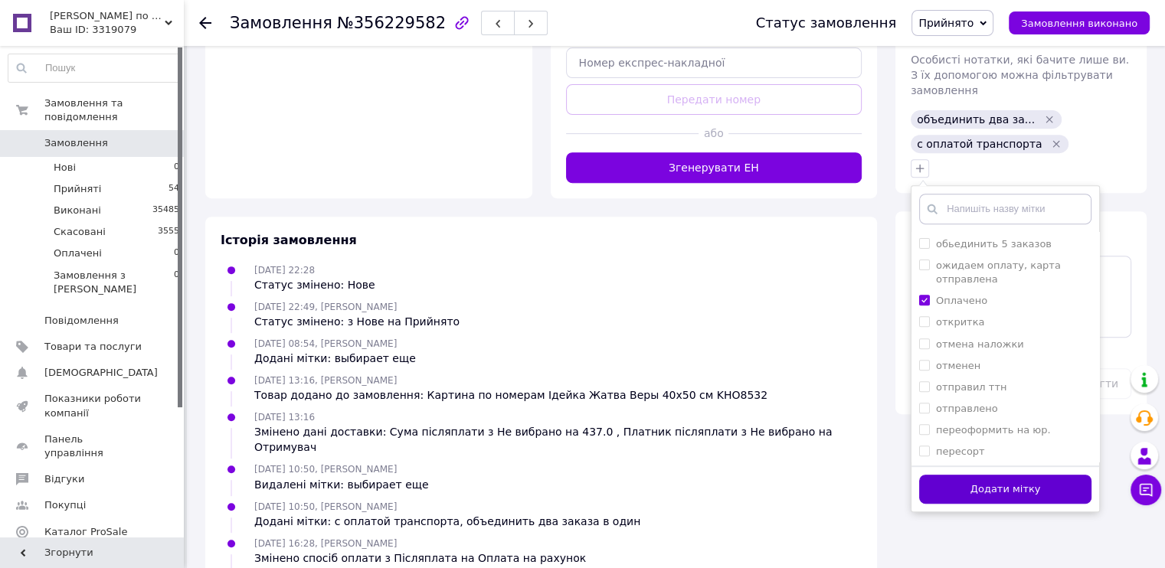
click at [1001, 477] on button "Додати мітку" at bounding box center [1005, 490] width 172 height 30
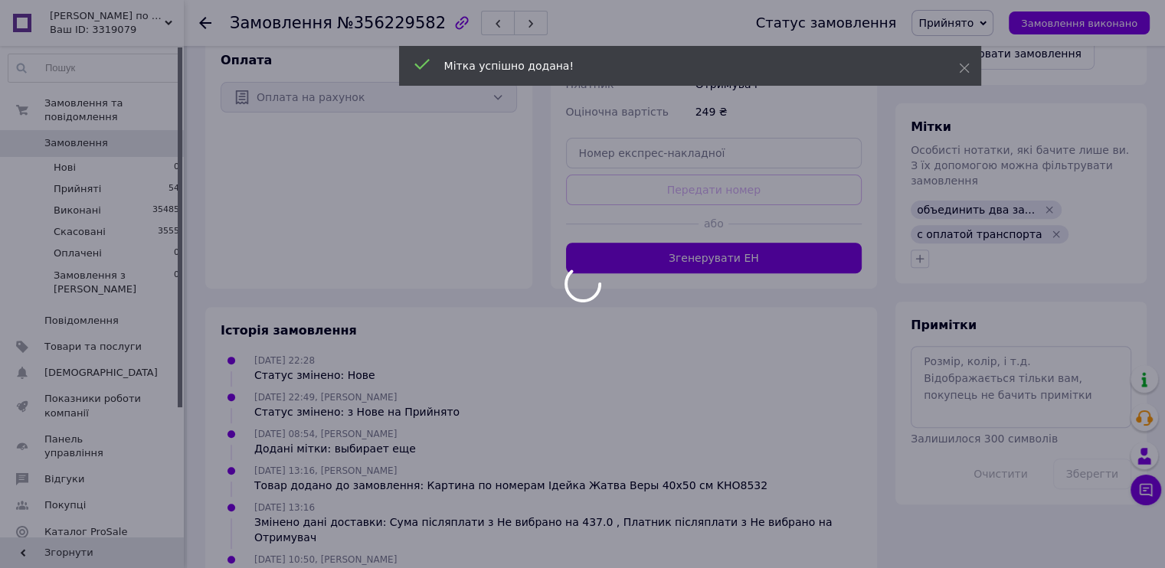
scroll to position [383, 0]
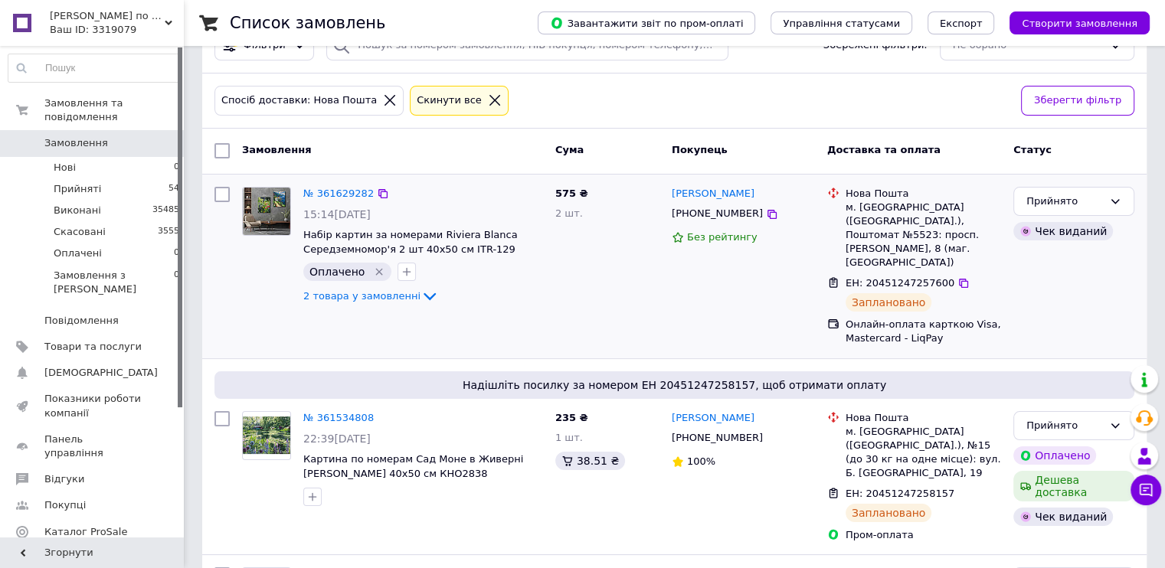
scroll to position [153, 0]
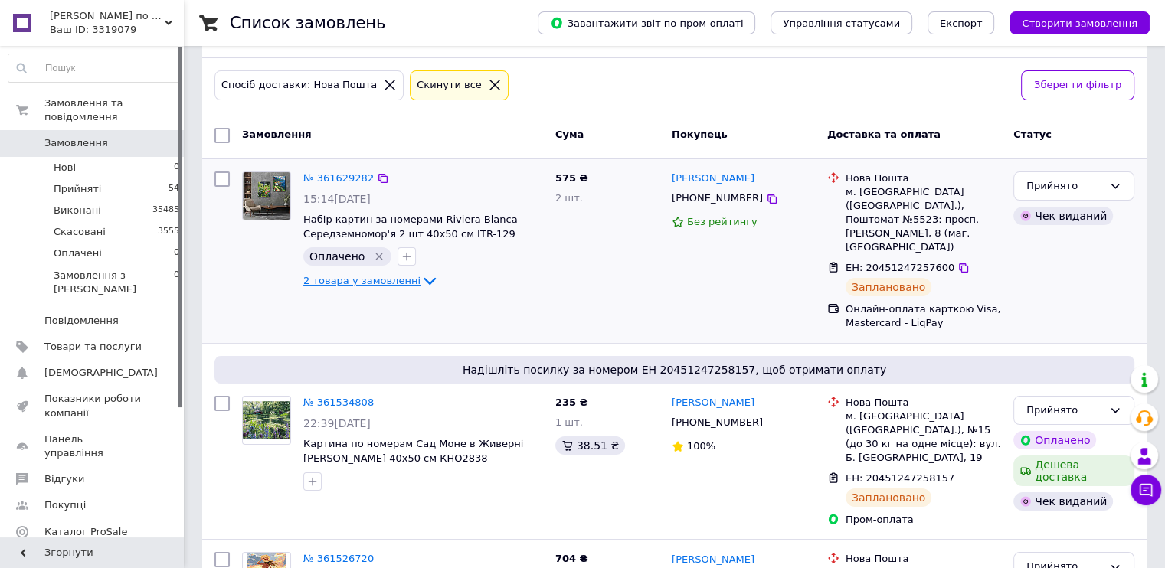
click at [421, 272] on icon at bounding box center [430, 281] width 18 height 18
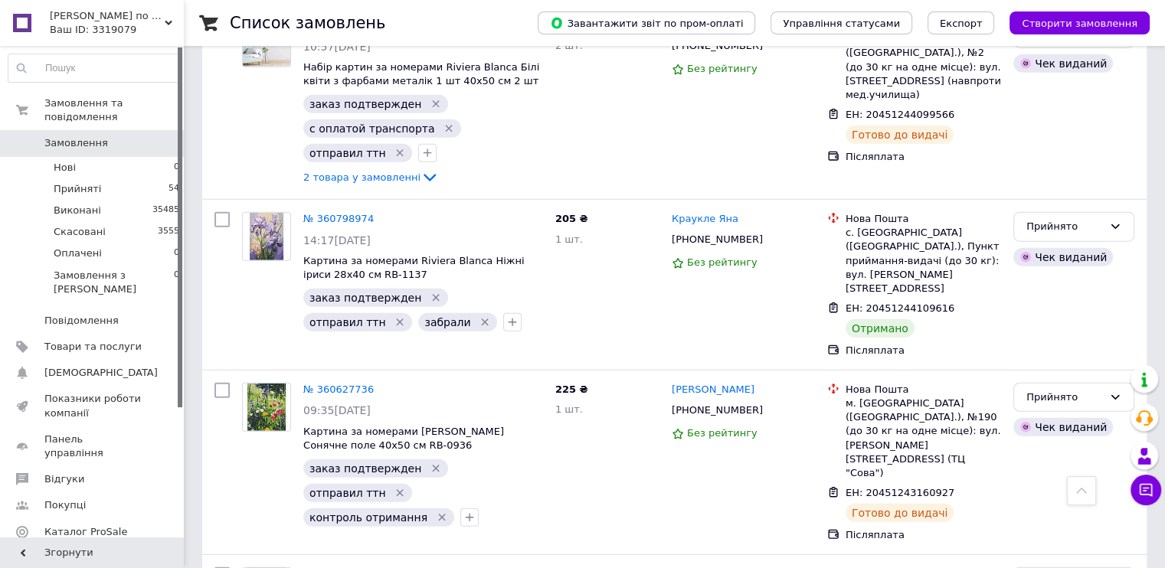
scroll to position [3831, 0]
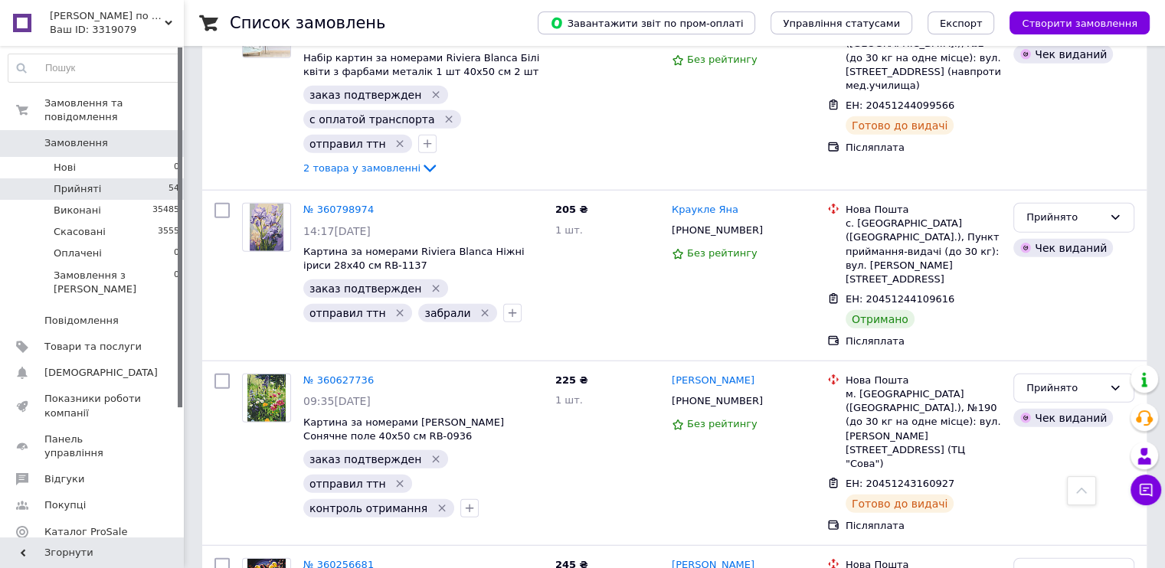
click at [77, 182] on span "Прийняті" at bounding box center [78, 189] width 48 height 14
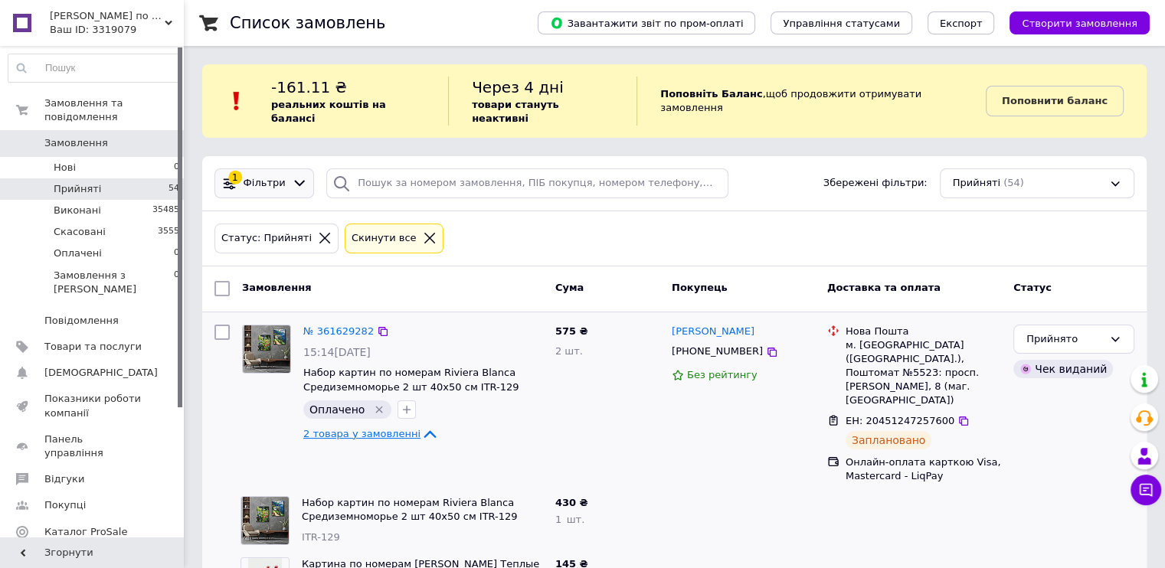
click at [270, 176] on span "Фільтри" at bounding box center [265, 183] width 42 height 15
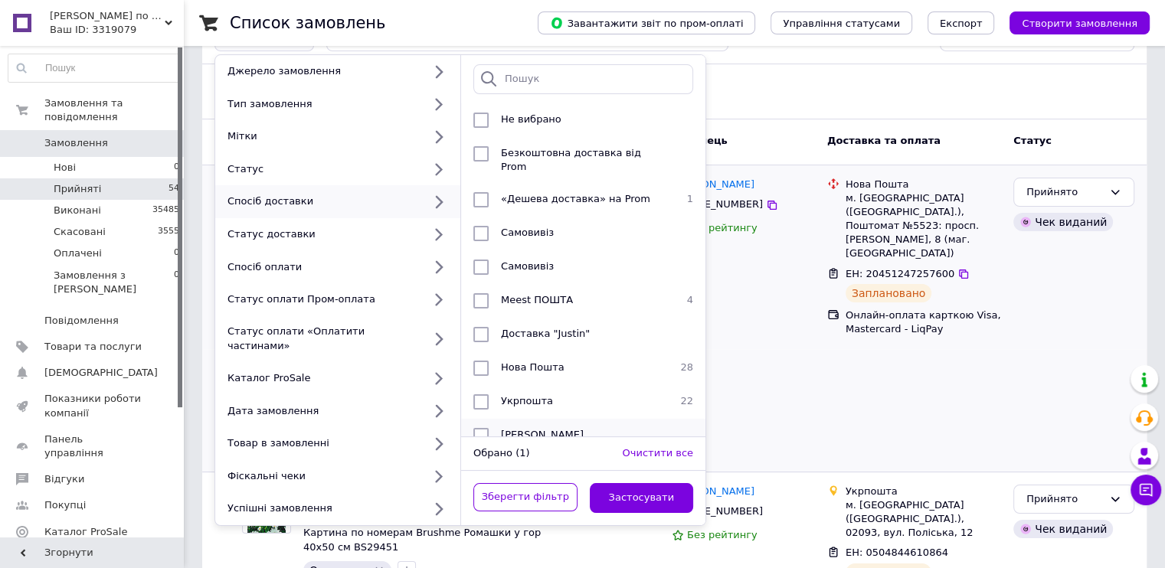
scroll to position [153, 0]
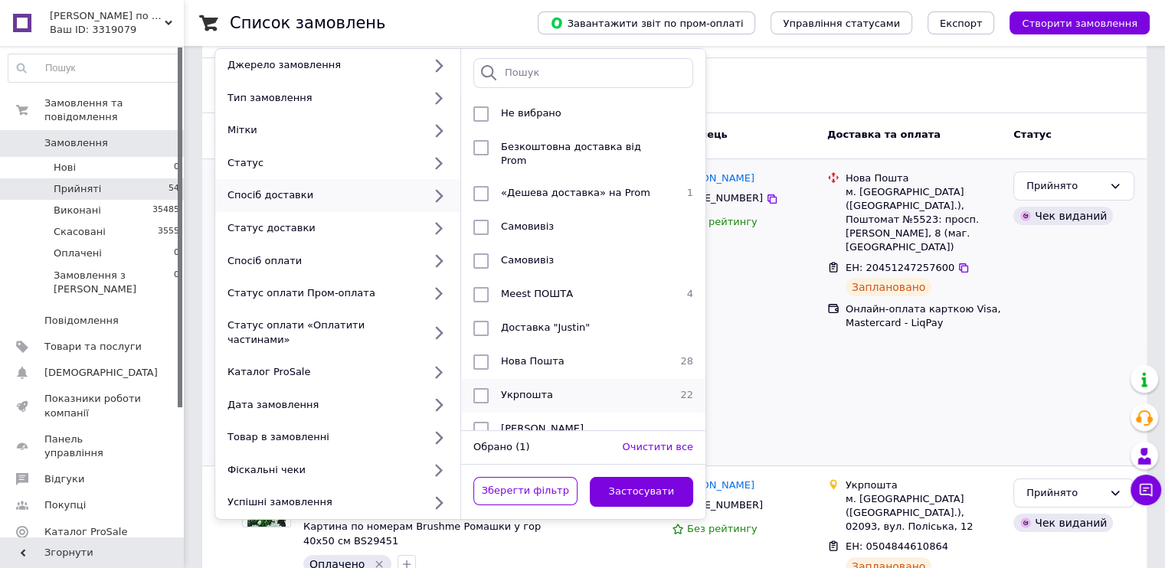
click at [484, 388] on input "checkbox" at bounding box center [480, 395] width 15 height 15
checkbox input "true"
click at [643, 477] on button "Застосувати" at bounding box center [642, 492] width 104 height 30
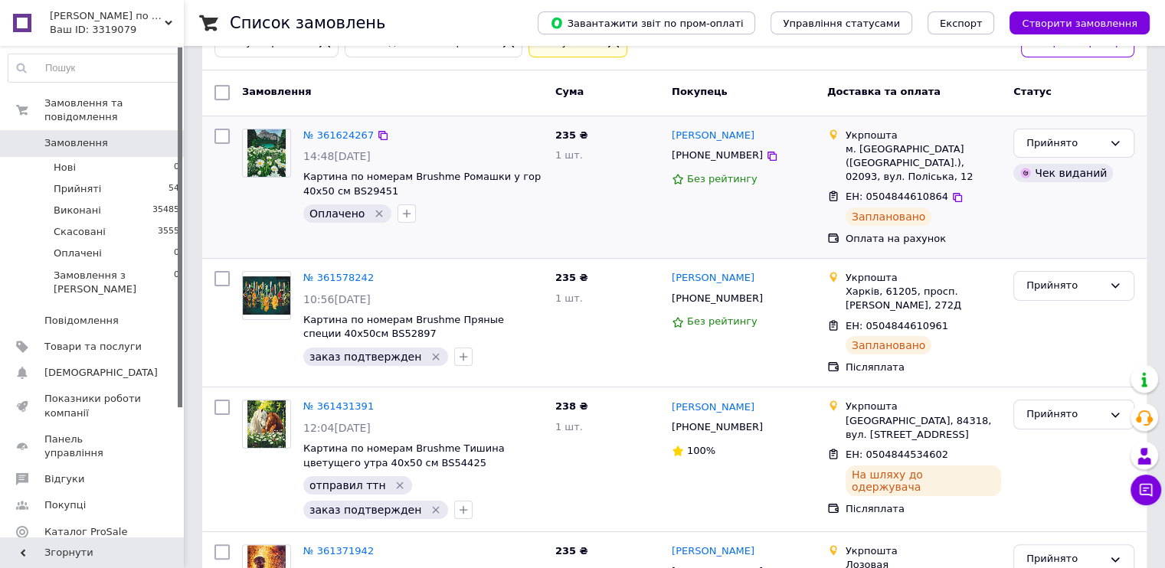
scroll to position [198, 0]
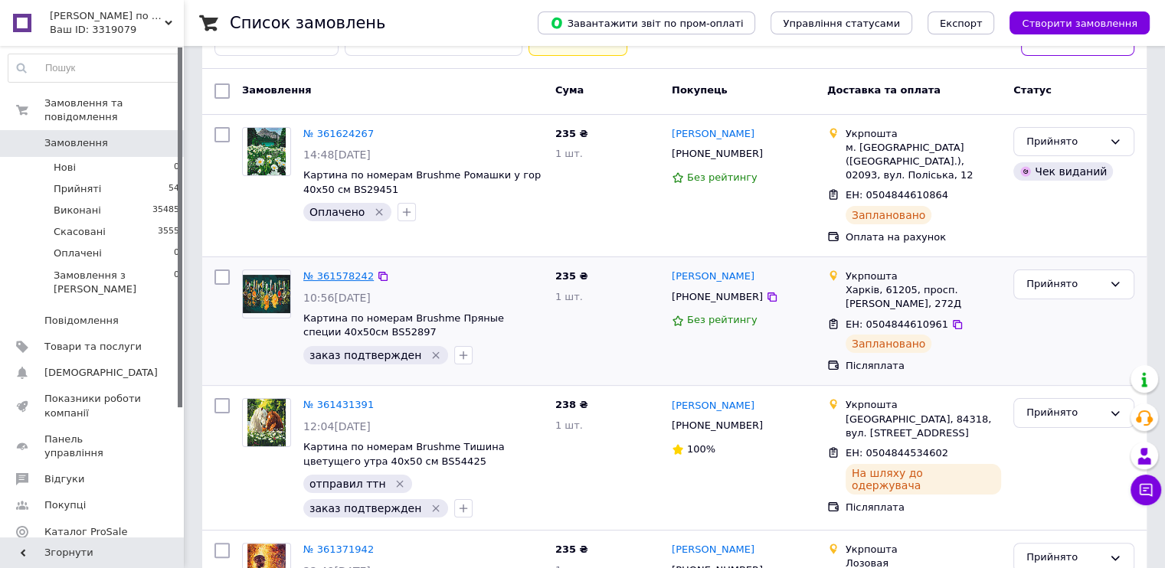
click at [321, 270] on link "№ 361578242" at bounding box center [338, 275] width 70 height 11
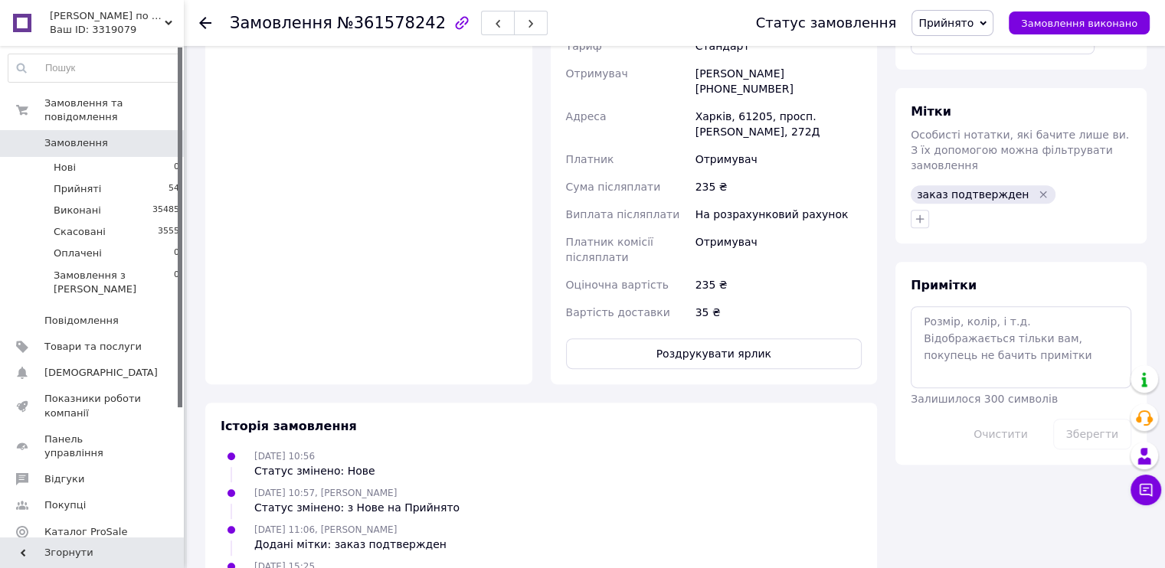
scroll to position [686, 0]
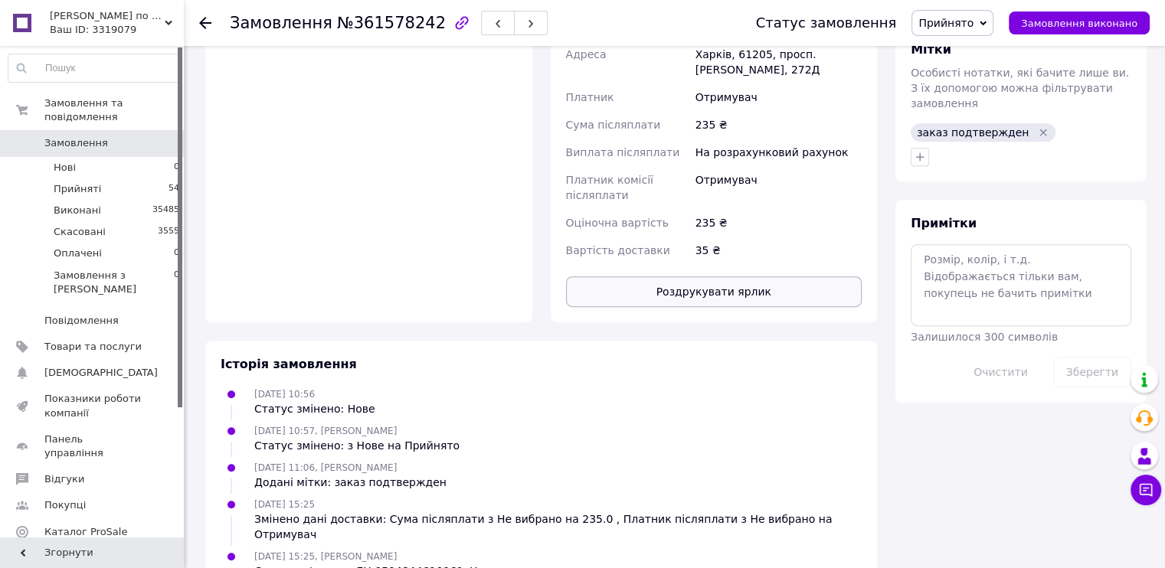
click at [716, 277] on button "Роздрукувати ярлик" at bounding box center [714, 292] width 296 height 31
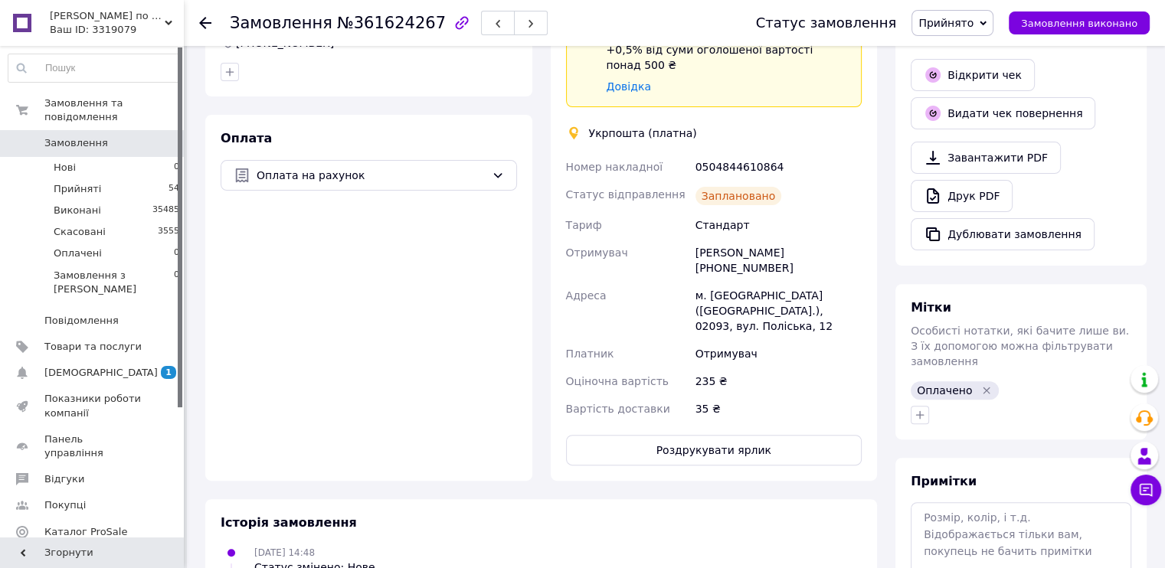
scroll to position [613, 0]
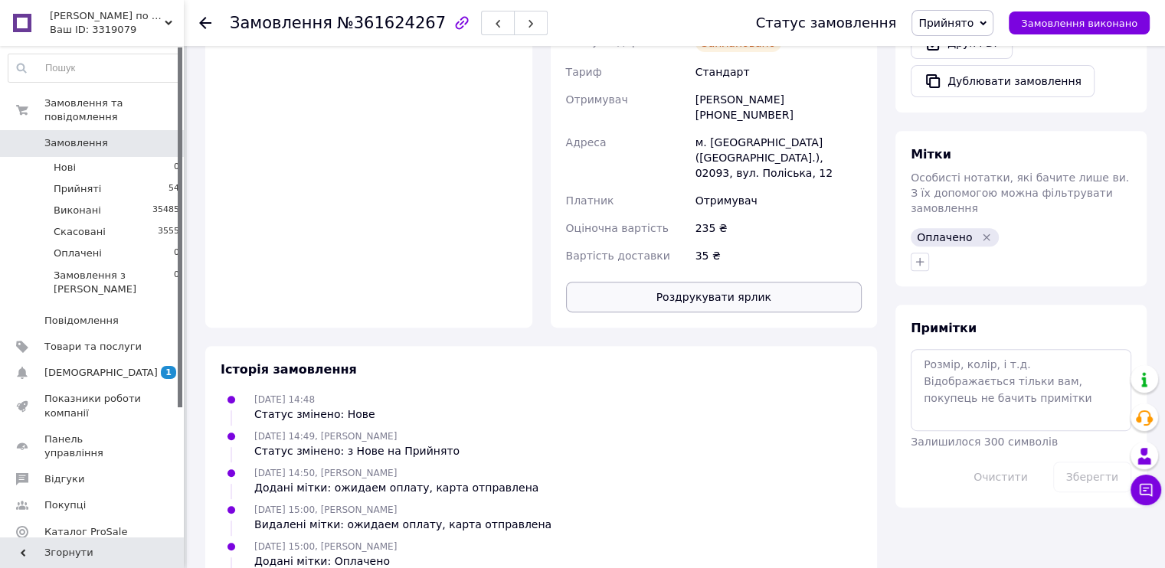
click at [708, 282] on button "Роздрукувати ярлик" at bounding box center [714, 297] width 296 height 31
